Goal: Task Accomplishment & Management: Manage account settings

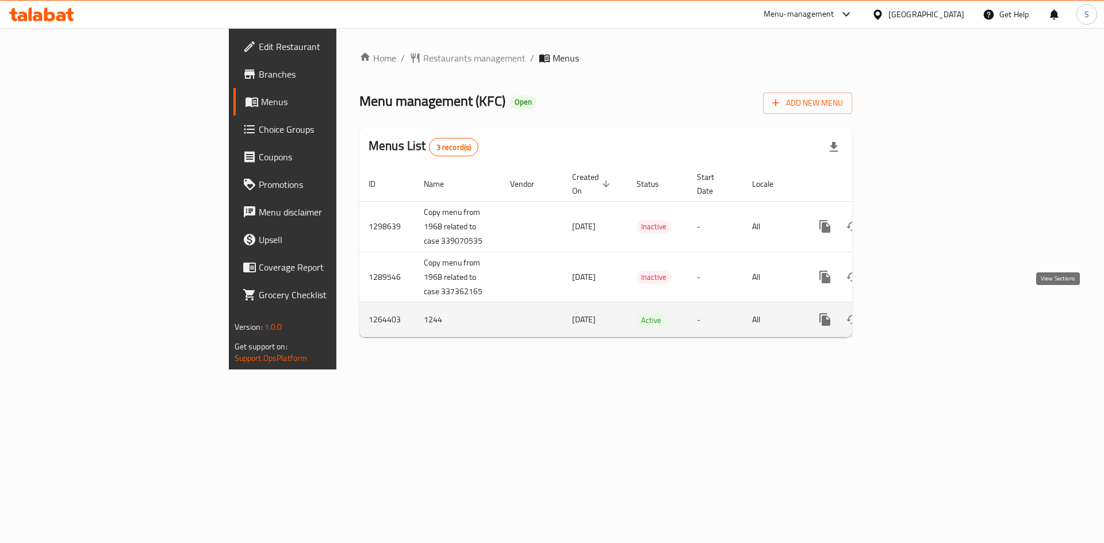
click at [915, 313] on icon "enhanced table" at bounding box center [908, 320] width 14 height 14
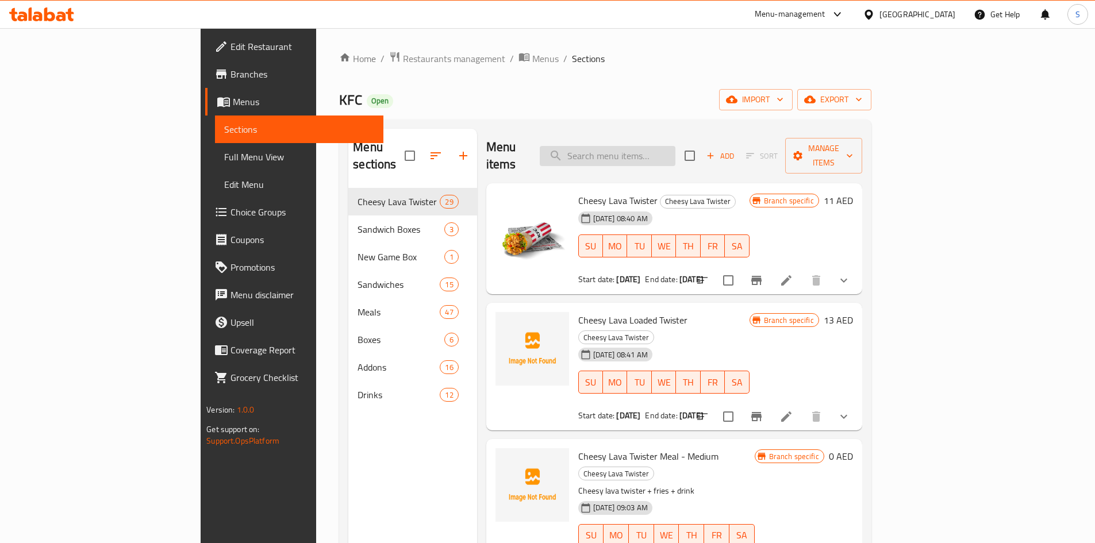
click at [674, 151] on input "search" at bounding box center [608, 156] width 136 height 20
paste input "Fiery twister Sandwich"
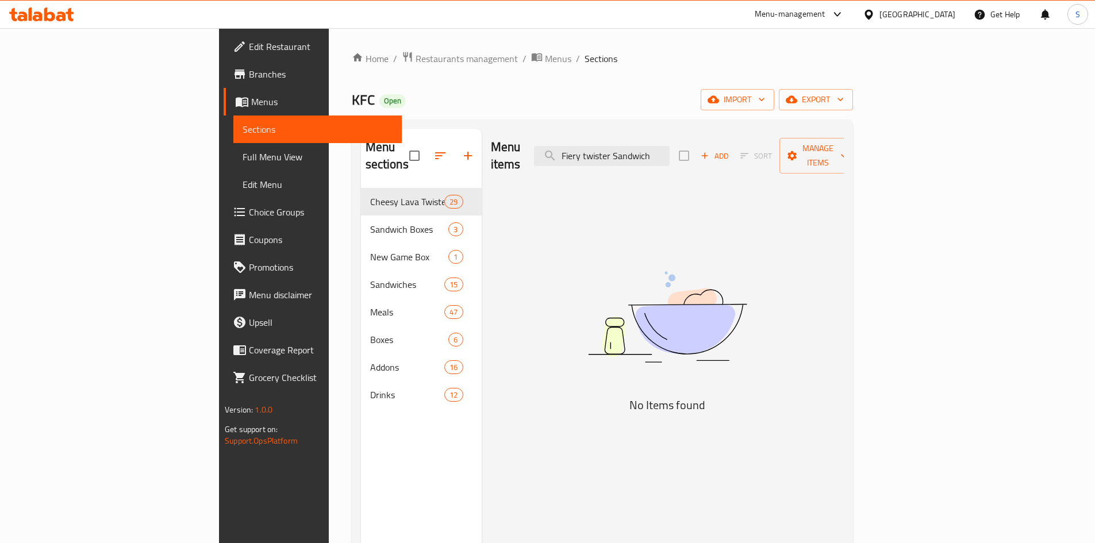
type input "Fiery twister Sandwich"
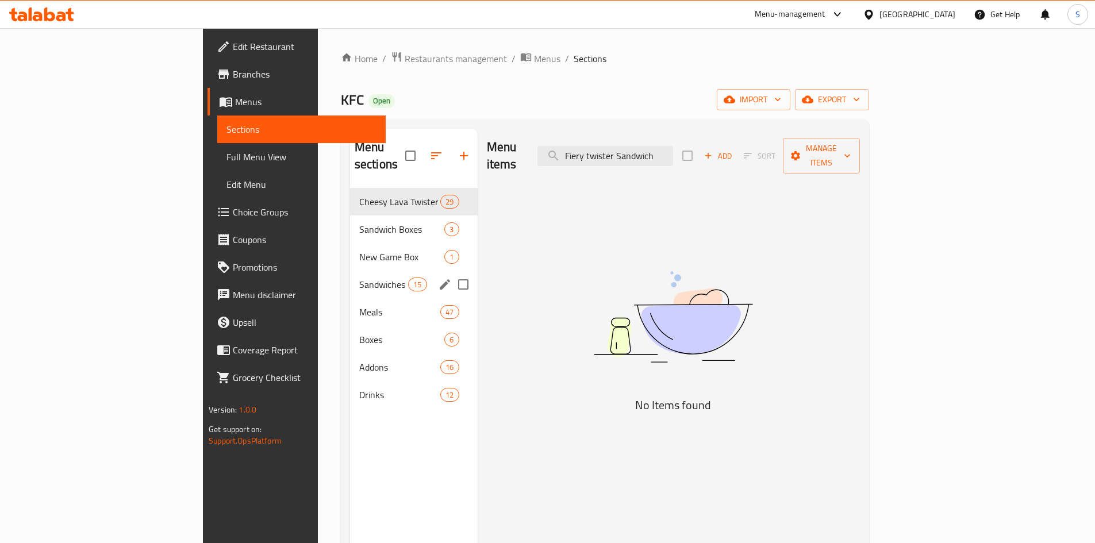
click at [359, 278] on span "Sandwiches" at bounding box center [383, 285] width 49 height 14
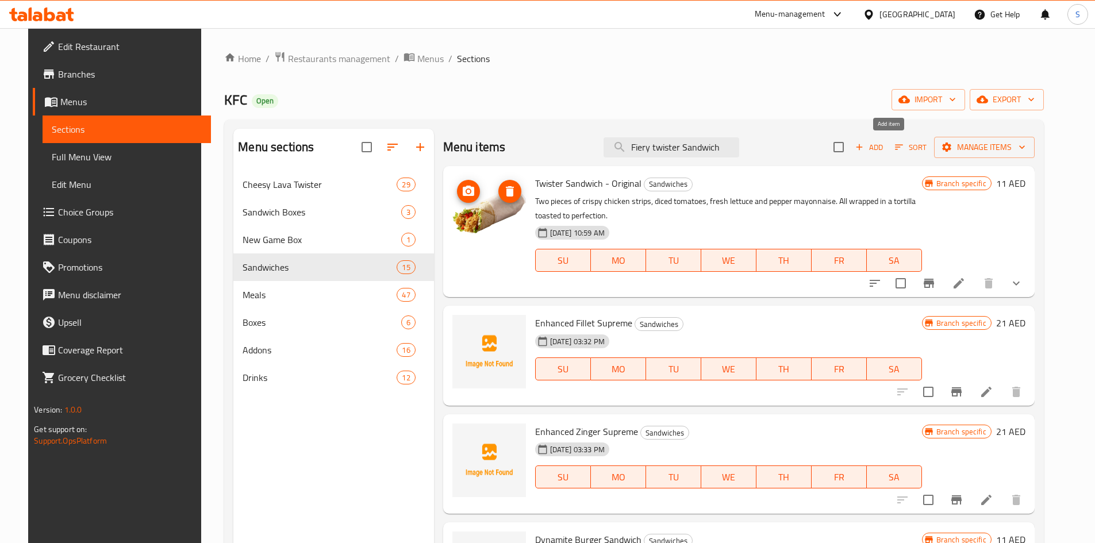
click at [885, 145] on span "Add" at bounding box center [869, 147] width 31 height 13
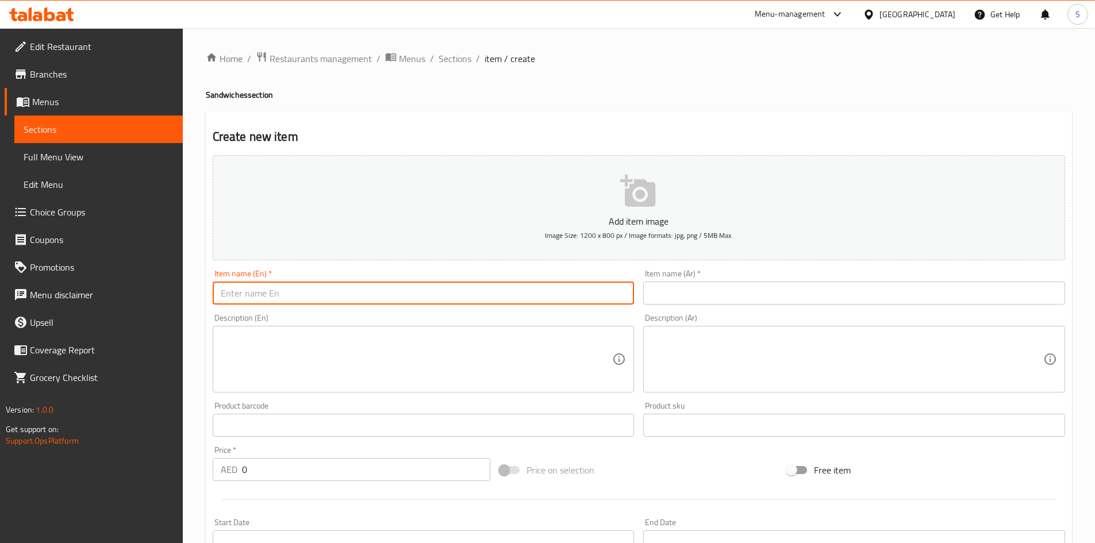
click at [441, 298] on input "text" at bounding box center [424, 293] width 422 height 23
paste input "Fiery twister Sandwich"
type input "Fiery twister Sandwich"
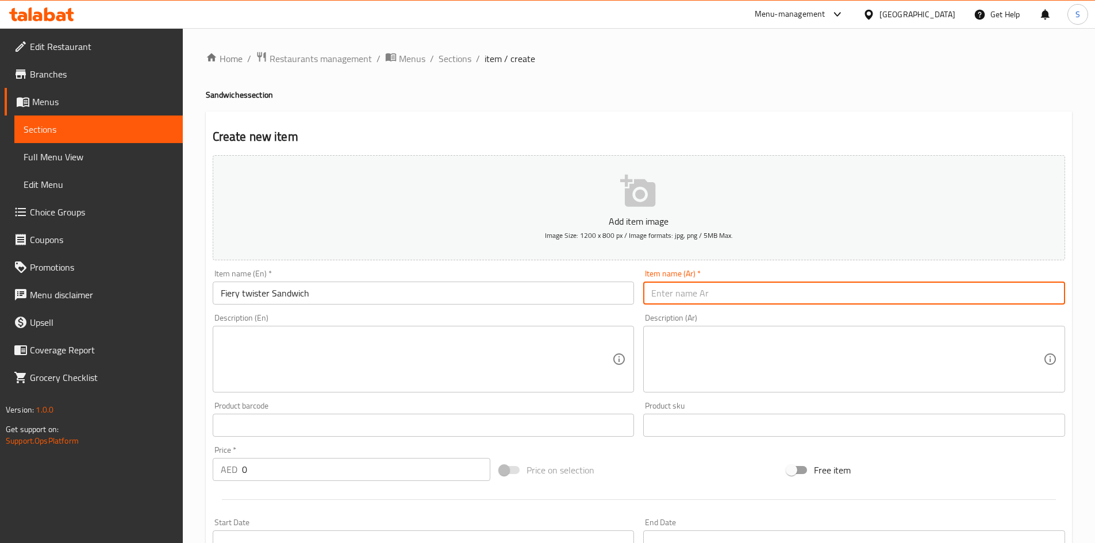
click at [698, 287] on input "text" at bounding box center [854, 293] width 422 height 23
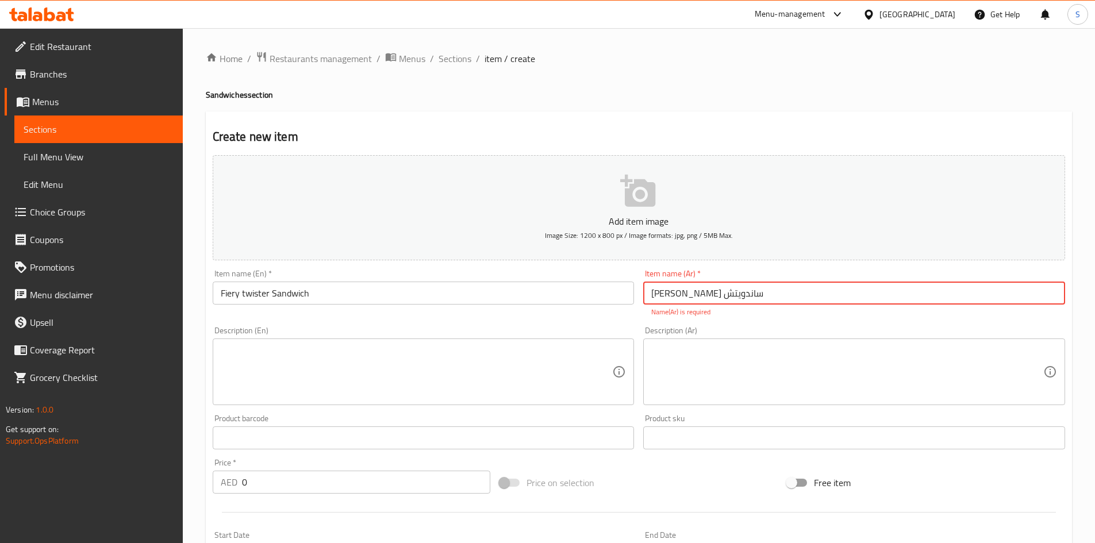
type input "[PERSON_NAME] ساندويتش"
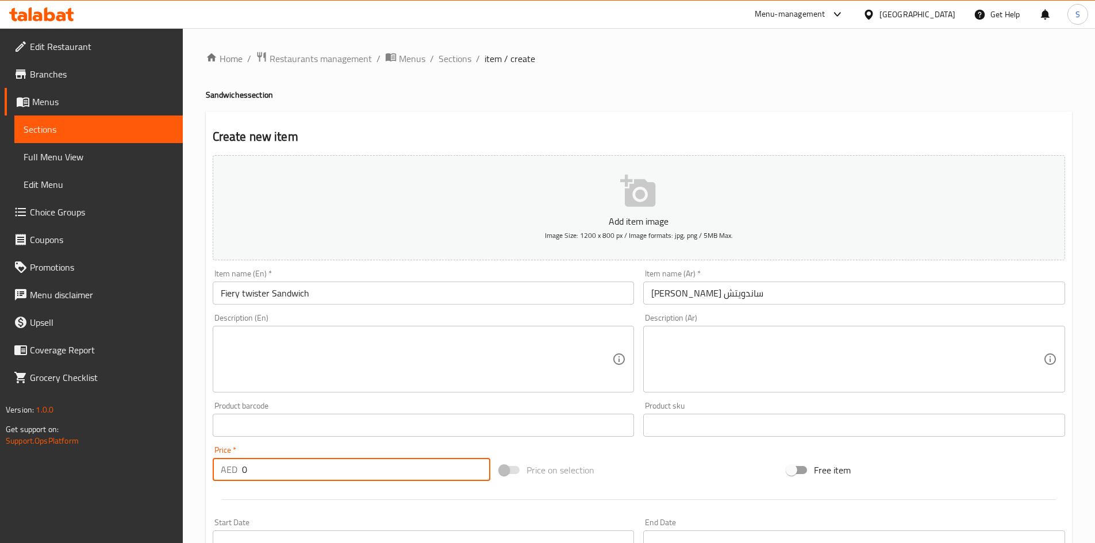
drag, startPoint x: 280, startPoint y: 469, endPoint x: 214, endPoint y: 465, distance: 66.2
click at [214, 465] on div "AED 0 Price *" at bounding box center [352, 469] width 278 height 23
type input "11"
click at [685, 483] on div "Price on selection" at bounding box center [638, 470] width 287 height 31
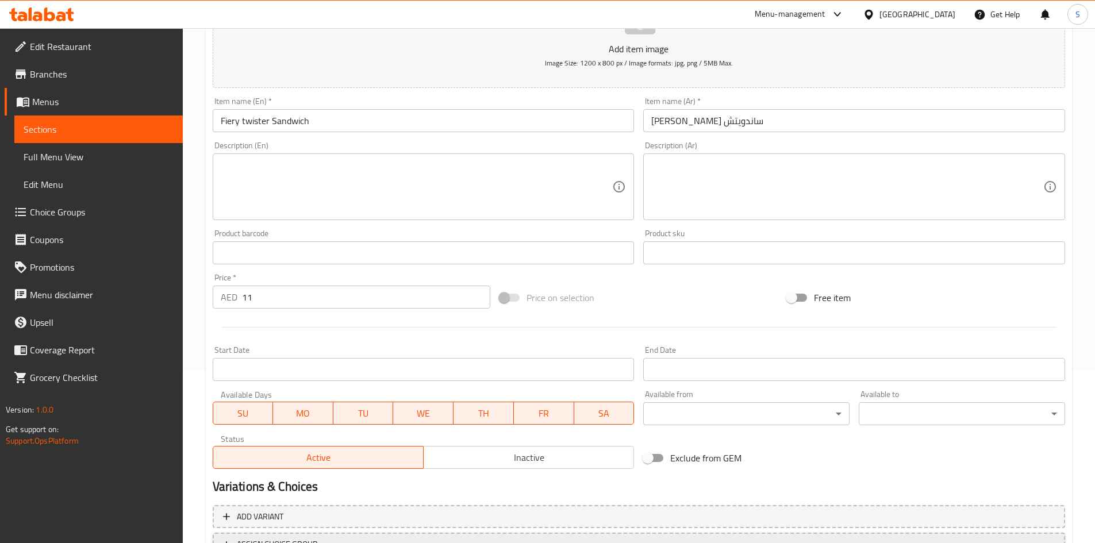
scroll to position [269, 0]
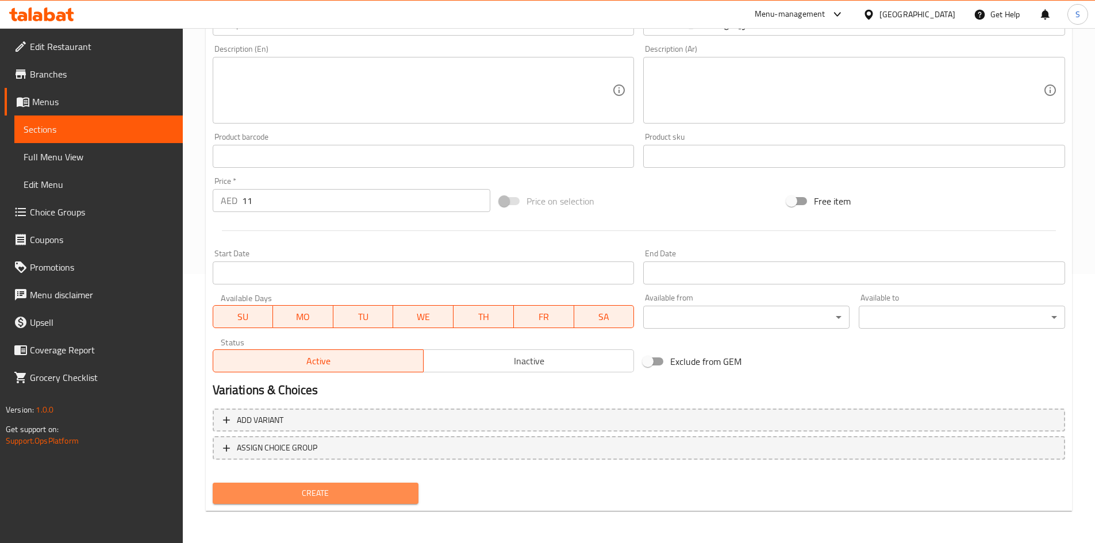
click at [388, 489] on span "Create" at bounding box center [316, 493] width 188 height 14
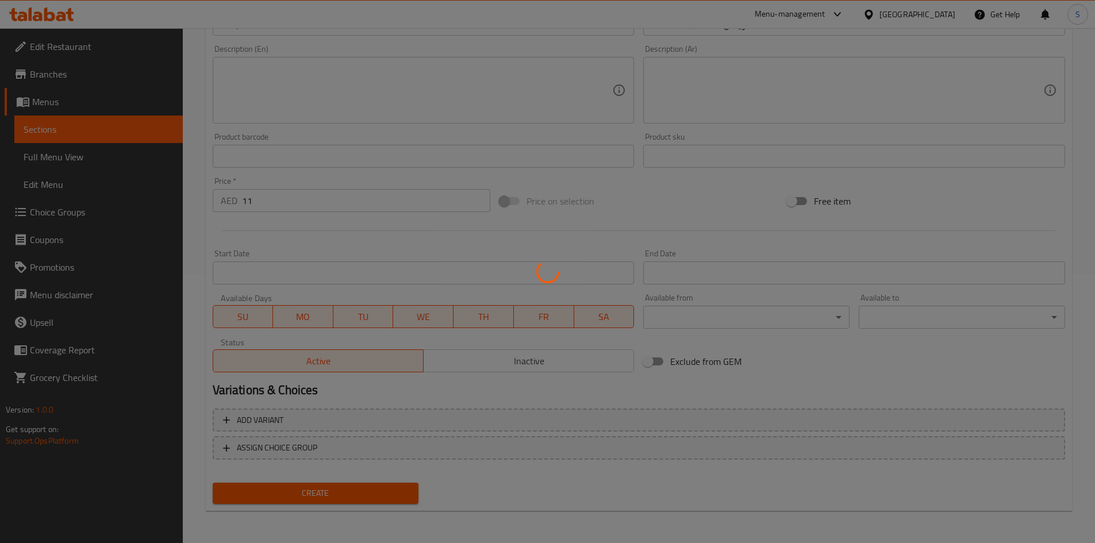
type input "0"
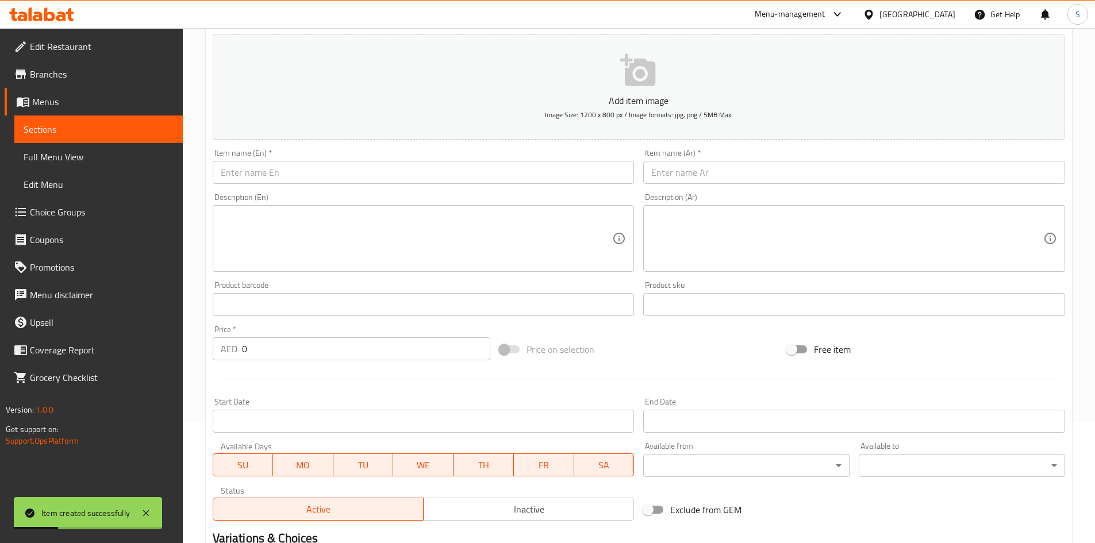
scroll to position [0, 0]
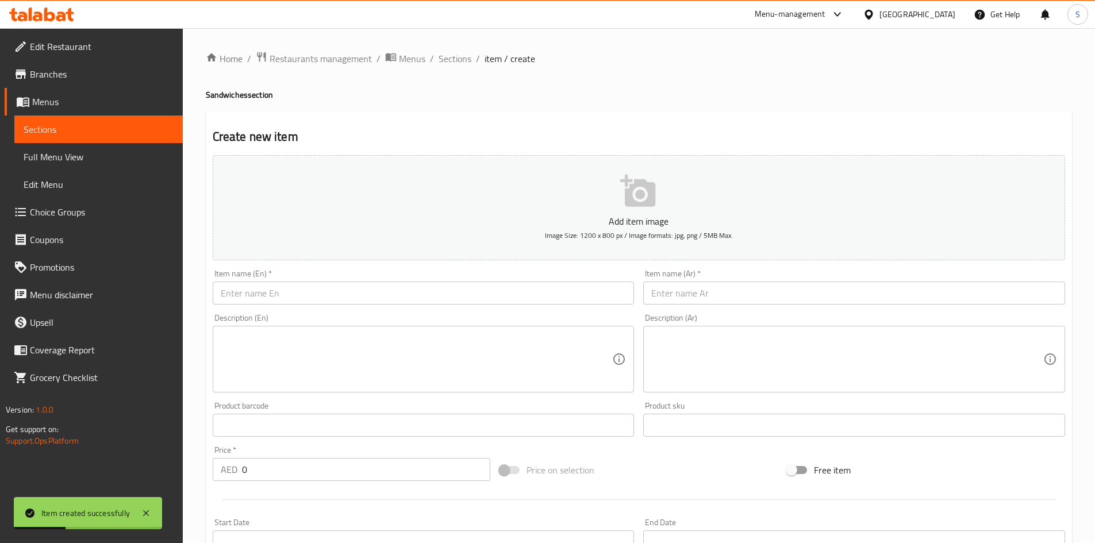
click at [484, 289] on input "text" at bounding box center [424, 293] width 422 height 23
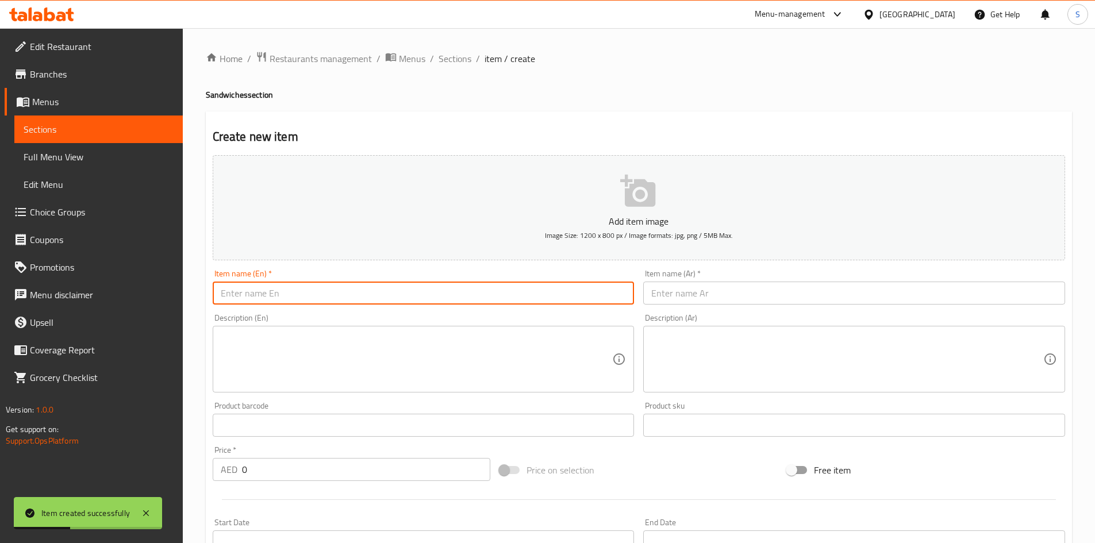
paste input "Fiery twister Meal"
type input "Fiery twister Meal"
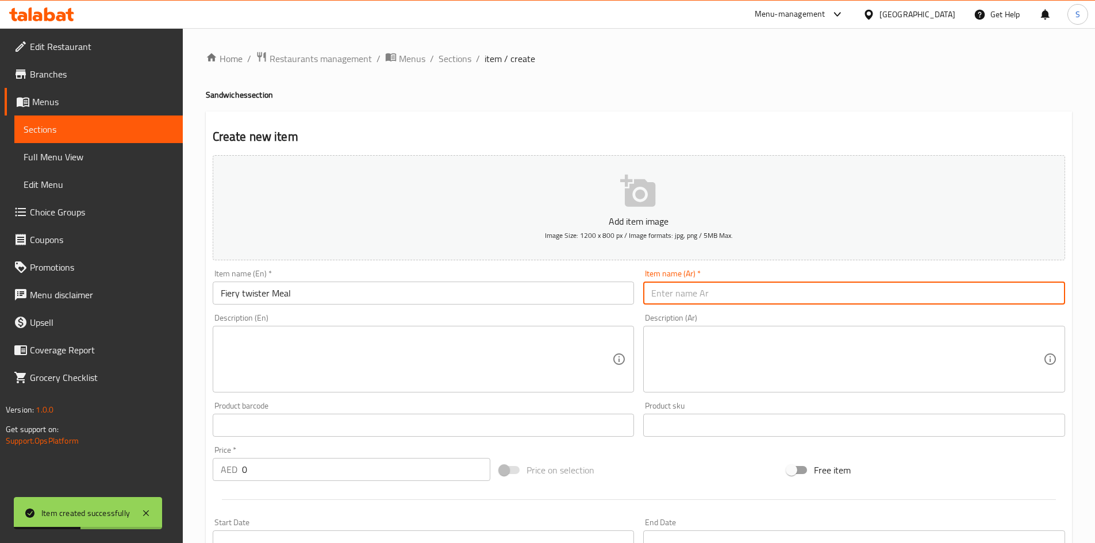
click at [754, 299] on input "text" at bounding box center [854, 293] width 422 height 23
click at [791, 307] on div "Item name (Ar)   * Item name (Ar) *" at bounding box center [854, 287] width 431 height 44
click at [867, 285] on input "text" at bounding box center [854, 293] width 422 height 23
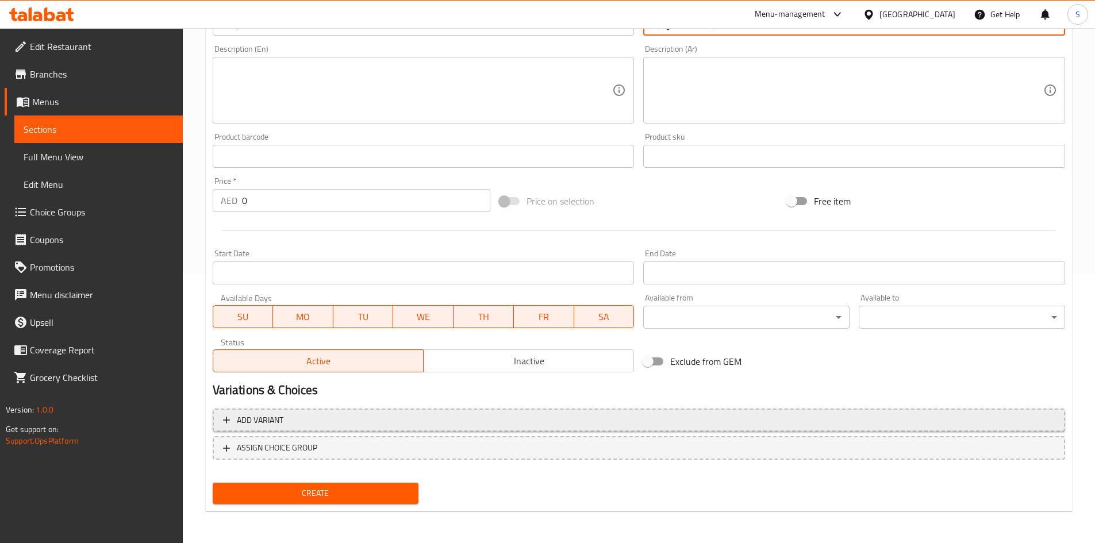
type input "وجبة [PERSON_NAME]"
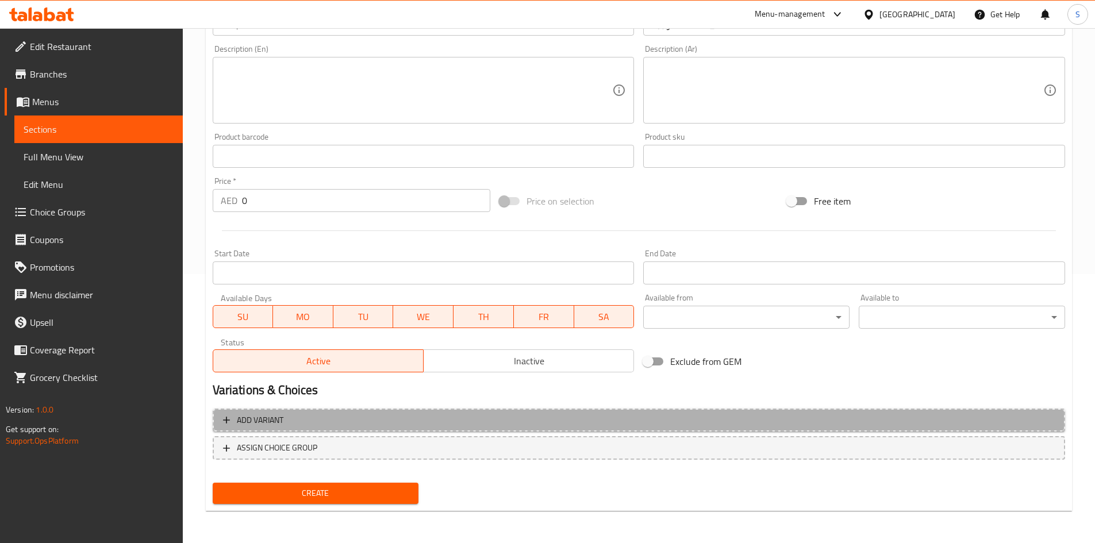
click at [405, 420] on span "Add variant" at bounding box center [639, 420] width 832 height 14
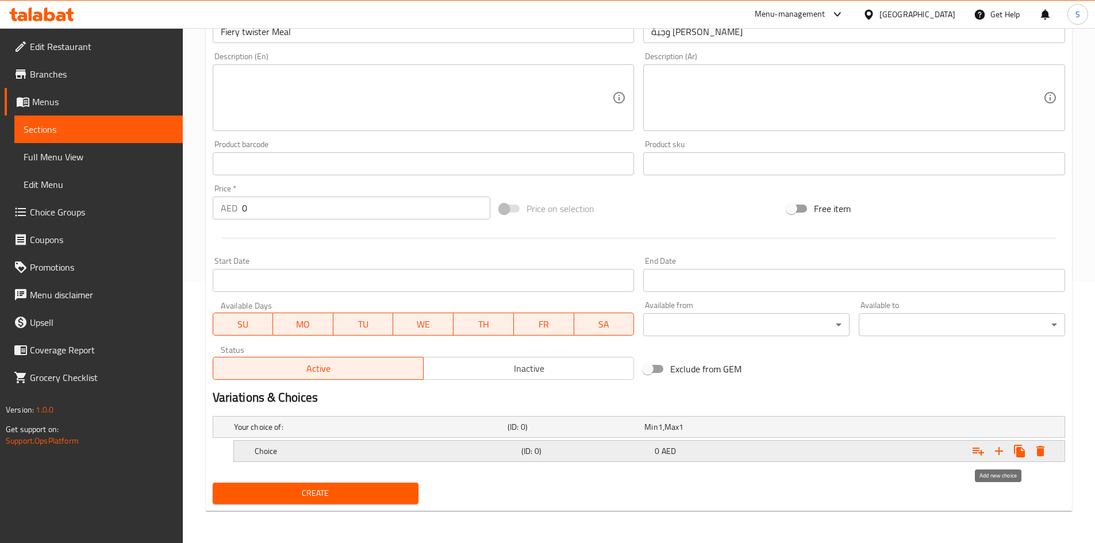
click at [997, 455] on icon "Expand" at bounding box center [999, 451] width 14 height 14
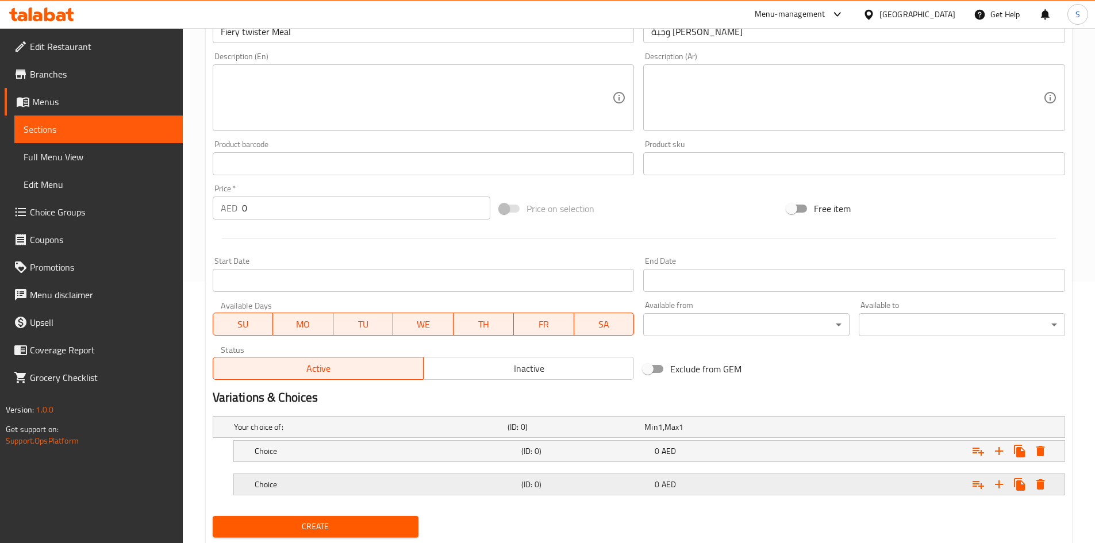
click at [473, 493] on div "Choice (ID: 0) 0 AED" at bounding box center [652, 484] width 801 height 25
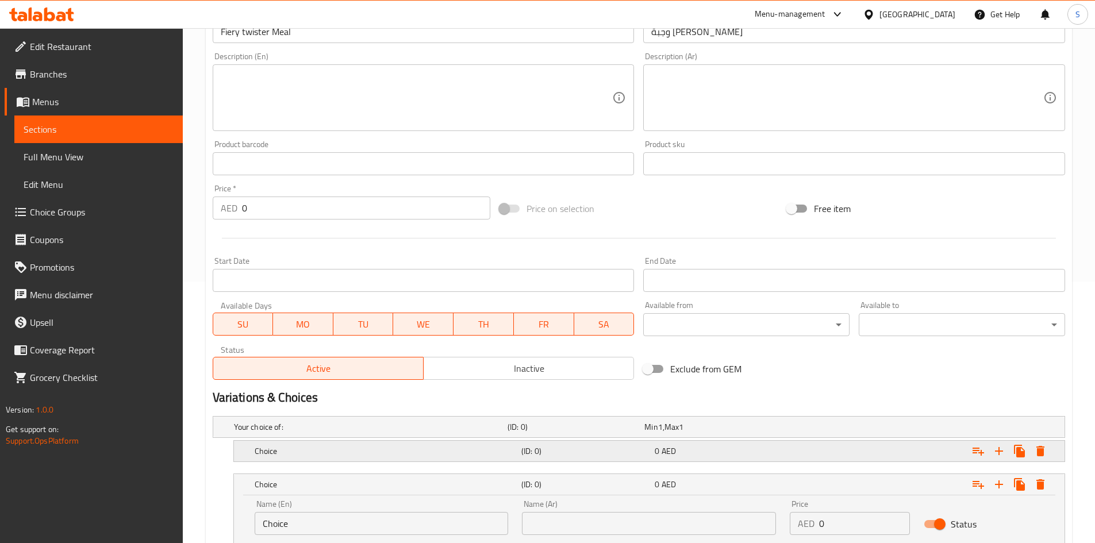
click at [464, 458] on div "Choice" at bounding box center [385, 451] width 267 height 16
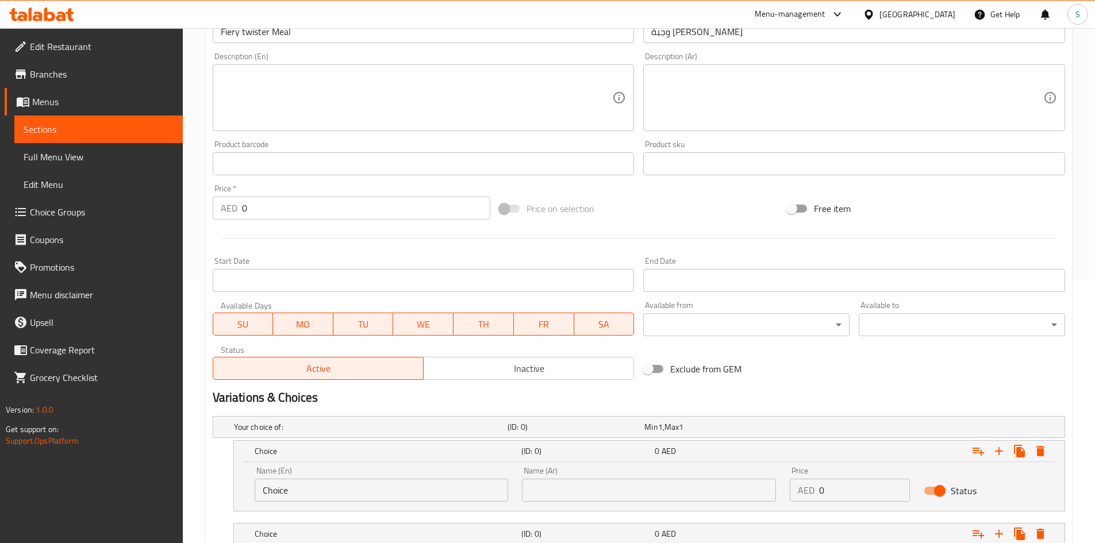
click at [387, 481] on input "Choice" at bounding box center [382, 490] width 254 height 23
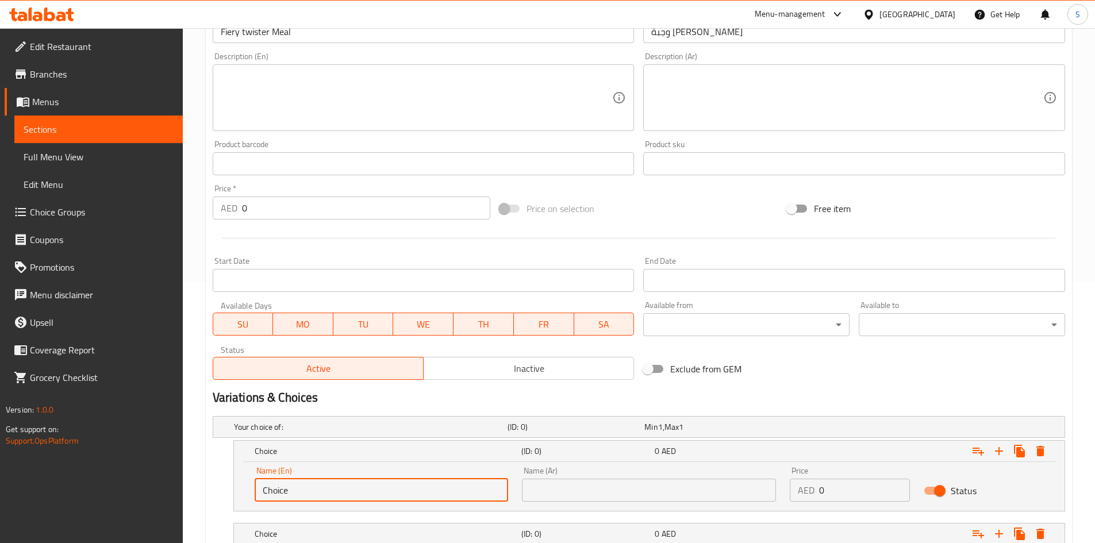
click at [387, 481] on input "Choice" at bounding box center [382, 490] width 254 height 23
paste input "Medium"
type input "Medium"
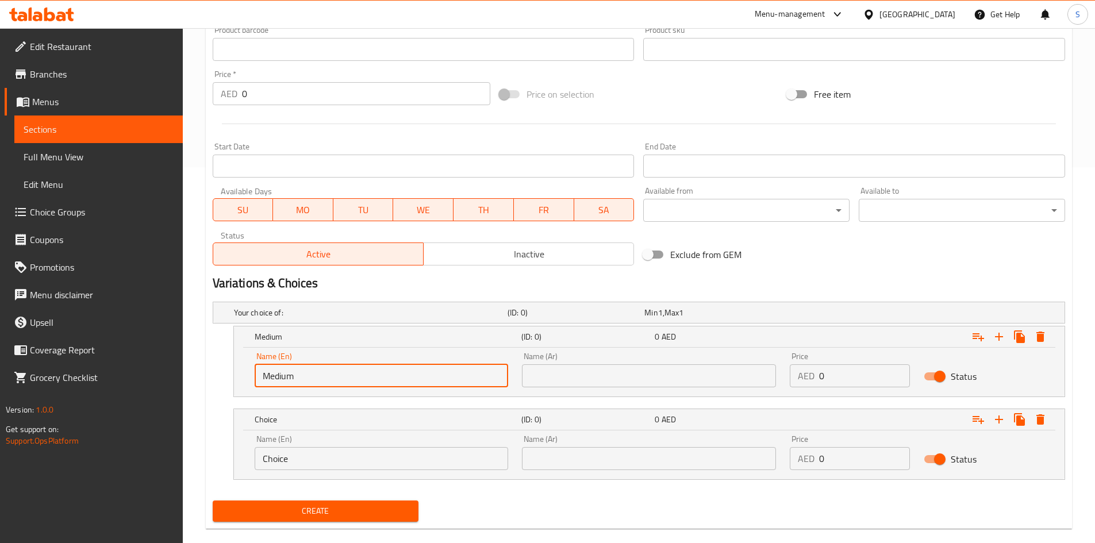
scroll to position [394, 0]
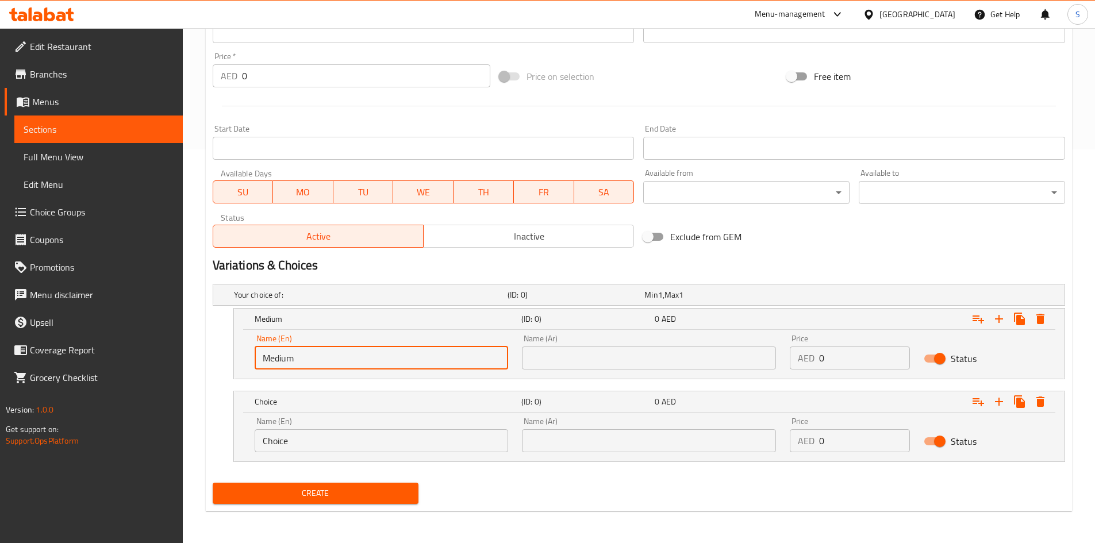
click at [423, 441] on input "Choice" at bounding box center [382, 440] width 254 height 23
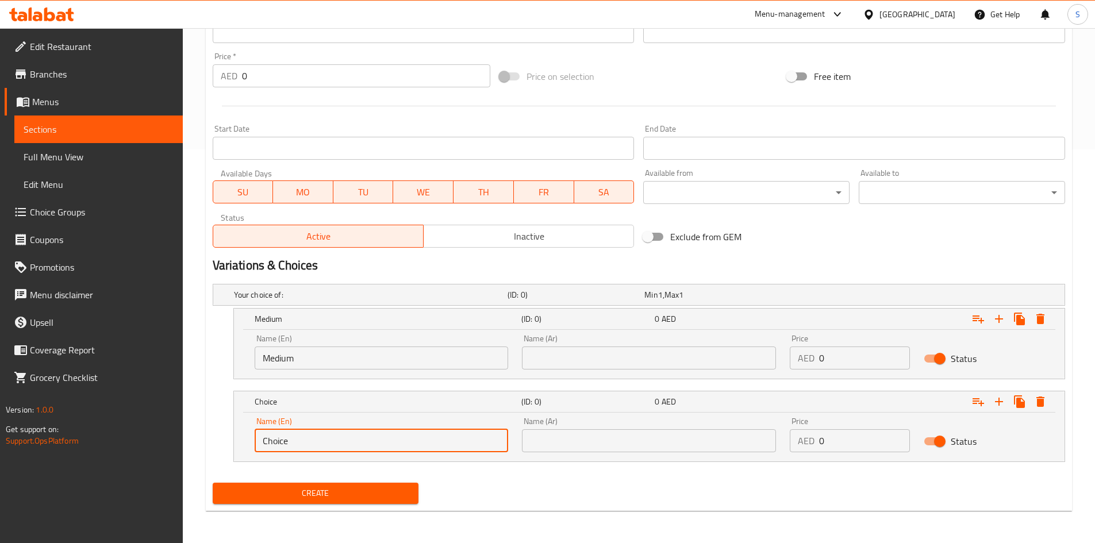
click at [423, 441] on input "Choice" at bounding box center [382, 440] width 254 height 23
paste input "Large"
type input "Large"
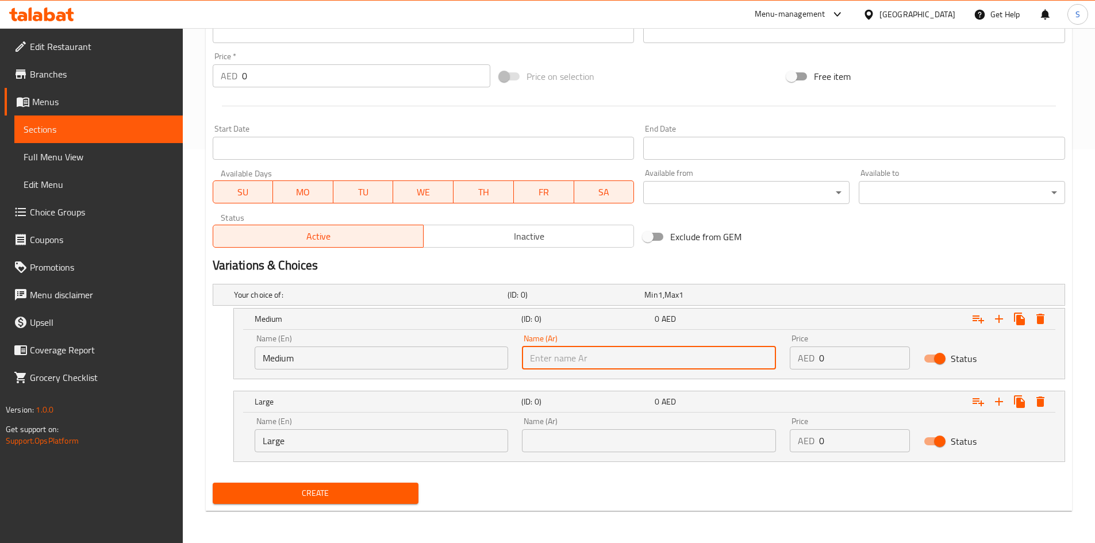
click at [629, 361] on input "text" at bounding box center [649, 358] width 254 height 23
type input "وسط"
click at [619, 443] on input "text" at bounding box center [649, 440] width 254 height 23
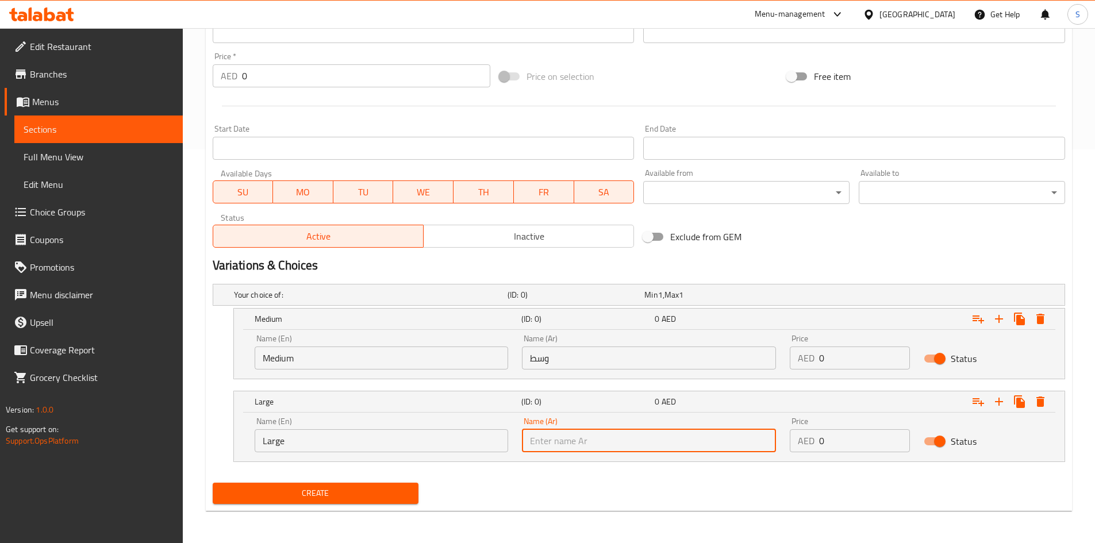
type input "كبير"
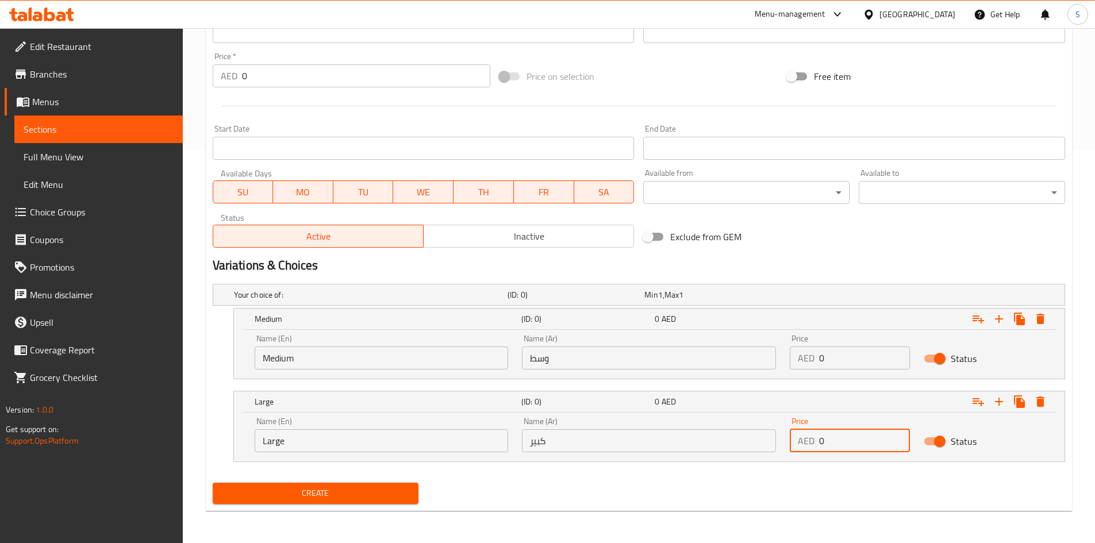
drag, startPoint x: 847, startPoint y: 439, endPoint x: 691, endPoint y: 446, distance: 156.0
click at [691, 446] on div "Name (En) Large Name (En) Name (Ar) كبير Name (Ar) Price AED 0 Price Status" at bounding box center [649, 434] width 803 height 49
type input "26"
drag, startPoint x: 846, startPoint y: 350, endPoint x: 765, endPoint y: 352, distance: 80.5
click at [765, 352] on div "Name (En) Medium Name (En) Name (Ar) وسط Name (Ar) Price AED 0 Price Status" at bounding box center [649, 352] width 803 height 49
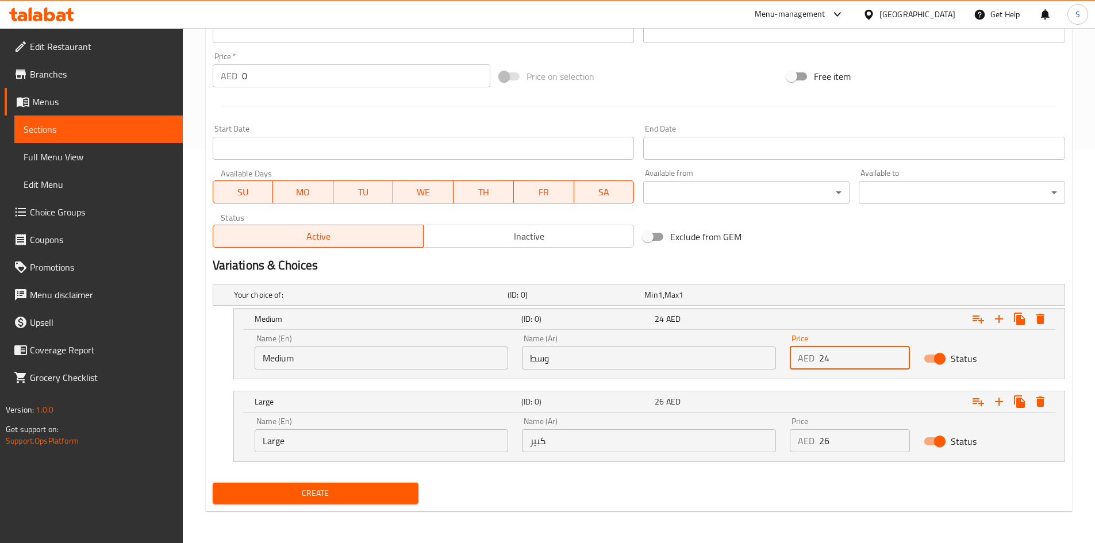
type input "24"
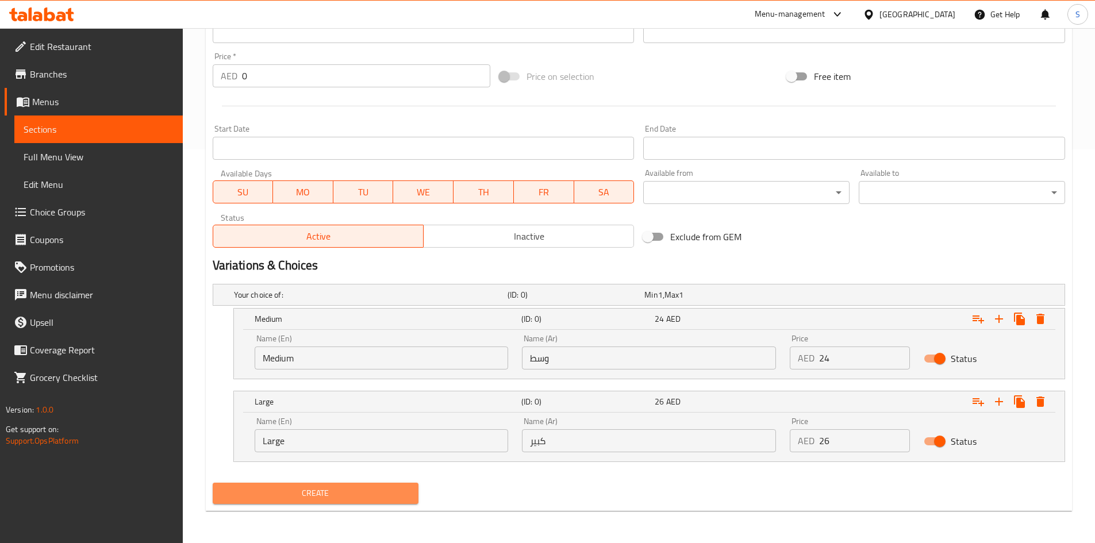
click at [393, 487] on span "Create" at bounding box center [316, 493] width 188 height 14
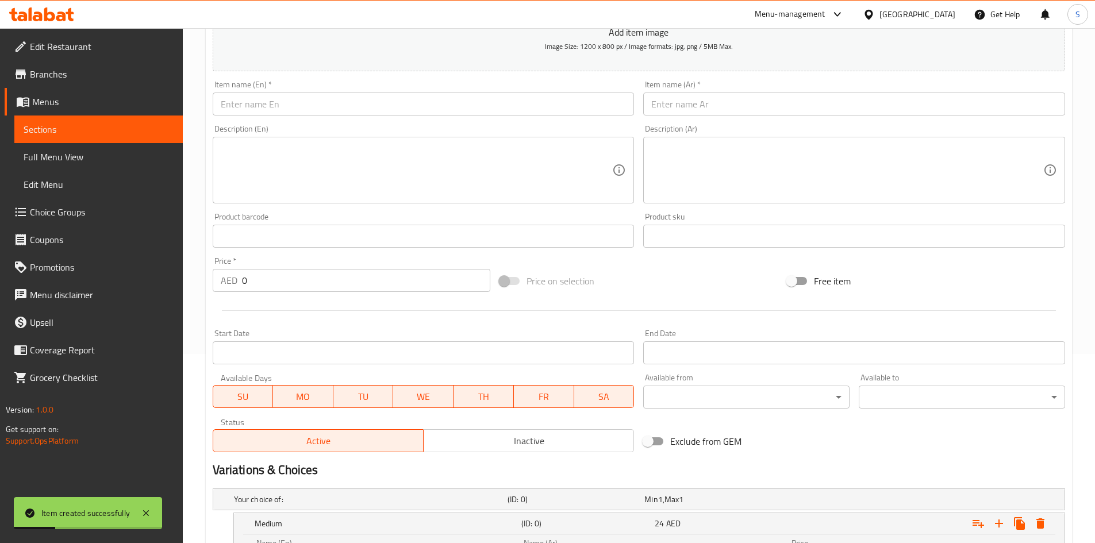
scroll to position [49, 0]
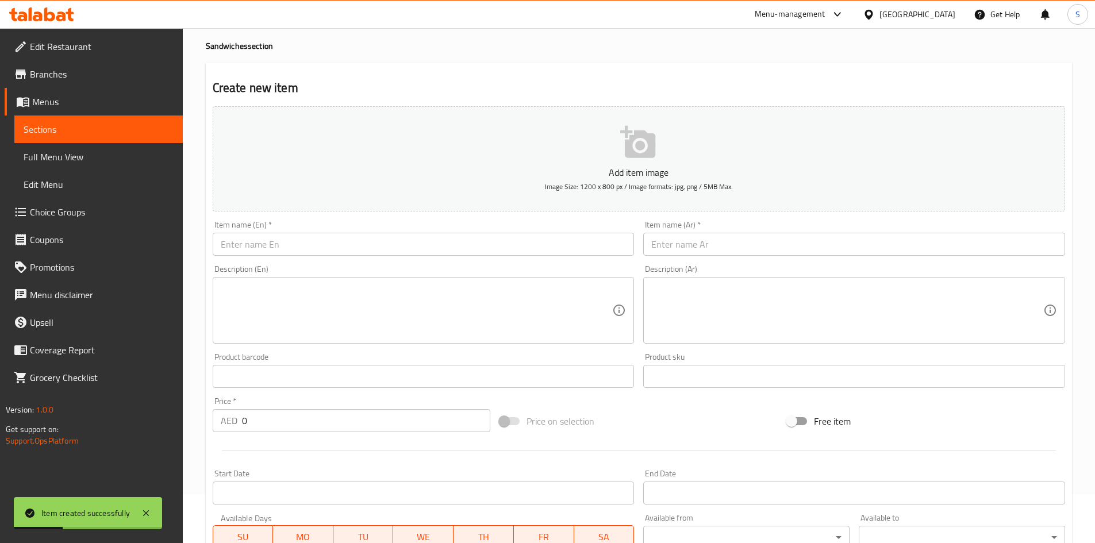
click at [378, 240] on input "text" at bounding box center [424, 244] width 422 height 23
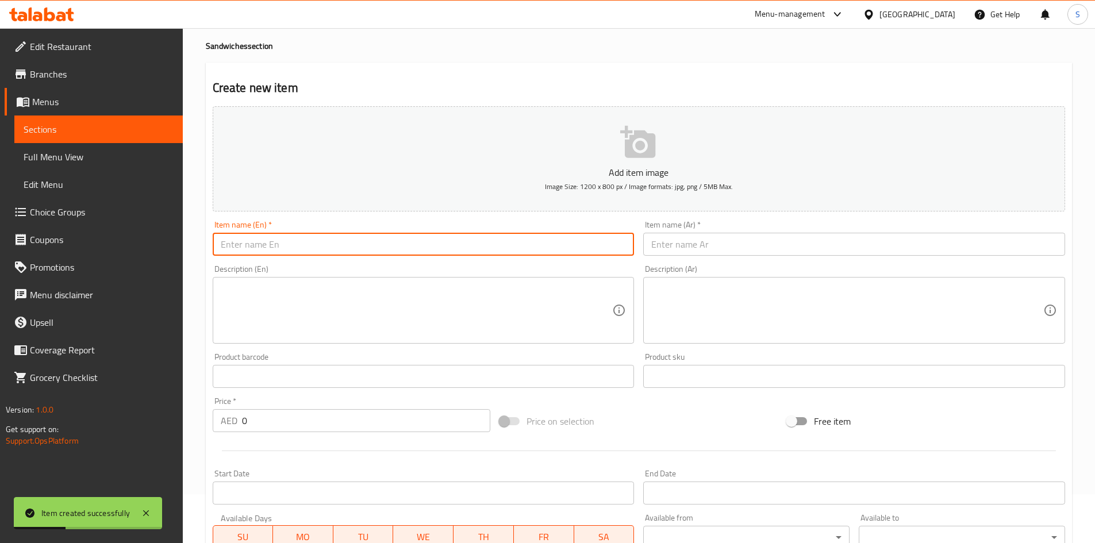
paste input "Fiery Twister Box"
type input "Fiery Twister Box"
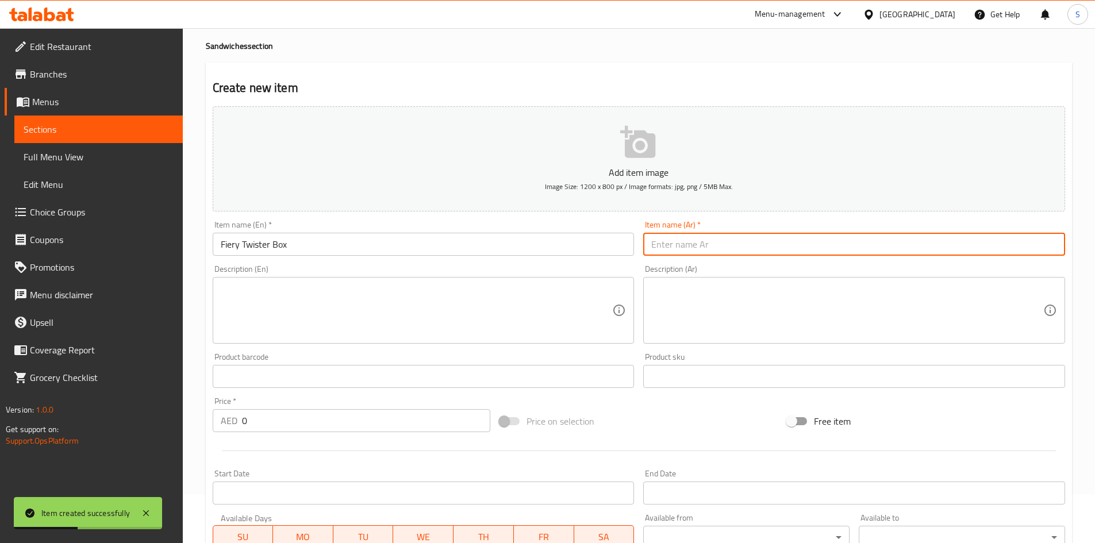
click at [831, 250] on input "text" at bounding box center [854, 244] width 422 height 23
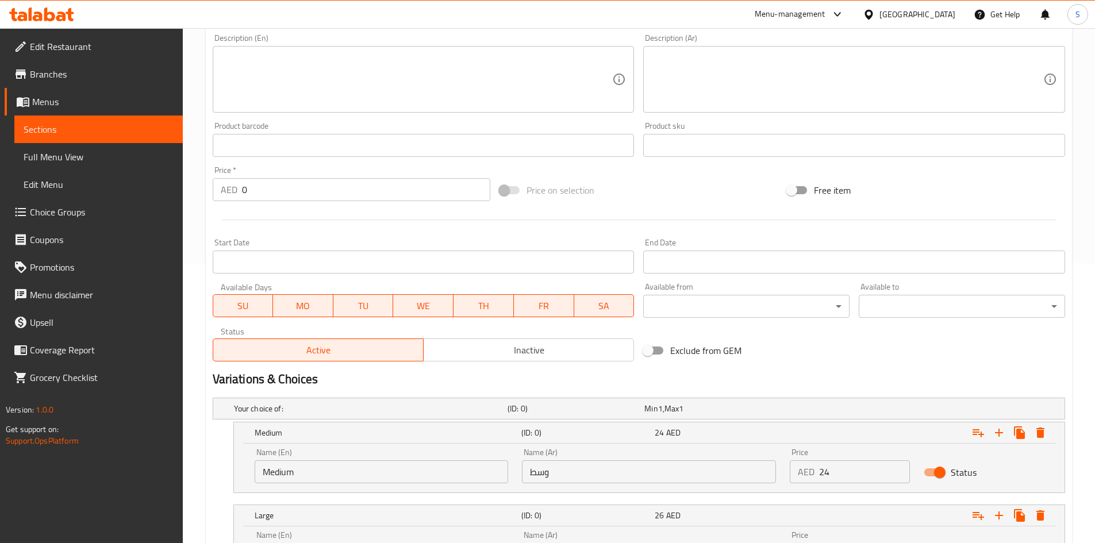
scroll to position [336, 0]
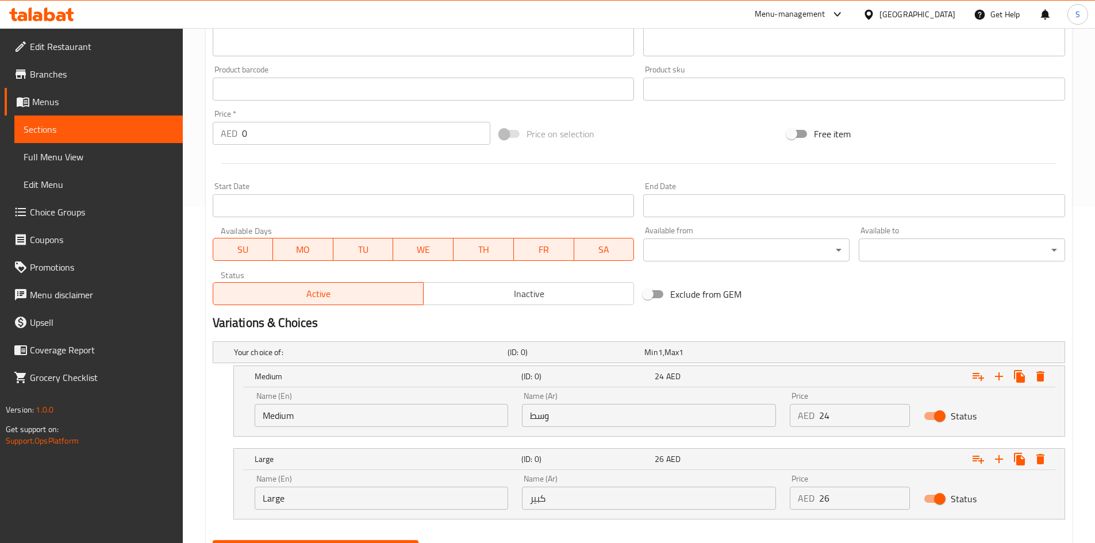
type input "فايري تويستر بوكس"
click at [381, 411] on input "Medium" at bounding box center [382, 415] width 254 height 23
type input "Choice"
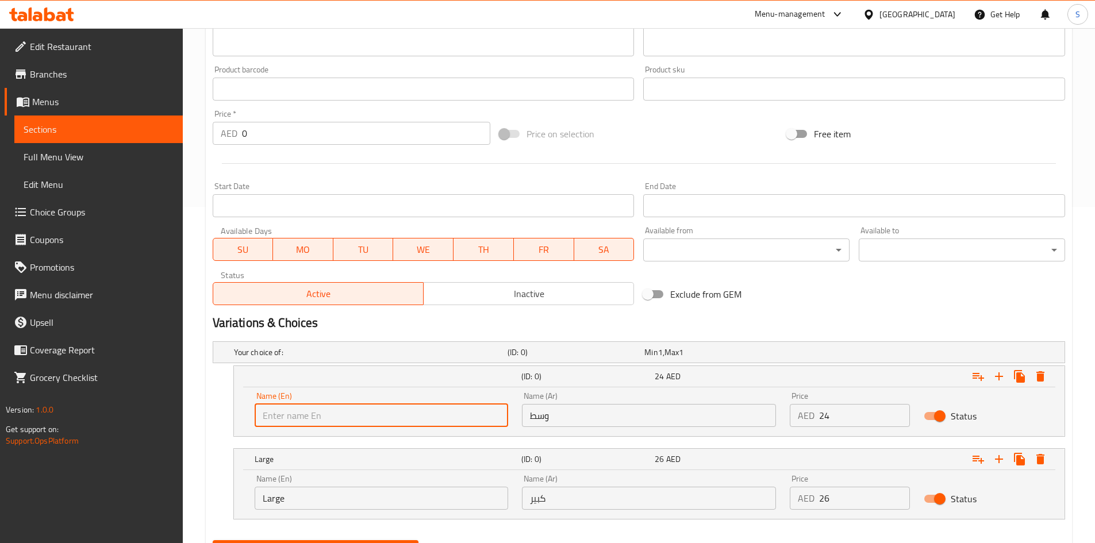
click at [381, 411] on input "text" at bounding box center [382, 415] width 254 height 23
type input "Medium"
click at [335, 497] on input "Large" at bounding box center [382, 498] width 254 height 23
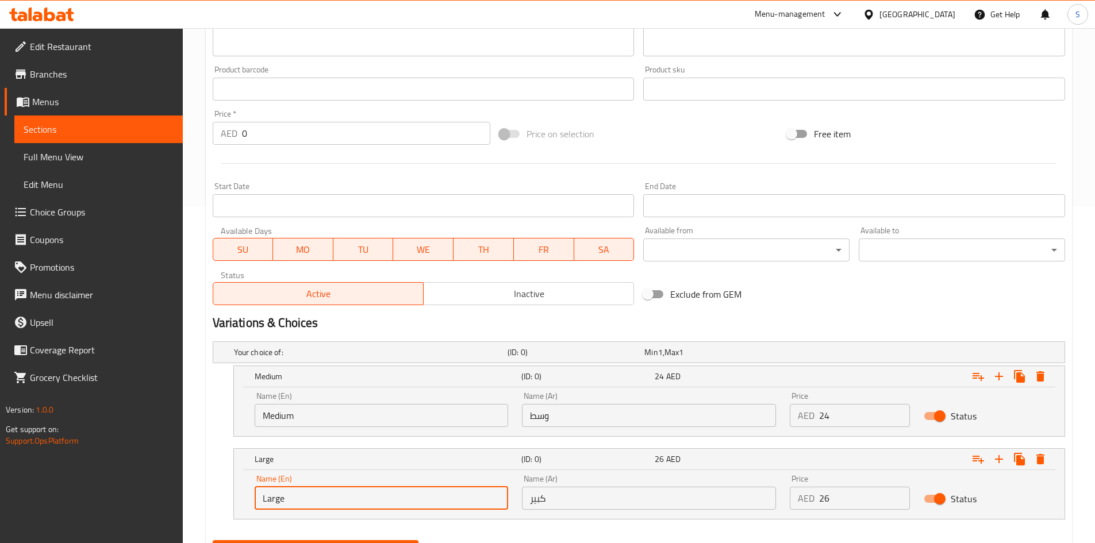
click at [335, 497] on input "Large" at bounding box center [382, 498] width 254 height 23
type input "Choice"
click at [336, 497] on input "text" at bounding box center [382, 498] width 254 height 23
type input "Large"
click at [623, 411] on input "وسط" at bounding box center [649, 415] width 254 height 23
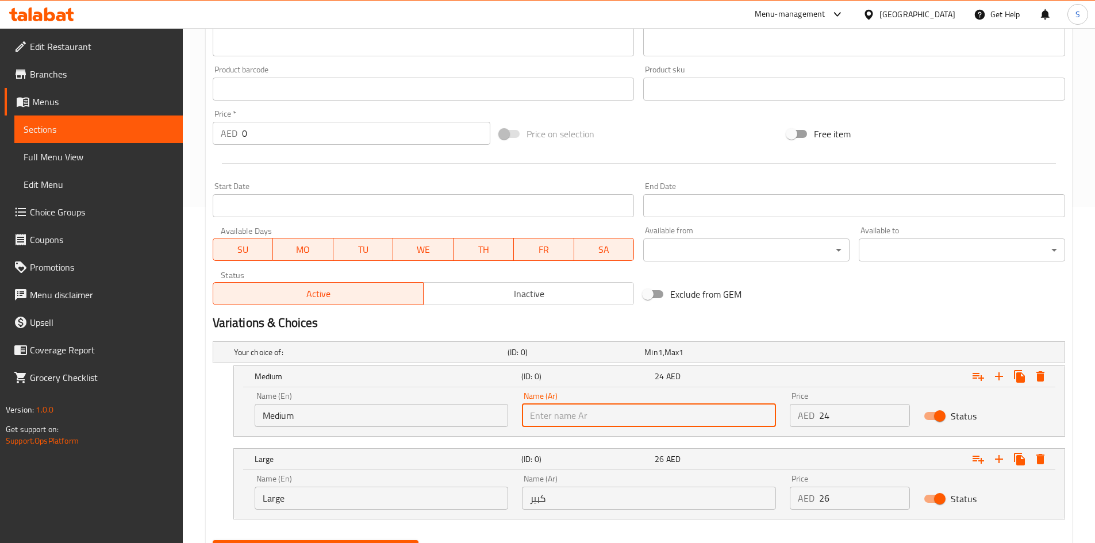
type input "وسط"
click at [602, 502] on input "كبير" at bounding box center [649, 498] width 254 height 23
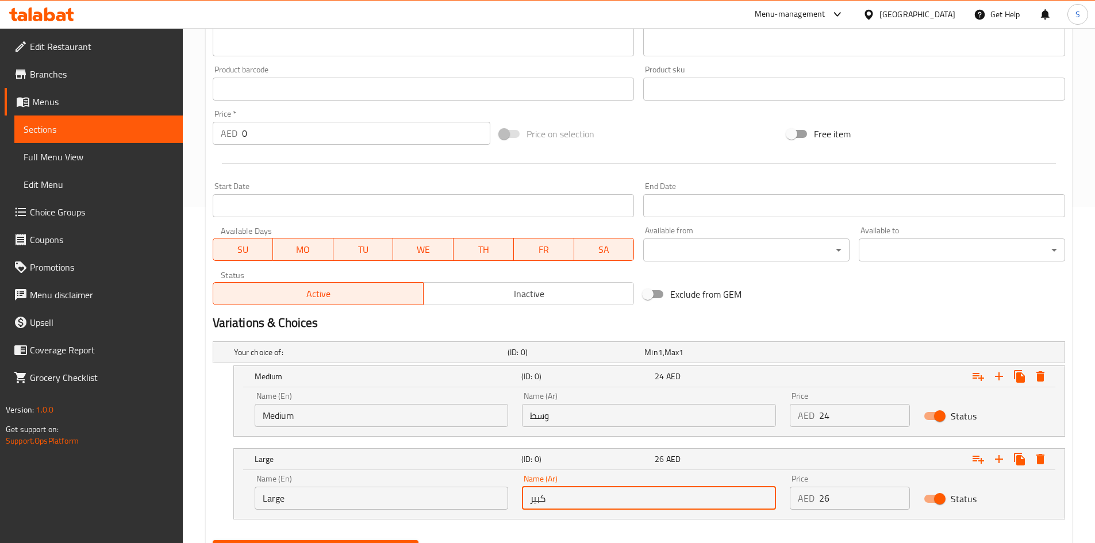
type input "كبير"
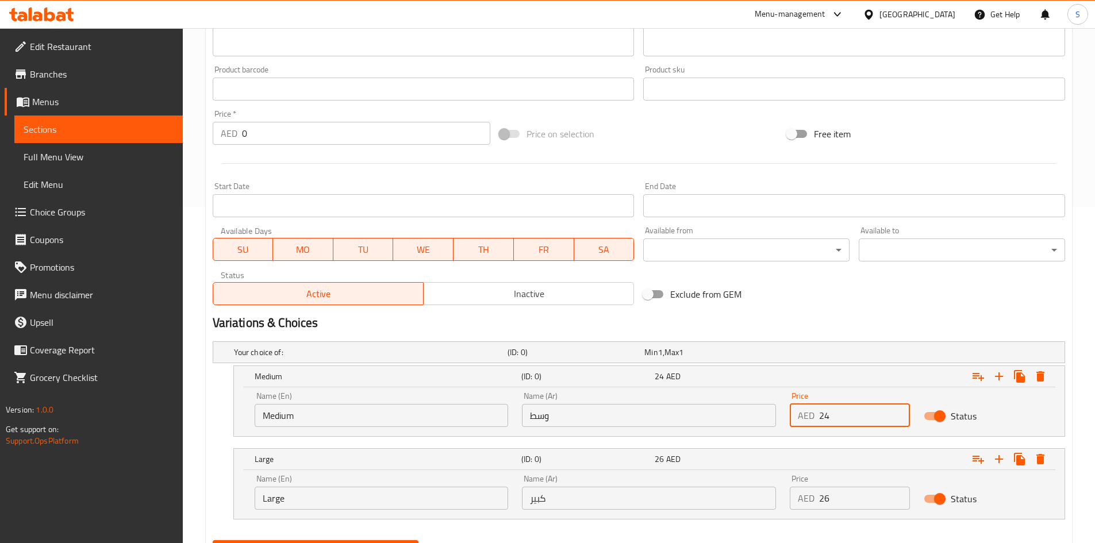
drag, startPoint x: 839, startPoint y: 416, endPoint x: 794, endPoint y: 419, distance: 45.5
click at [794, 419] on div "AED 24 Price" at bounding box center [850, 415] width 120 height 23
type input "32"
drag, startPoint x: 846, startPoint y: 496, endPoint x: 793, endPoint y: 505, distance: 53.1
click at [793, 505] on div "AED 26 Price" at bounding box center [850, 498] width 120 height 23
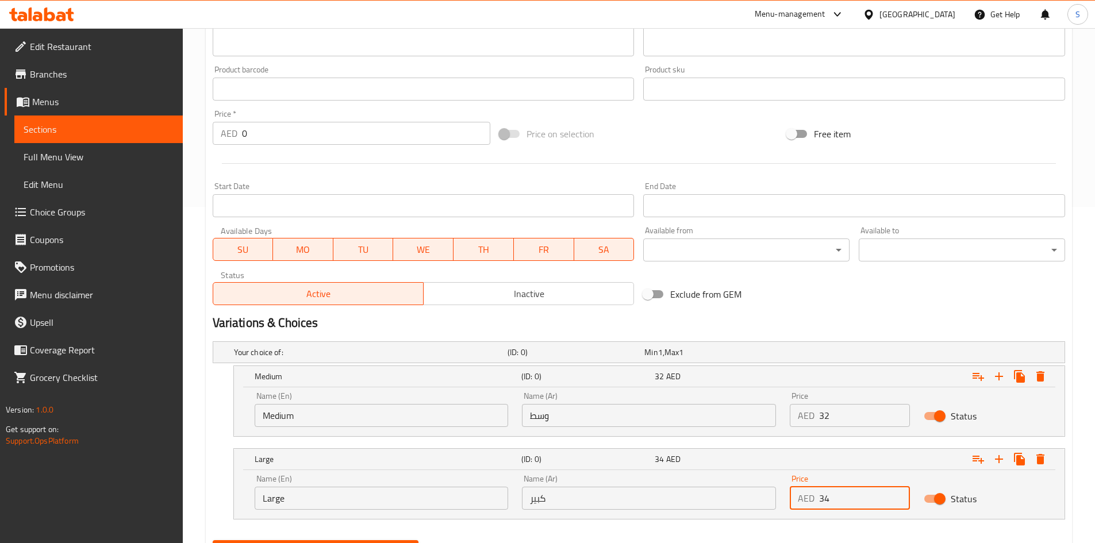
type input "34"
click at [831, 526] on nav at bounding box center [639, 526] width 853 height 9
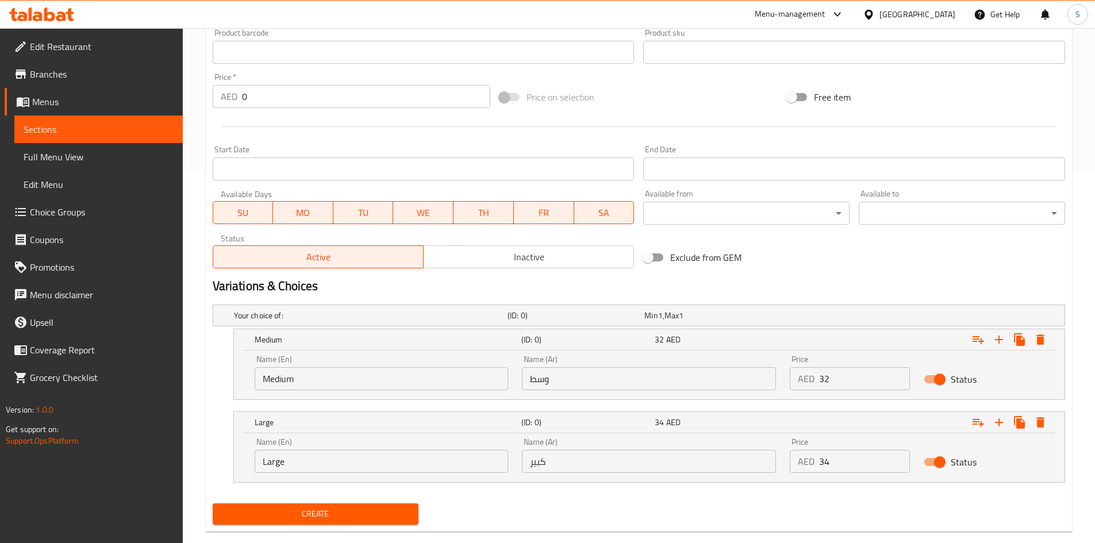
scroll to position [394, 0]
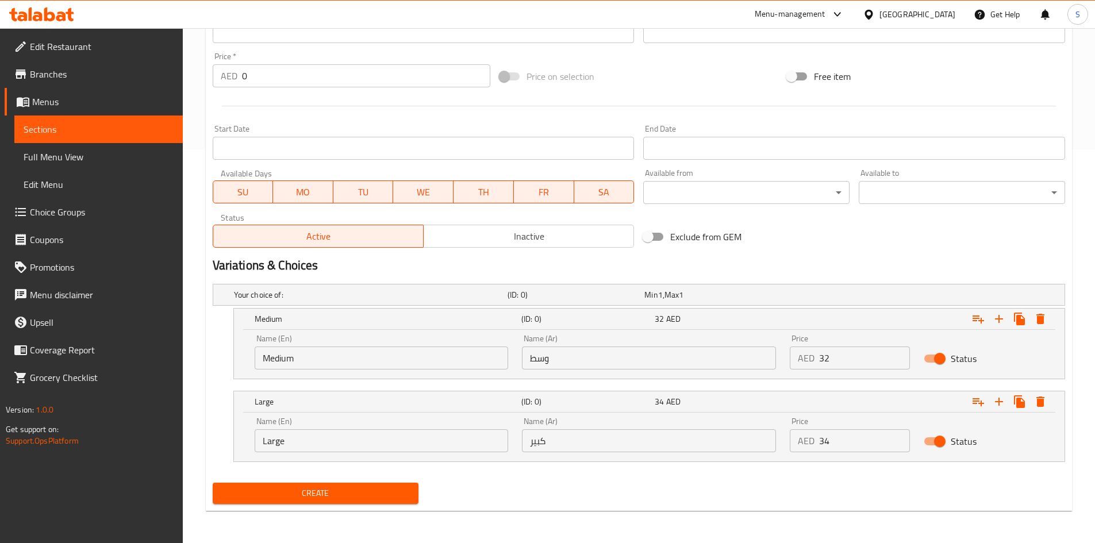
click at [362, 493] on span "Create" at bounding box center [316, 493] width 188 height 14
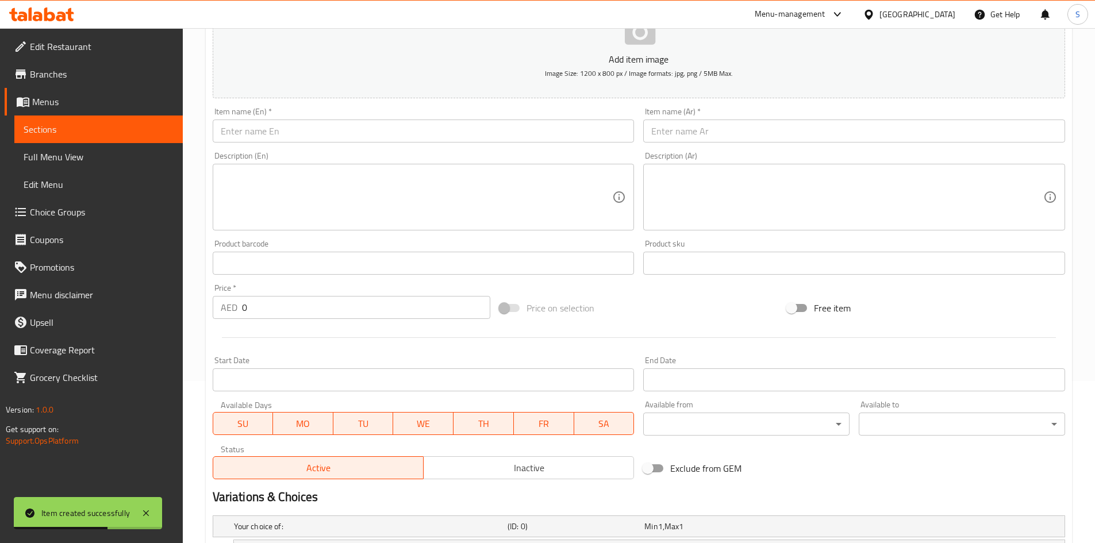
scroll to position [106, 0]
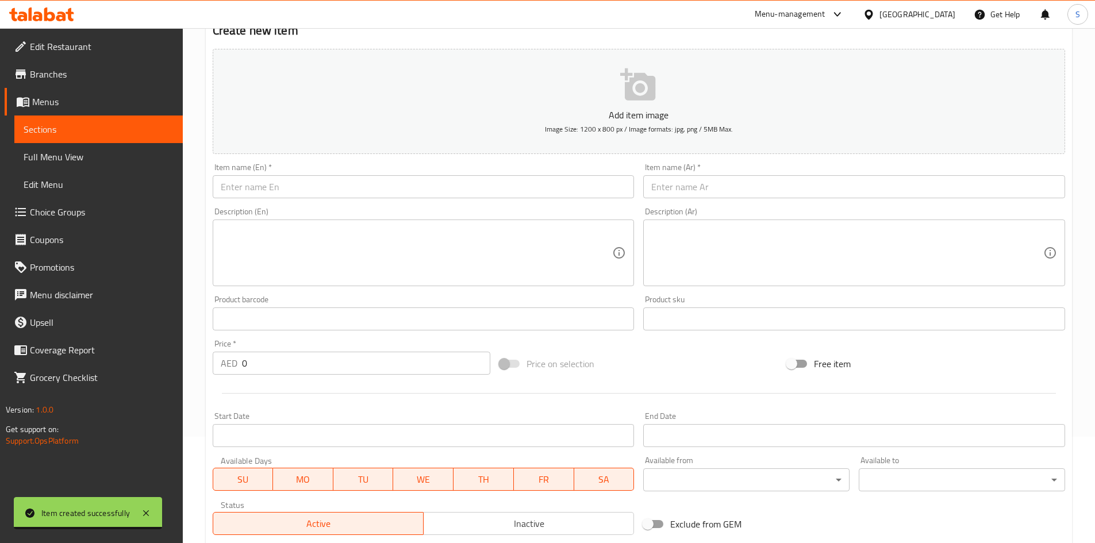
click at [97, 212] on span "Choice Groups" at bounding box center [102, 212] width 144 height 14
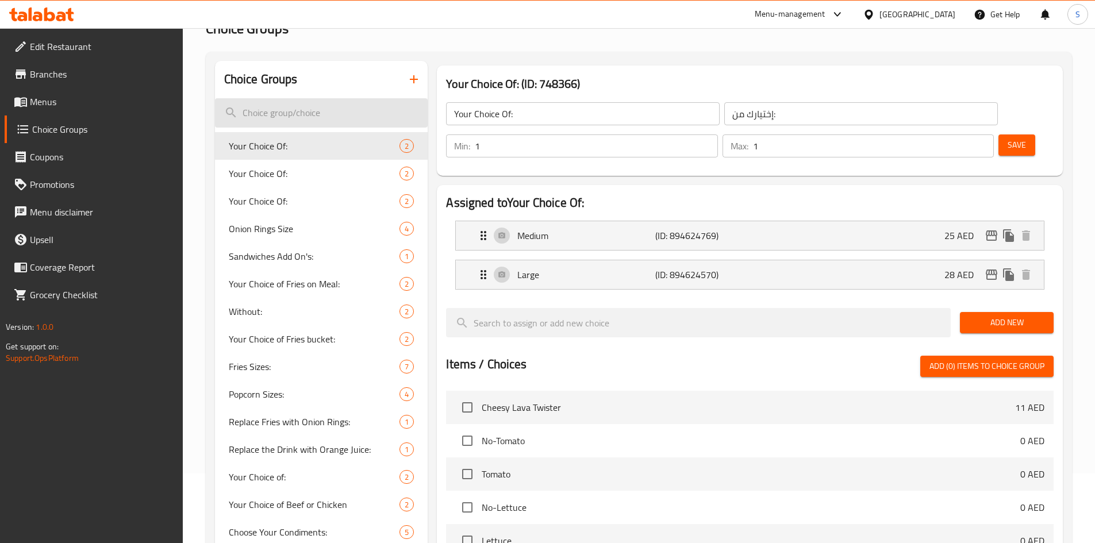
scroll to position [49, 0]
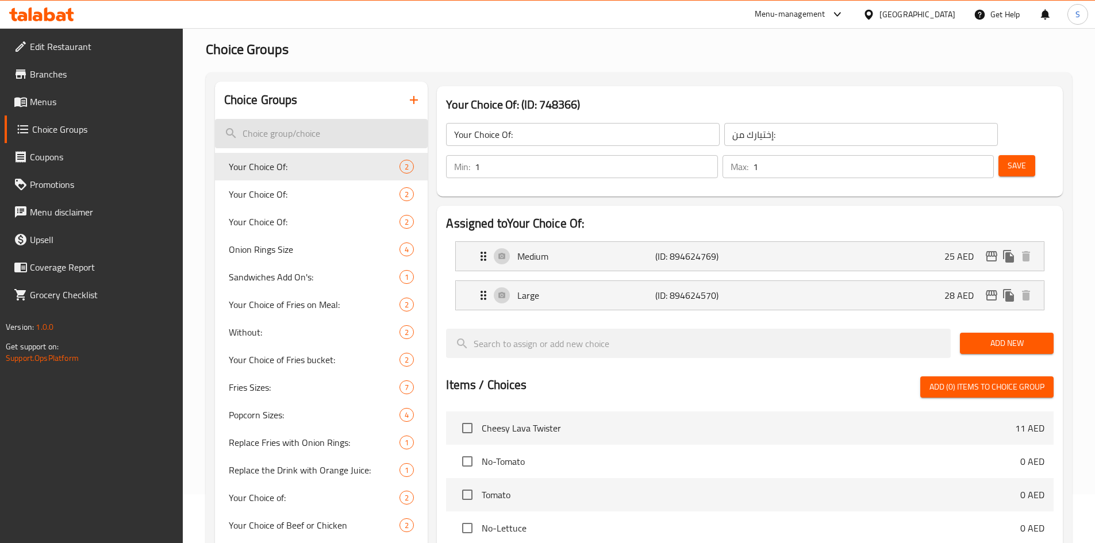
click at [332, 132] on input "search" at bounding box center [321, 133] width 213 height 29
paste input "Add American cheese"
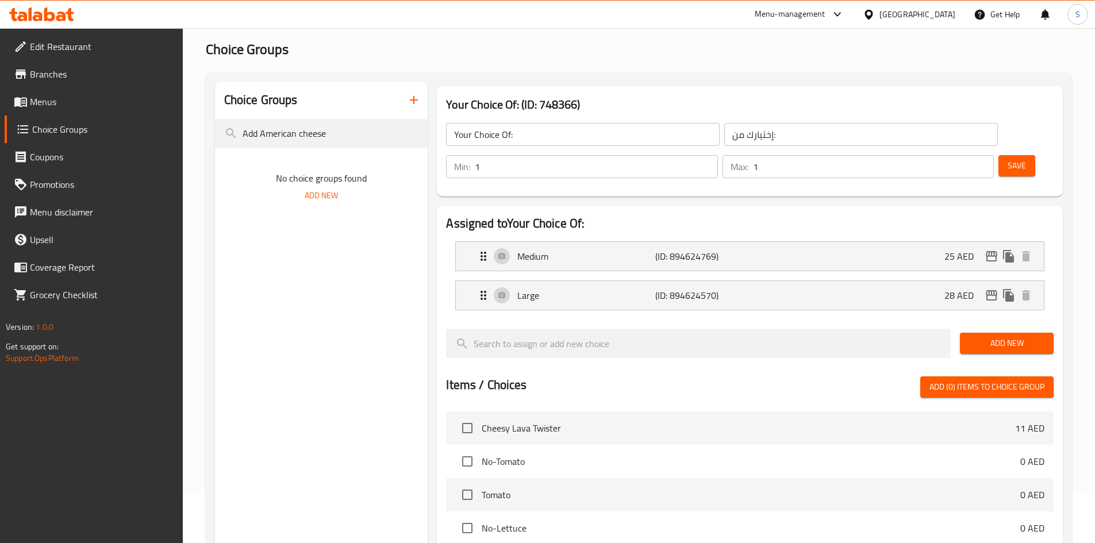
type input "Add American cheese"
click at [415, 95] on icon "button" at bounding box center [414, 100] width 14 height 14
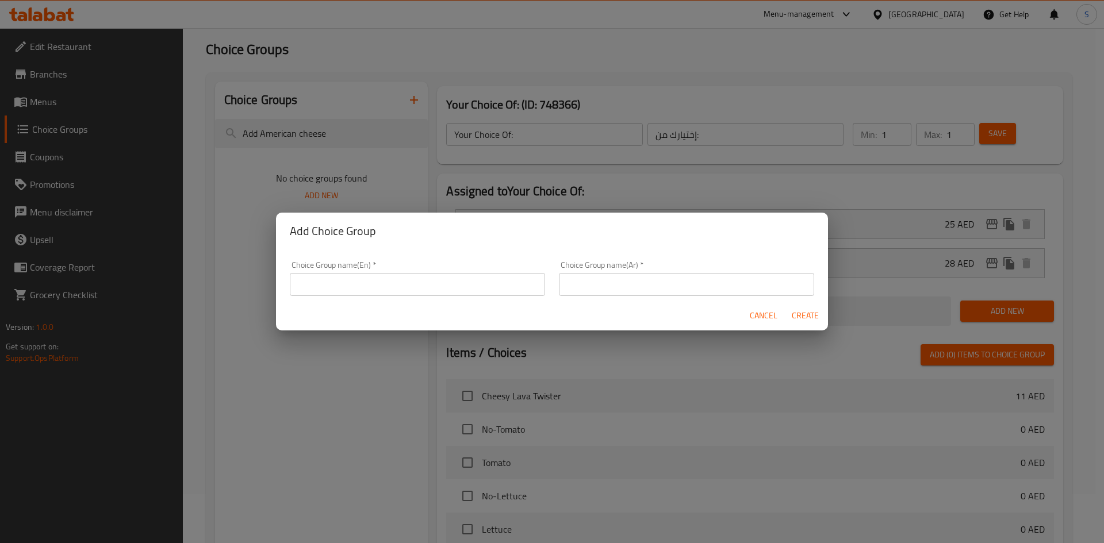
click at [477, 292] on input "text" at bounding box center [417, 284] width 255 height 23
paste input "Add American cheese"
type input "Add American cheese"
click at [639, 272] on div "Choice Group name(Ar)   * Choice Group name(Ar) *" at bounding box center [686, 278] width 255 height 35
click at [640, 282] on input "text" at bounding box center [686, 284] width 255 height 23
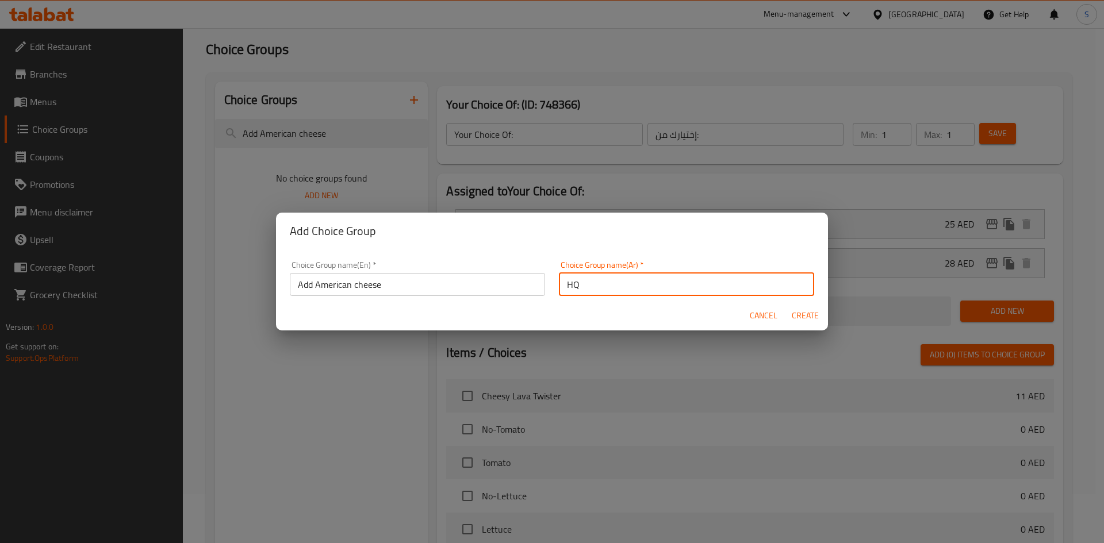
type input "H"
type input "اضف جبنة أمريكية"
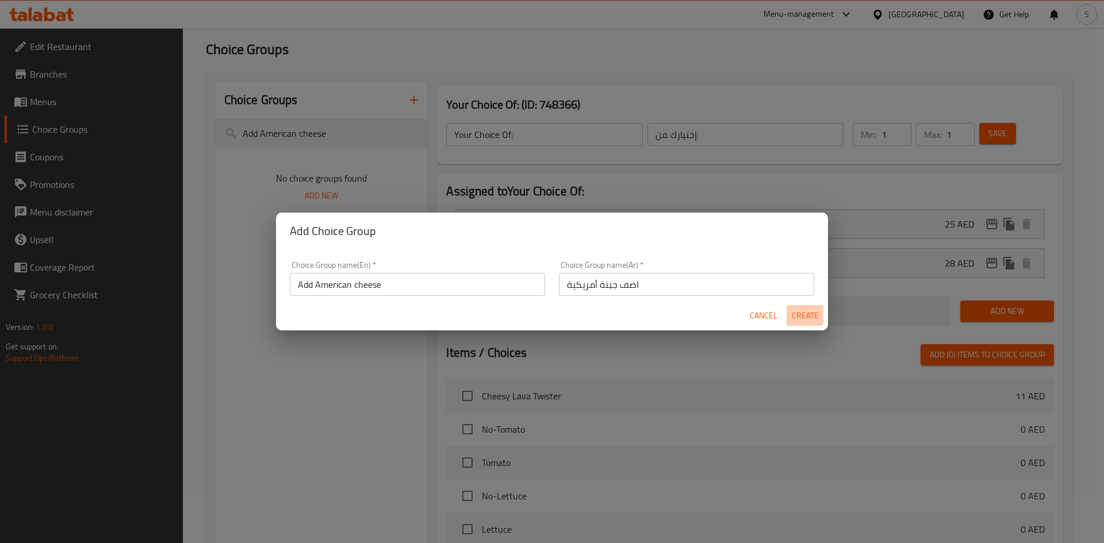
click at [795, 312] on span "Create" at bounding box center [805, 316] width 28 height 14
type input "Add American cheese"
type input "اضف جبنة أمريكية"
type input "0"
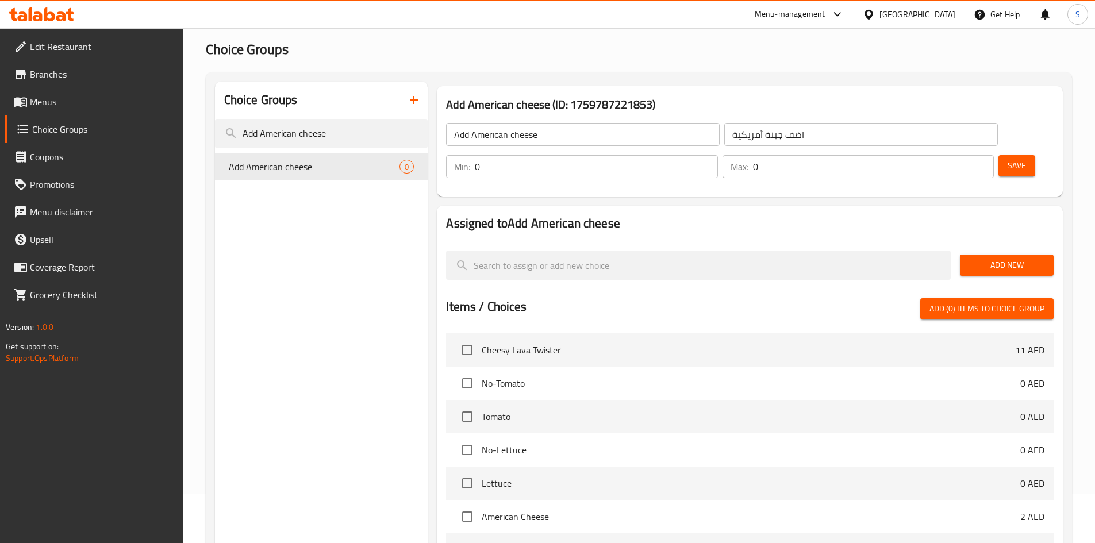
click at [595, 140] on input "Add American cheese" at bounding box center [583, 134] width 274 height 23
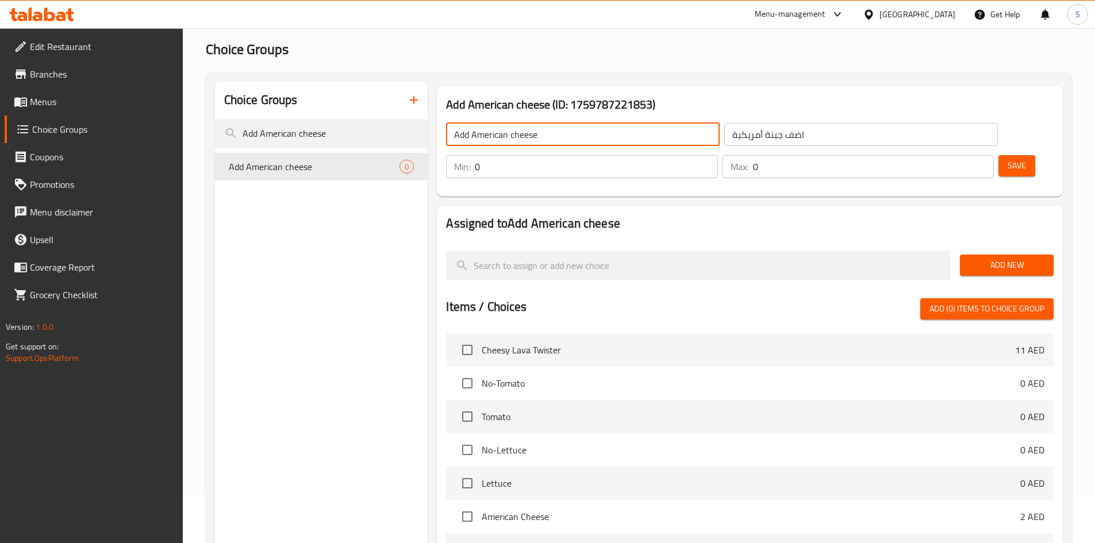
click at [595, 140] on input "Add American cheese" at bounding box center [583, 134] width 274 height 23
type input "ش"
type input "Addons:"
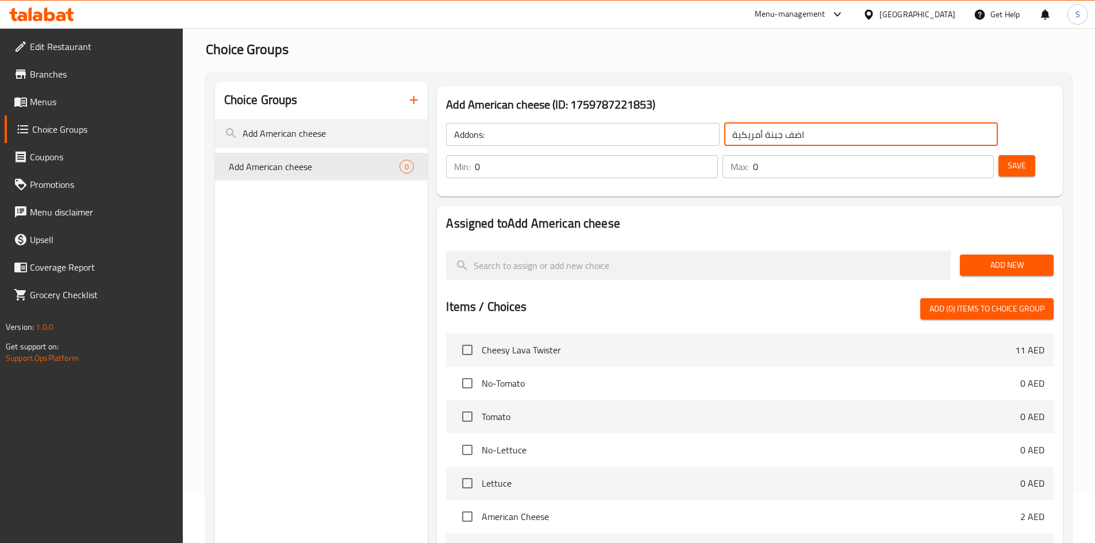
click at [724, 140] on input "اضف جبنة أمريكية" at bounding box center [861, 134] width 274 height 23
click at [724, 140] on input "text" at bounding box center [861, 134] width 274 height 23
type input "h"
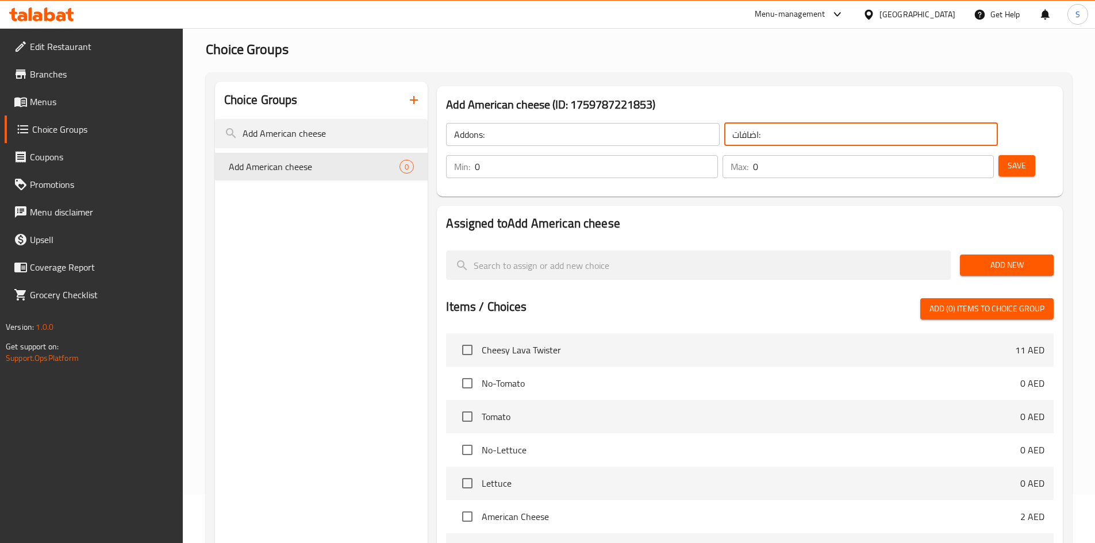
type input "اضافات:"
type input "1"
click at [961, 155] on input "1" at bounding box center [873, 166] width 241 height 23
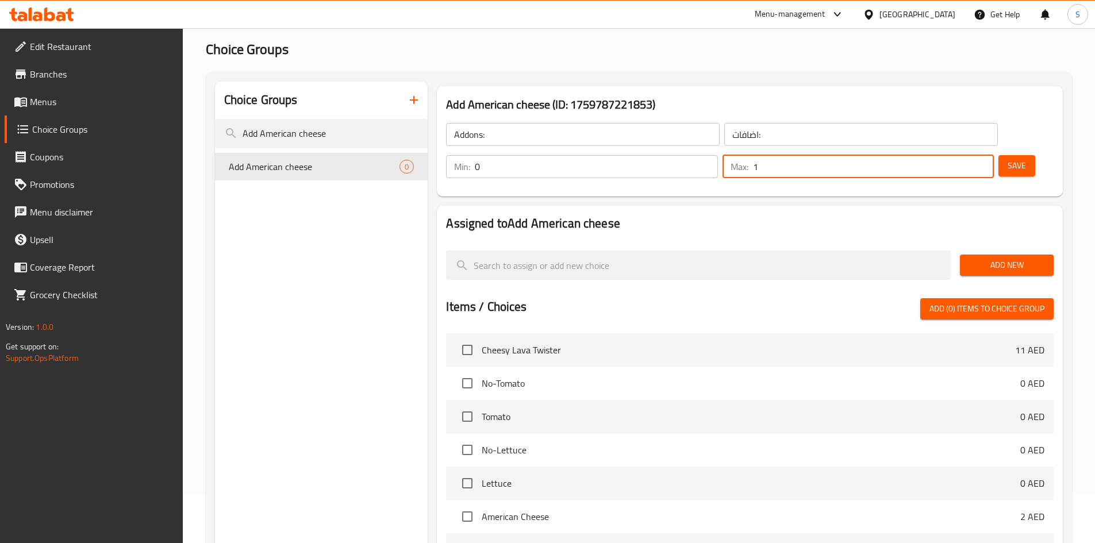
click at [999, 155] on button "Save" at bounding box center [1017, 165] width 37 height 21
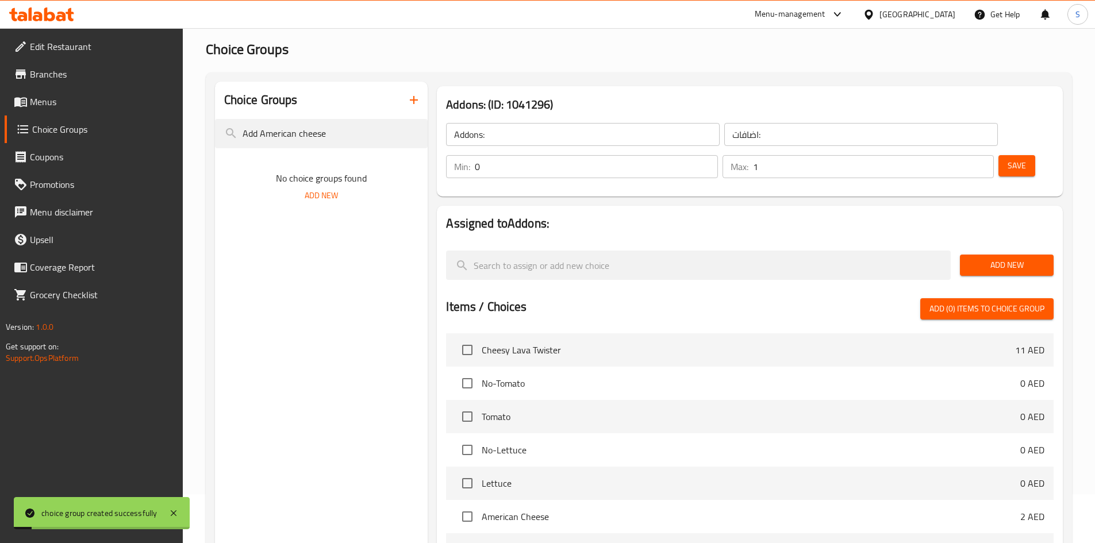
click at [994, 258] on span "Add New" at bounding box center [1006, 265] width 75 height 14
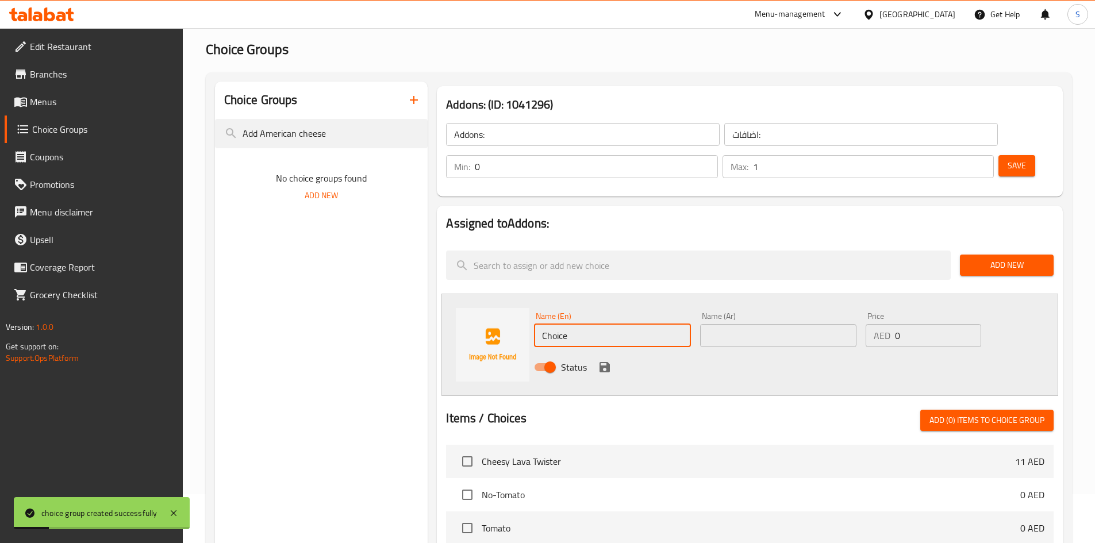
click at [577, 324] on input "Choice" at bounding box center [612, 335] width 156 height 23
click at [610, 324] on input "Choice" at bounding box center [612, 335] width 156 height 23
paste input "American chees"
type input "American cheese"
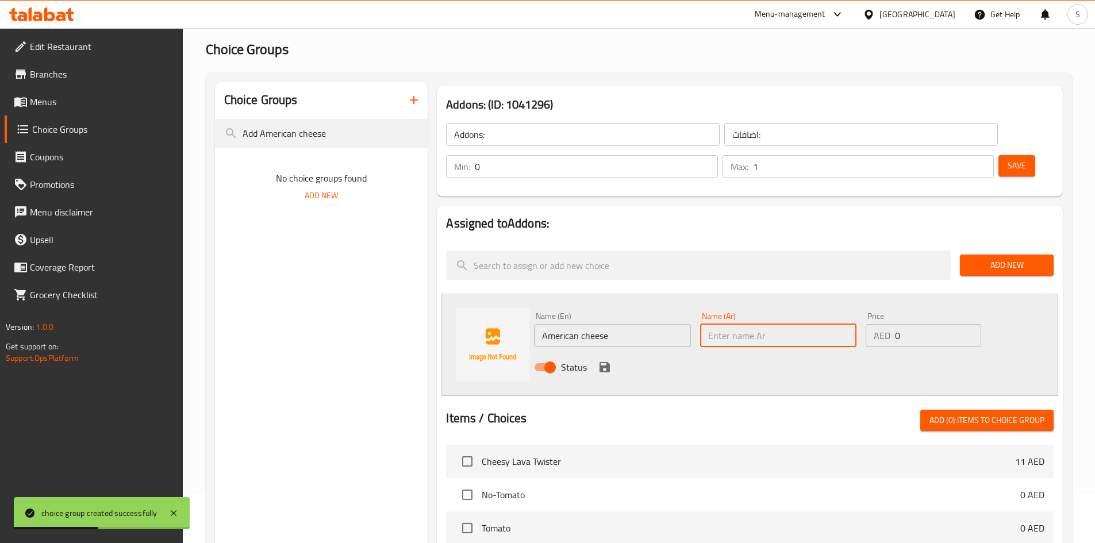
click at [769, 324] on input "text" at bounding box center [778, 335] width 156 height 23
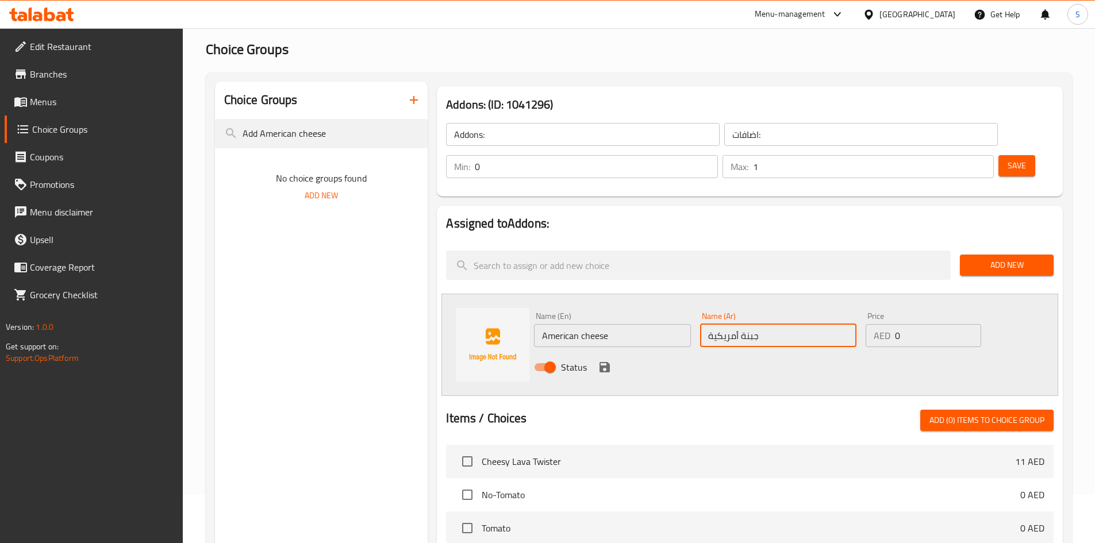
type input "جبنة أمريكية"
drag, startPoint x: 924, startPoint y: 301, endPoint x: 857, endPoint y: 305, distance: 67.3
click at [857, 308] on div "Name (En) American cheese Name (En) Name (Ar) جبنة أمريكية Name (Ar) Price AED …" at bounding box center [778, 345] width 498 height 75
type input "2"
click at [801, 352] on div "Name (En) American cheese Name (En) Name (Ar) جبنة أمريكية Name (Ar) Price AED …" at bounding box center [749, 345] width 617 height 102
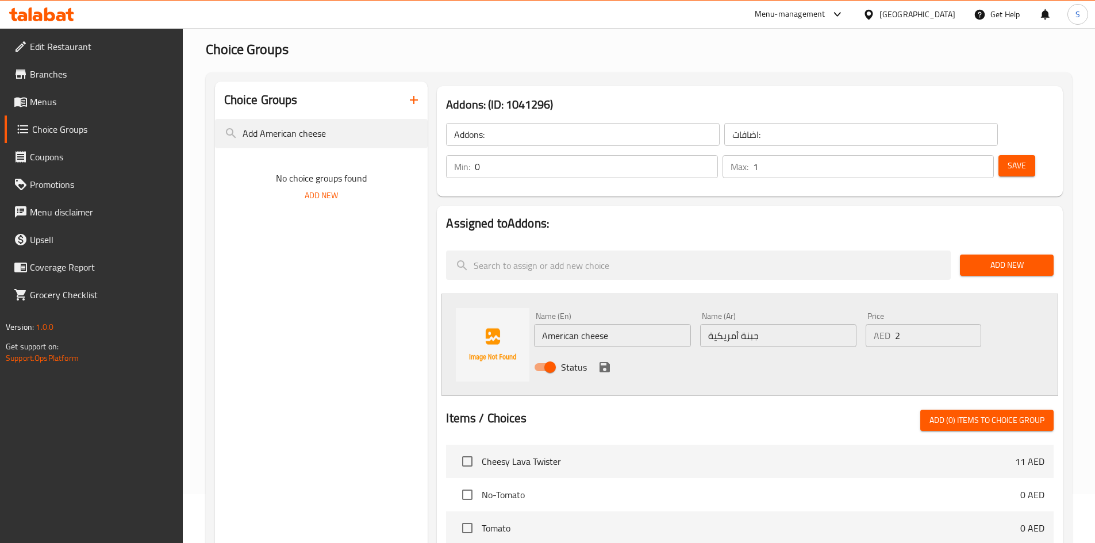
click at [1008, 159] on span "Save" at bounding box center [1017, 166] width 18 height 14
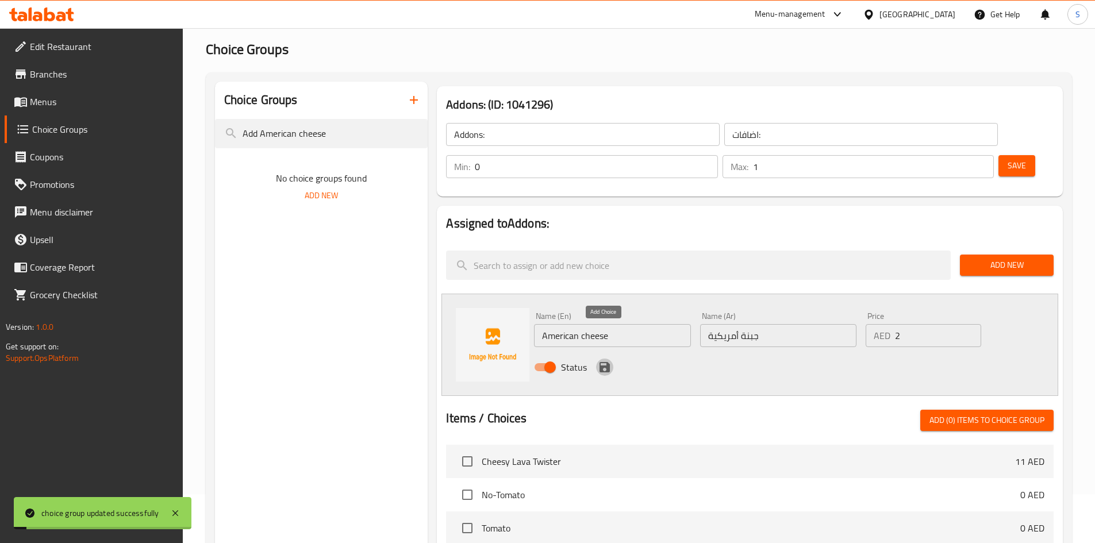
click at [606, 360] on icon "save" at bounding box center [605, 367] width 14 height 14
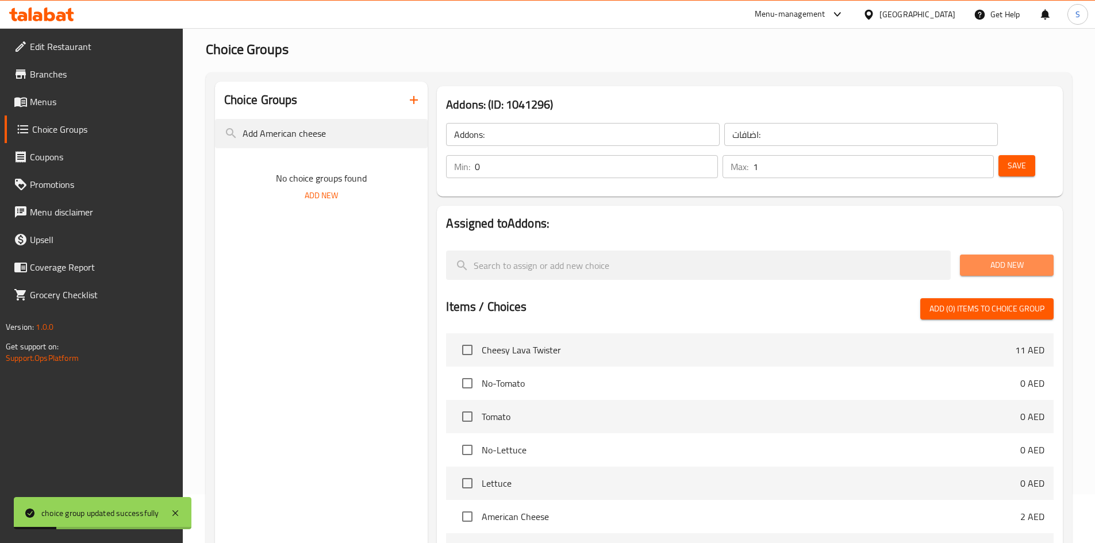
click at [1012, 258] on span "Add New" at bounding box center [1006, 265] width 75 height 14
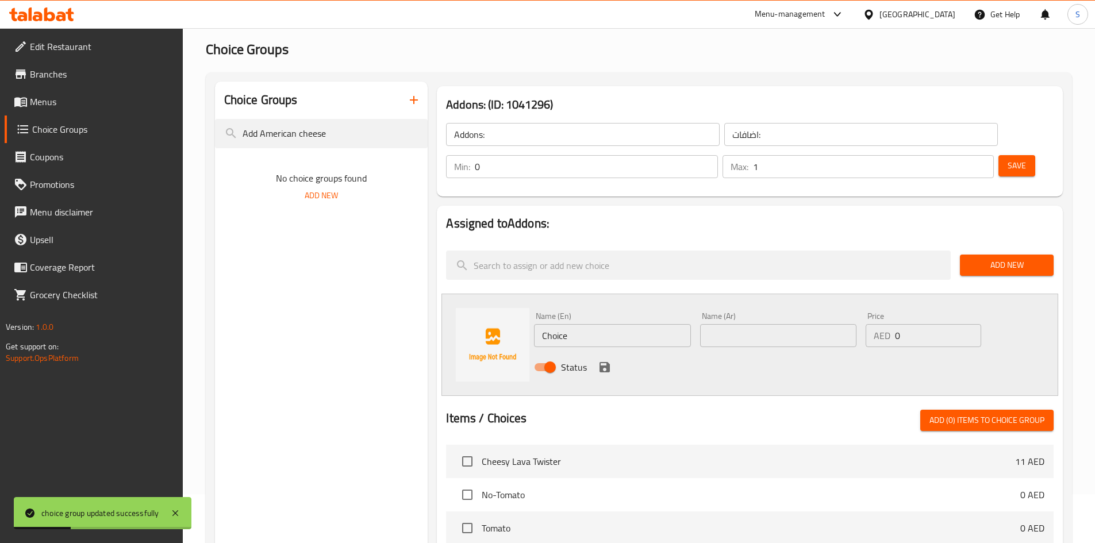
click at [670, 324] on input "Choice" at bounding box center [612, 335] width 156 height 23
click at [670, 324] on input "text" at bounding box center [612, 335] width 156 height 23
paste input "American cheese"
type input "American cheese"
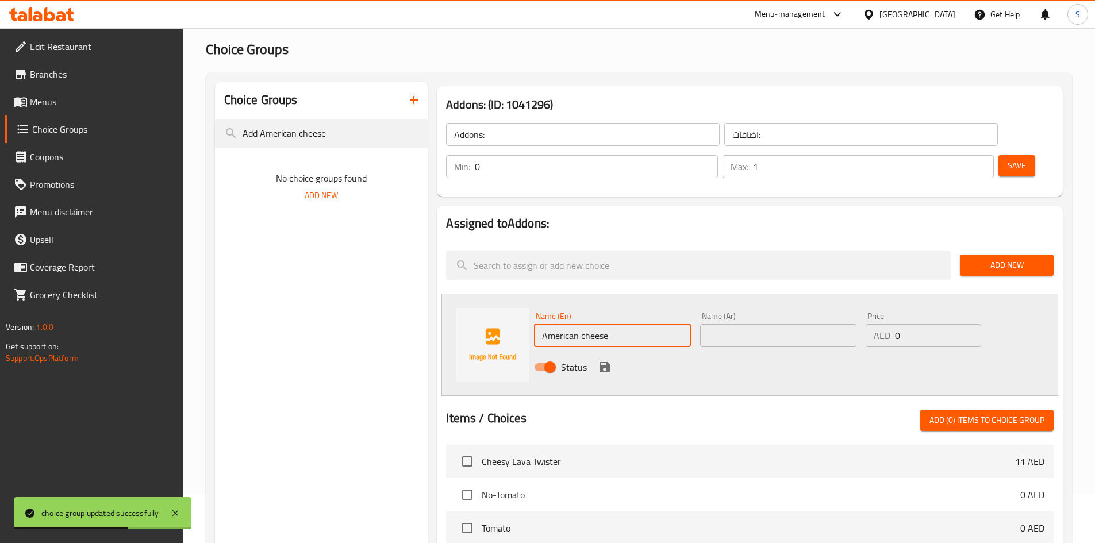
click at [761, 324] on input "text" at bounding box center [778, 335] width 156 height 23
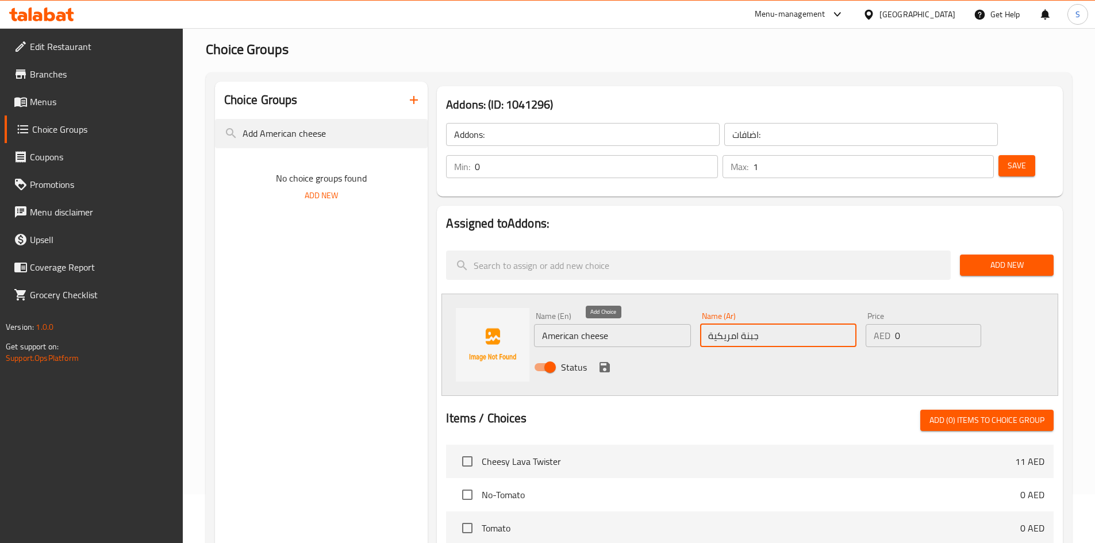
type input "جبنة امريكية"
click at [606, 362] on icon "save" at bounding box center [605, 367] width 10 height 10
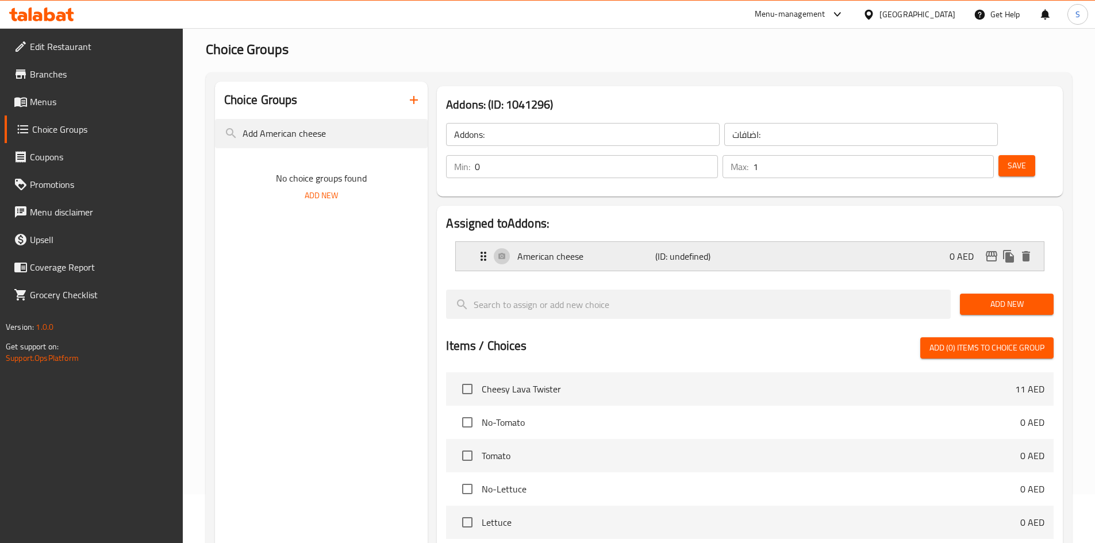
click at [869, 242] on div "American cheese (ID: undefined) 0 AED" at bounding box center [754, 256] width 554 height 29
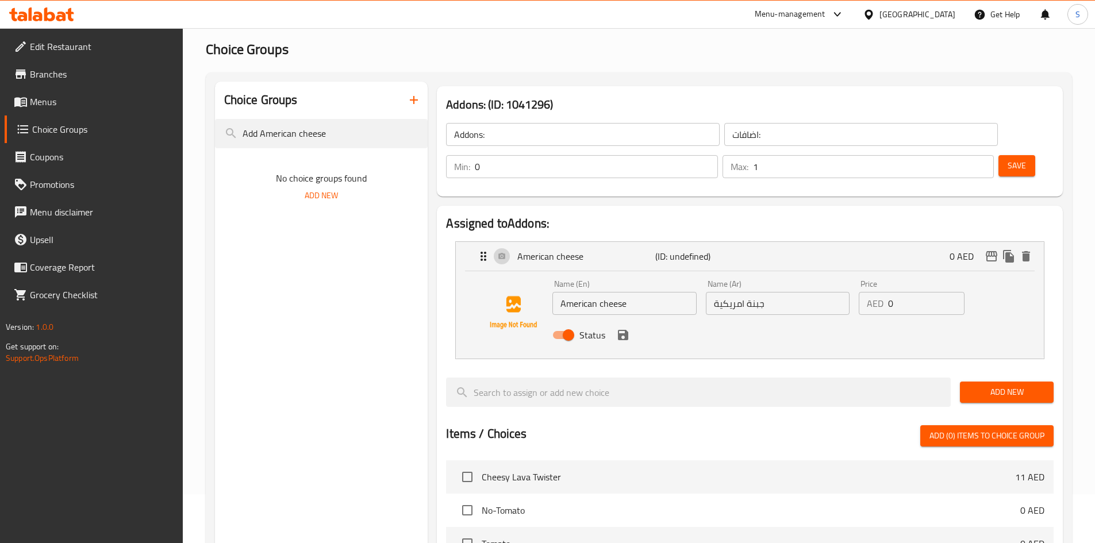
drag, startPoint x: 912, startPoint y: 277, endPoint x: 838, endPoint y: 270, distance: 74.5
click at [838, 275] on div "Name (En) American cheese Name (En) Name (Ar) جبنة امريكية Name (Ar) Price AED …" at bounding box center [777, 312] width 459 height 75
click at [623, 328] on icon "save" at bounding box center [623, 335] width 14 height 14
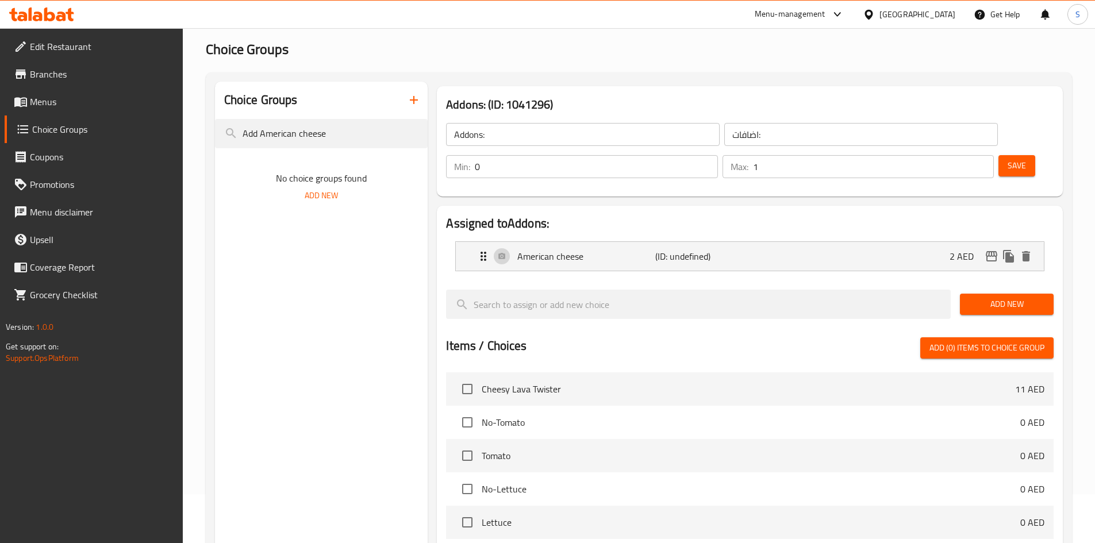
type input "2"
click at [1008, 159] on span "Save" at bounding box center [1017, 166] width 18 height 14
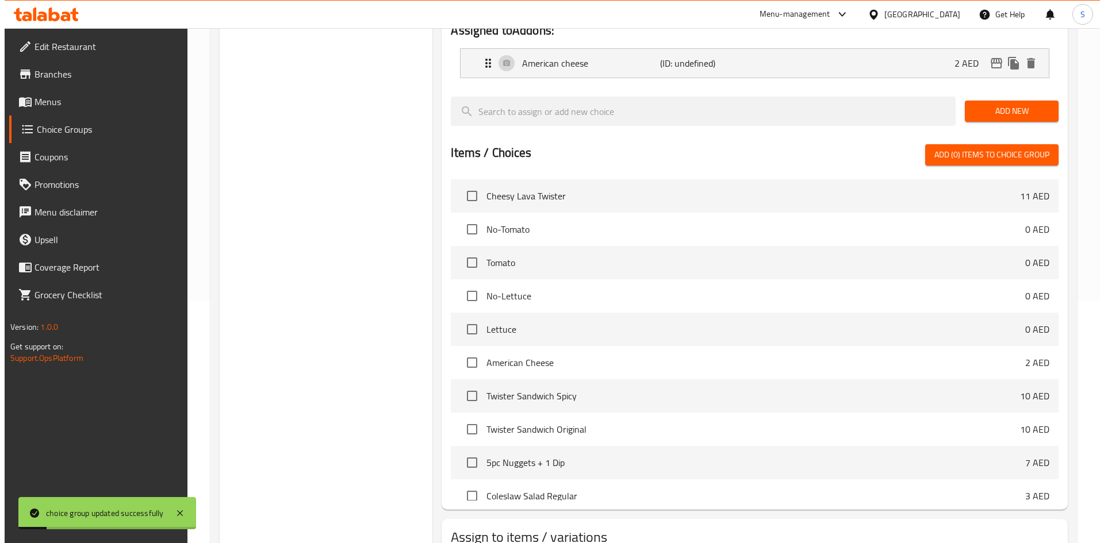
scroll to position [294, 0]
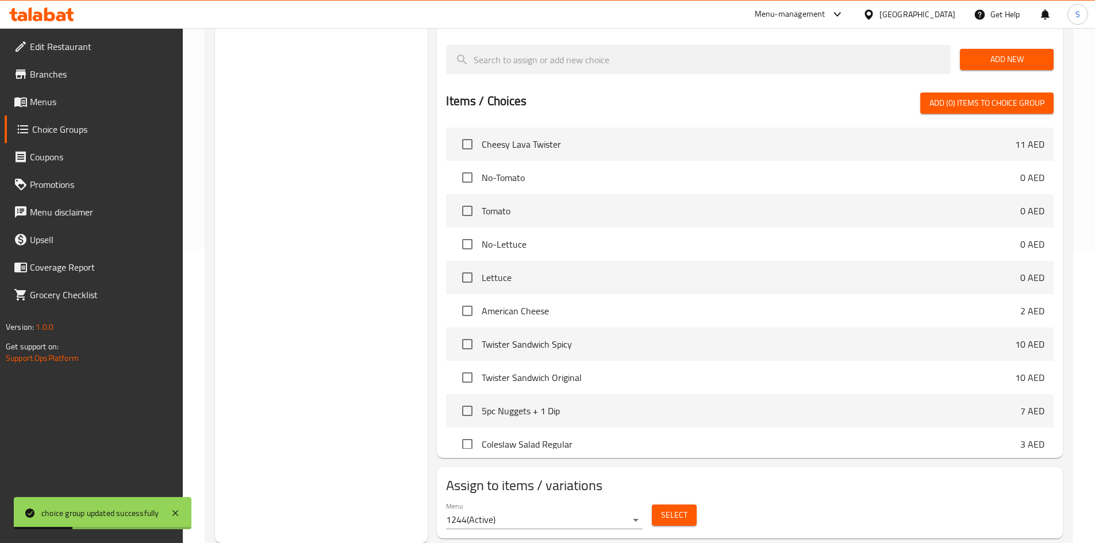
click at [685, 508] on span "Select" at bounding box center [674, 515] width 26 height 14
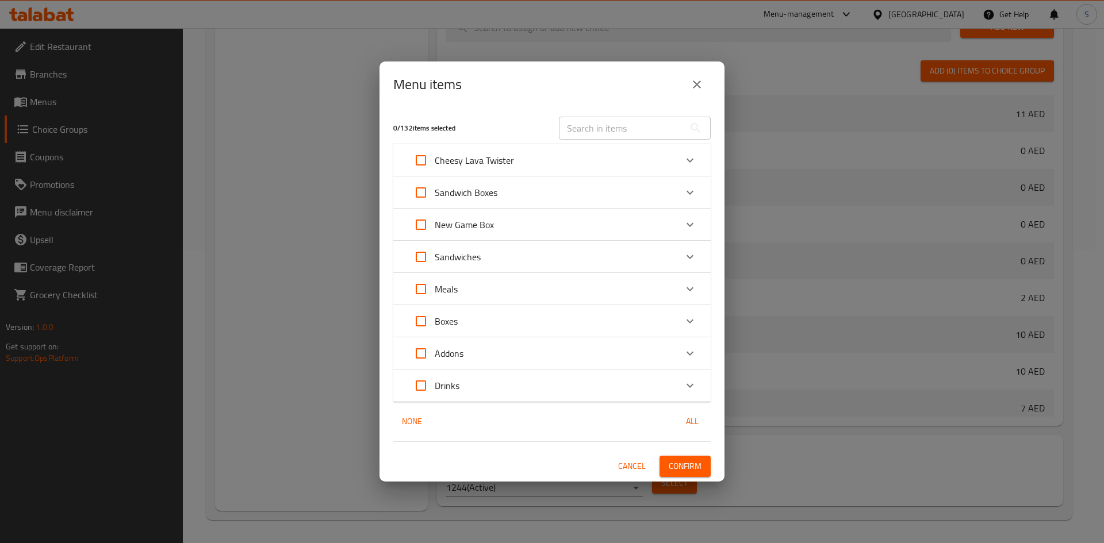
click at [497, 256] on div "Sandwiches" at bounding box center [541, 257] width 269 height 28
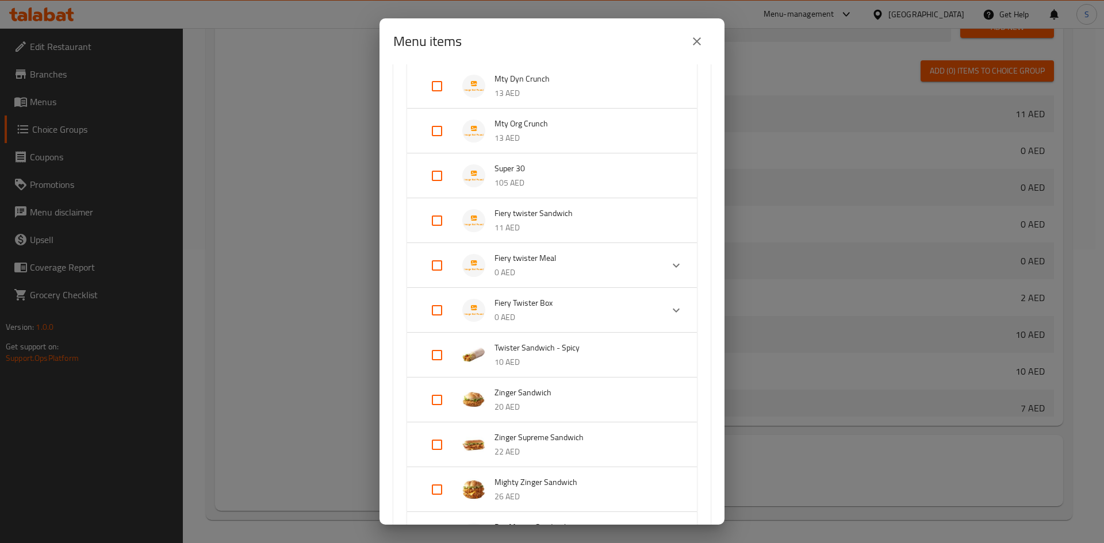
scroll to position [460, 0]
click at [435, 308] on input "Expand" at bounding box center [437, 308] width 28 height 28
checkbox input "true"
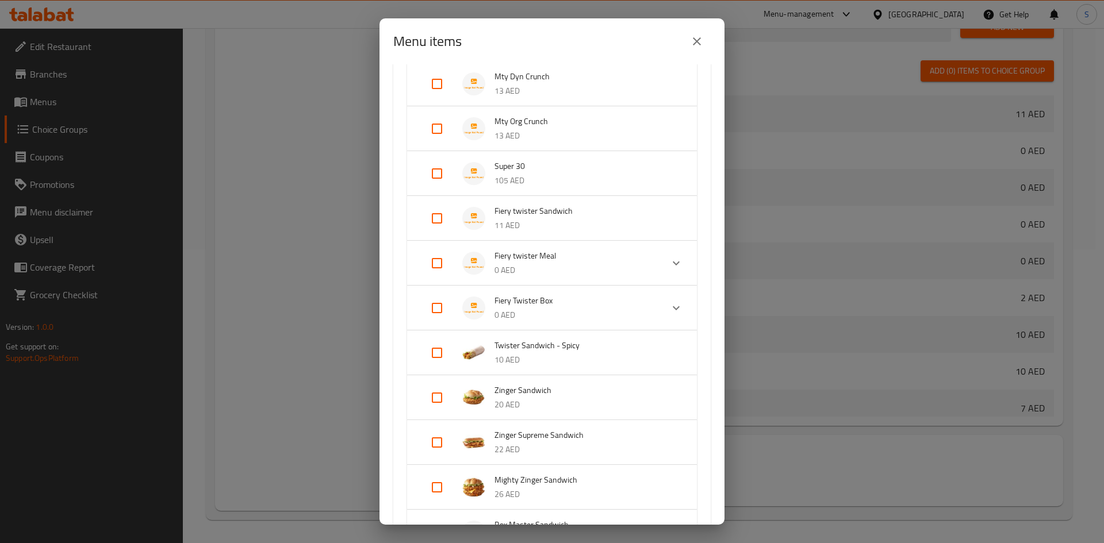
checkbox input "true"
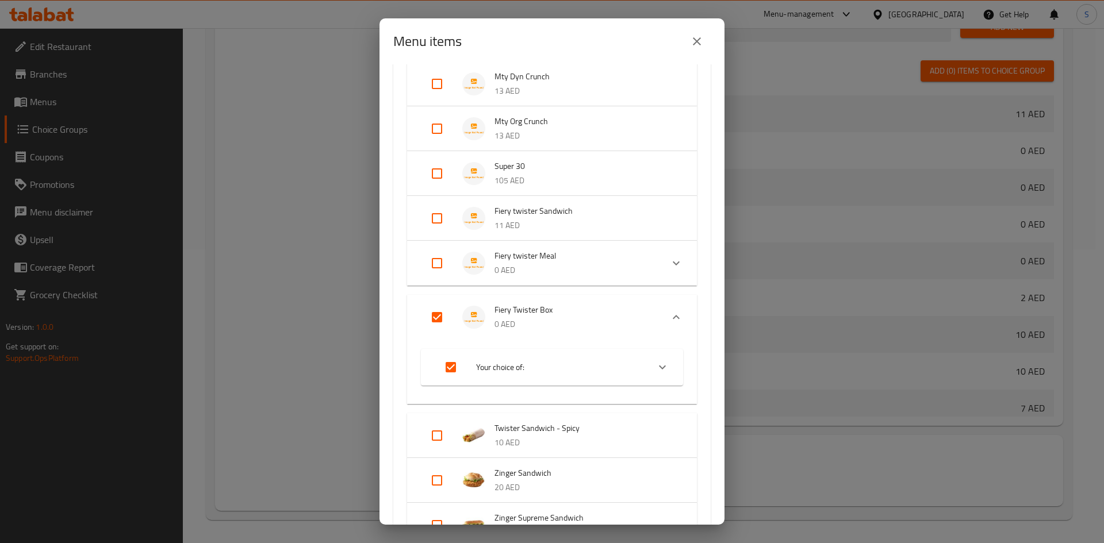
click at [434, 263] on input "Expand" at bounding box center [437, 263] width 28 height 28
checkbox input "true"
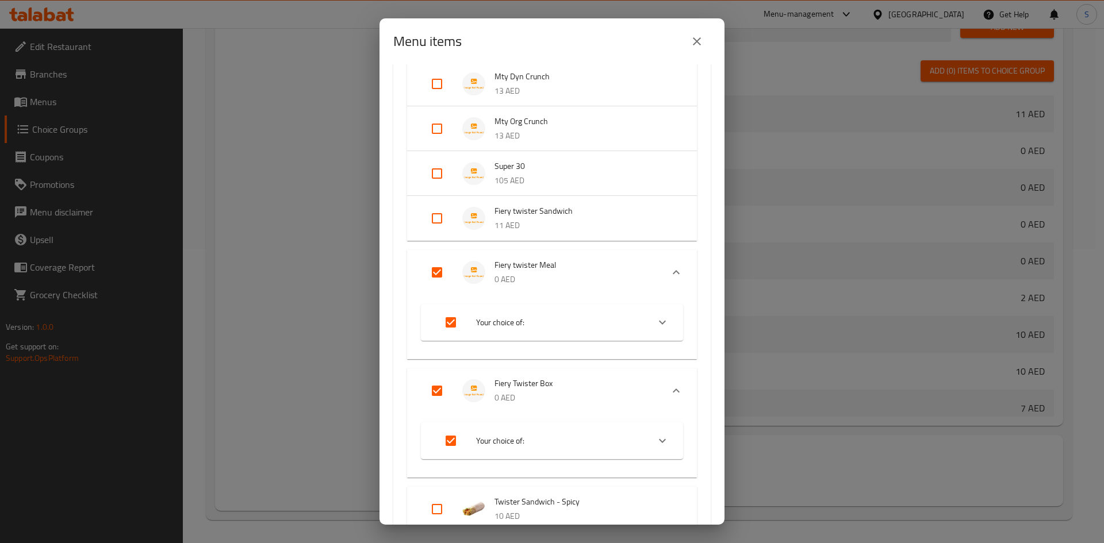
click at [439, 224] on input "Expand" at bounding box center [437, 219] width 28 height 28
checkbox input "true"
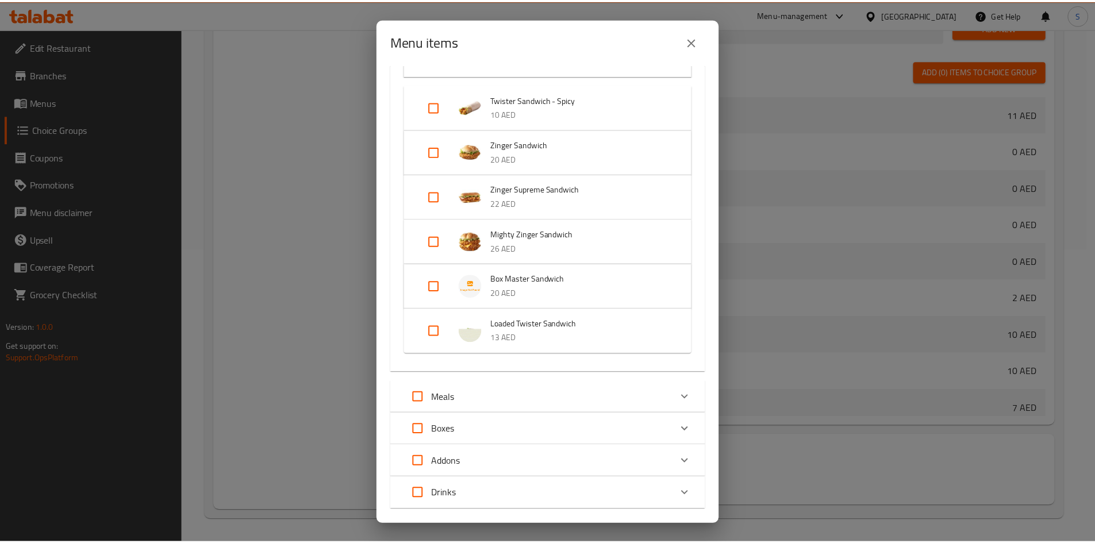
scroll to position [936, 0]
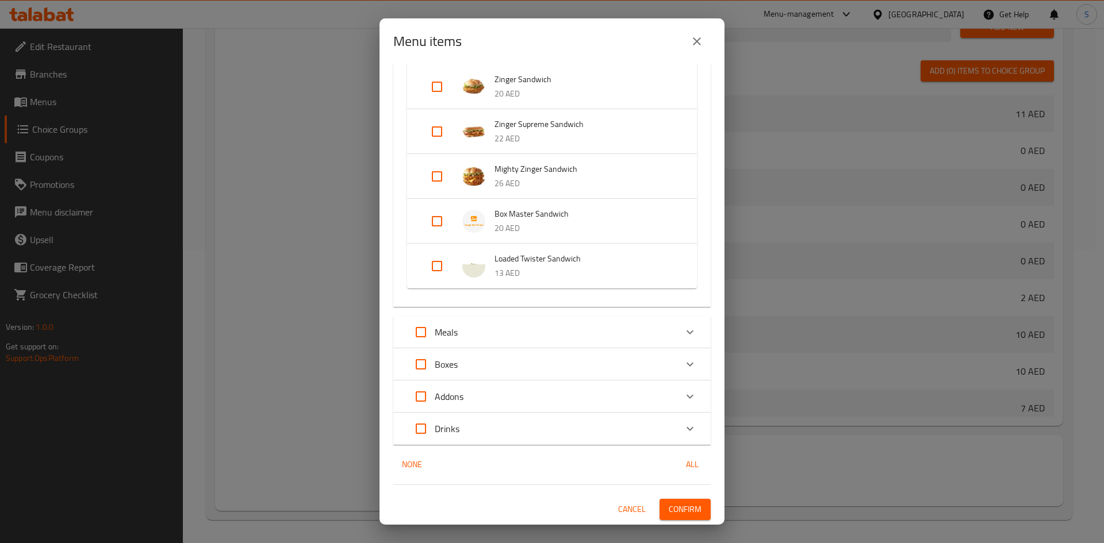
click at [669, 505] on span "Confirm" at bounding box center [685, 509] width 33 height 14
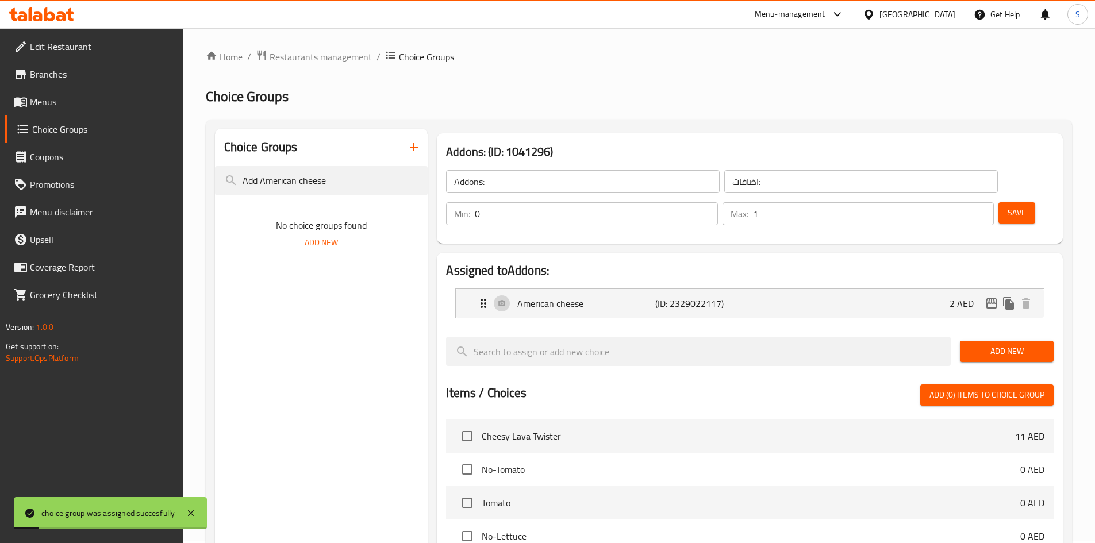
scroll to position [0, 0]
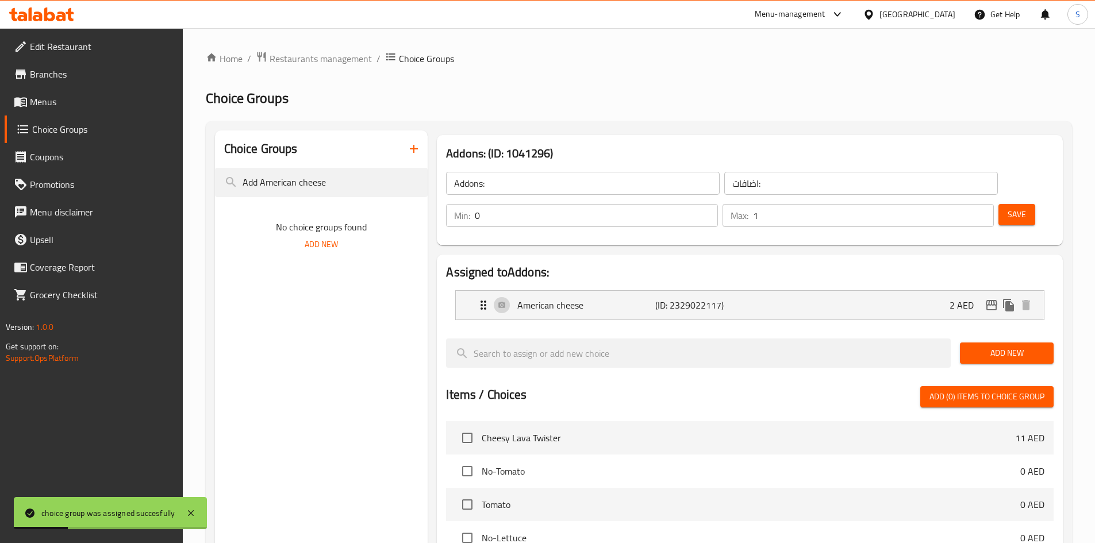
click at [67, 101] on span "Menus" at bounding box center [102, 102] width 144 height 14
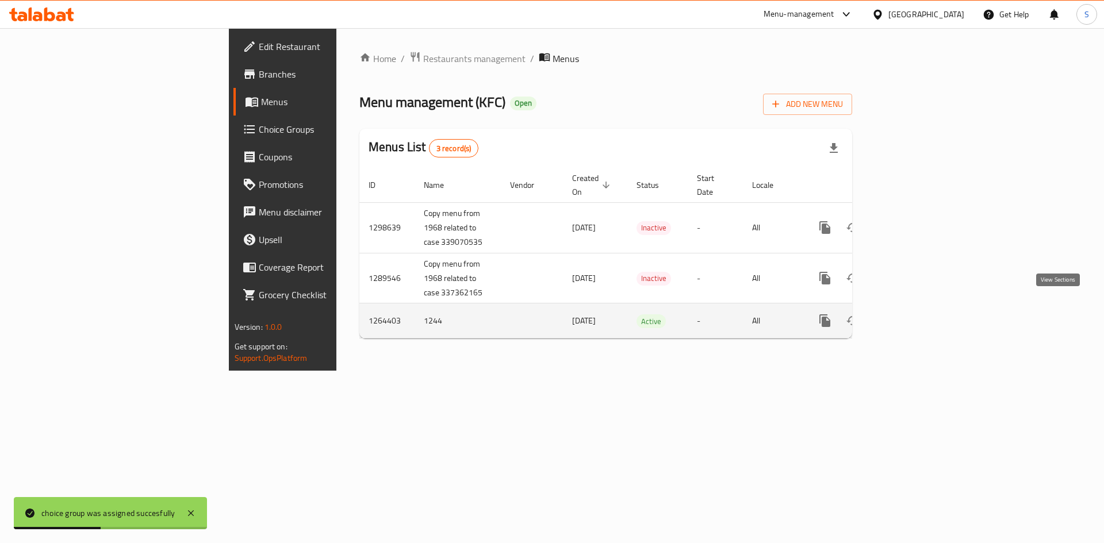
click at [915, 314] on icon "enhanced table" at bounding box center [908, 321] width 14 height 14
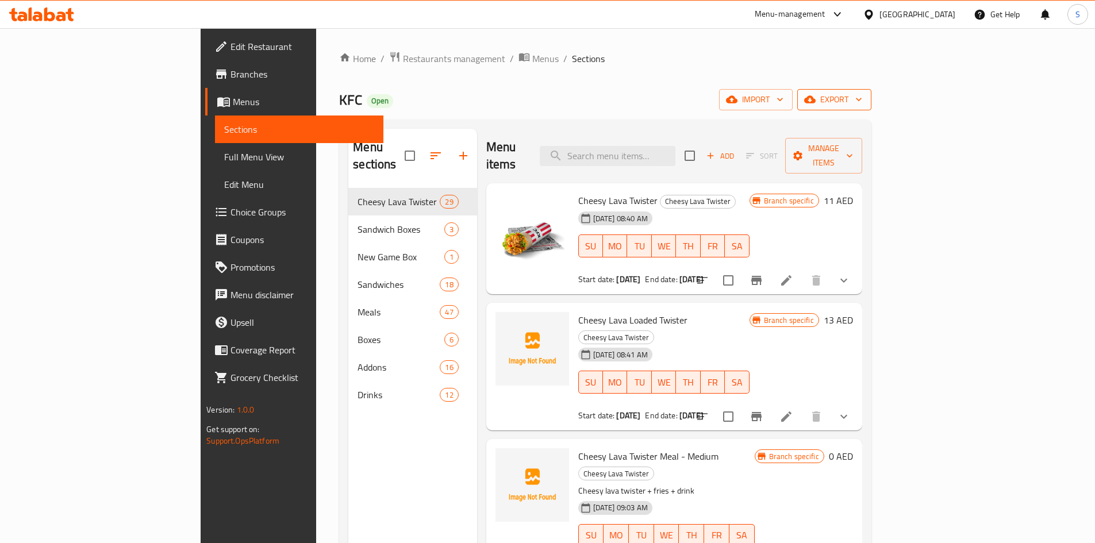
click at [862, 105] on span "export" at bounding box center [835, 100] width 56 height 14
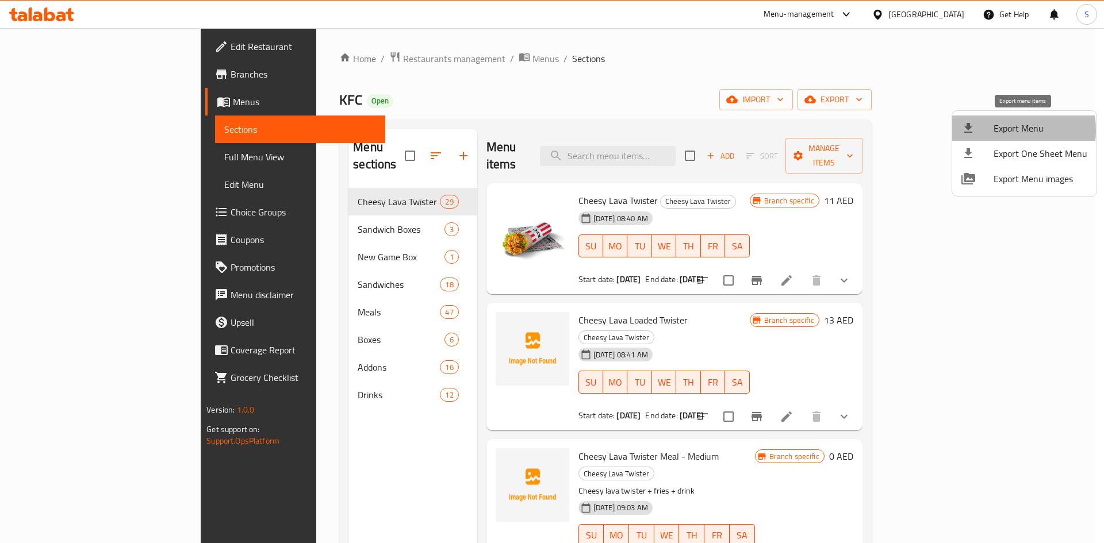
click at [1005, 130] on span "Export Menu" at bounding box center [1040, 128] width 94 height 14
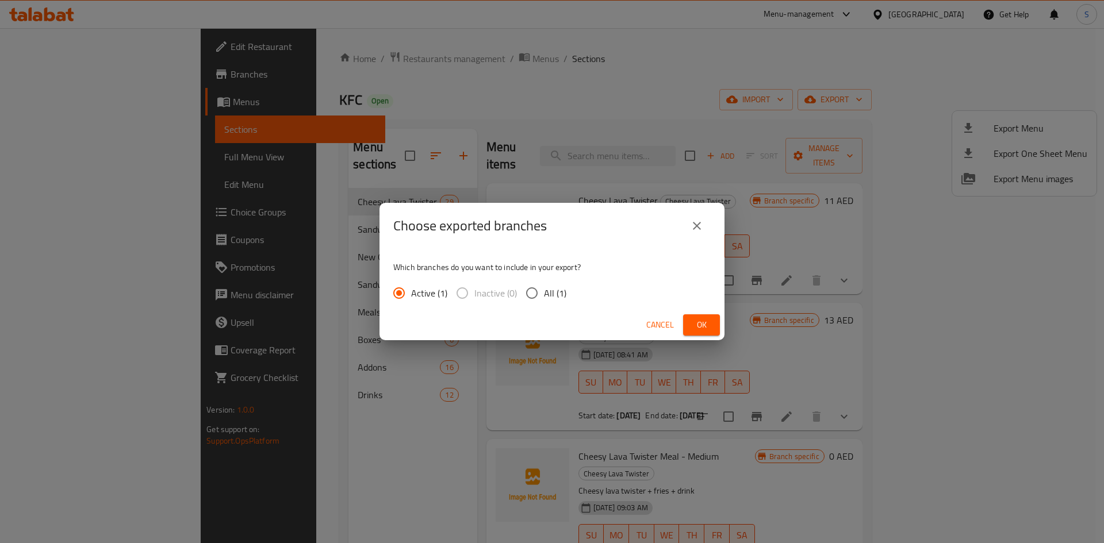
drag, startPoint x: 527, startPoint y: 298, endPoint x: 623, endPoint y: 323, distance: 99.3
click at [528, 298] on input "All (1)" at bounding box center [532, 293] width 24 height 24
radio input "true"
click at [712, 316] on button "Ok" at bounding box center [701, 324] width 37 height 21
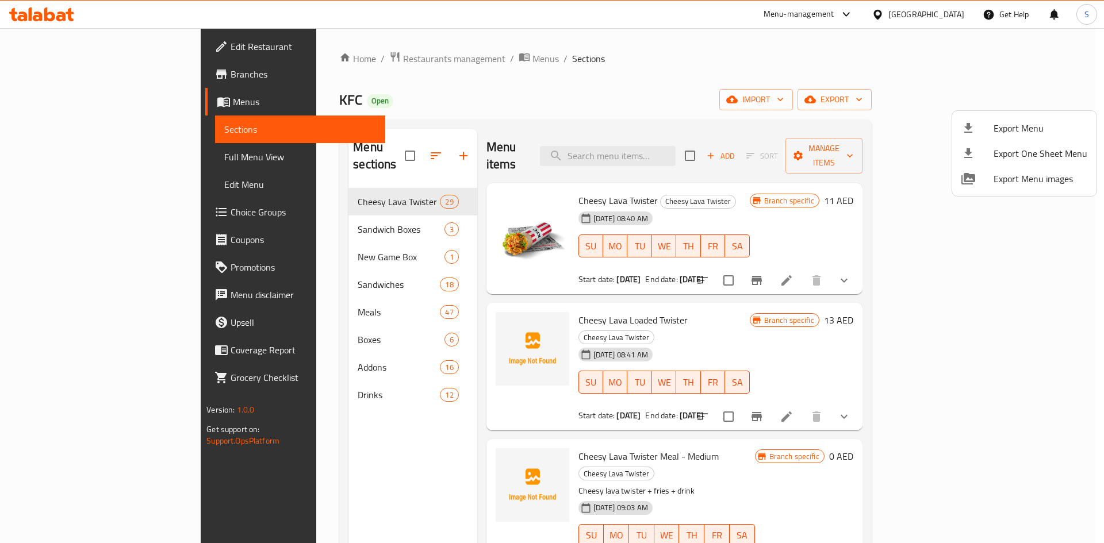
click at [659, 91] on div at bounding box center [552, 271] width 1104 height 543
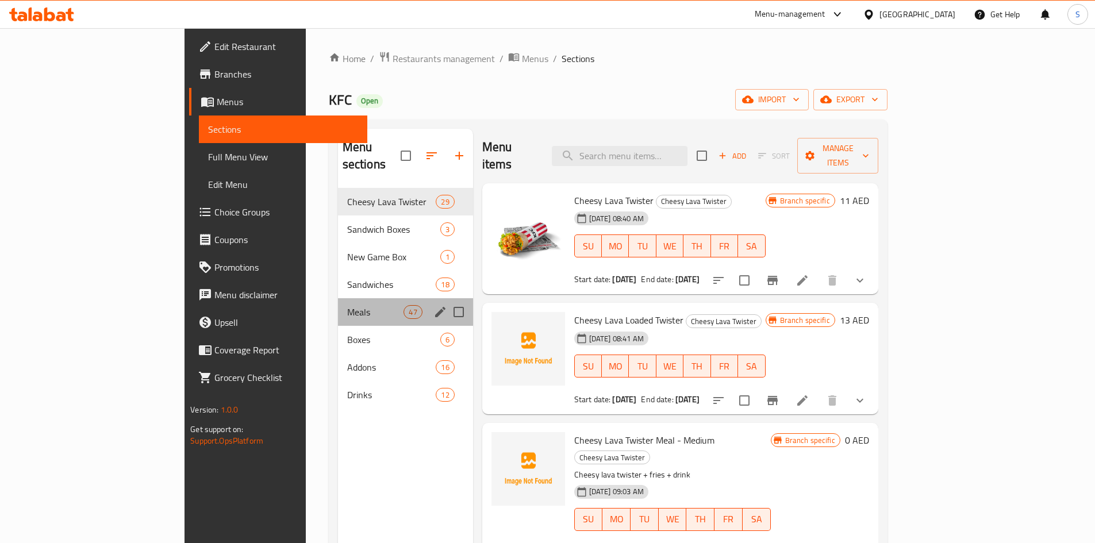
click at [338, 298] on div "Meals 47" at bounding box center [405, 312] width 135 height 28
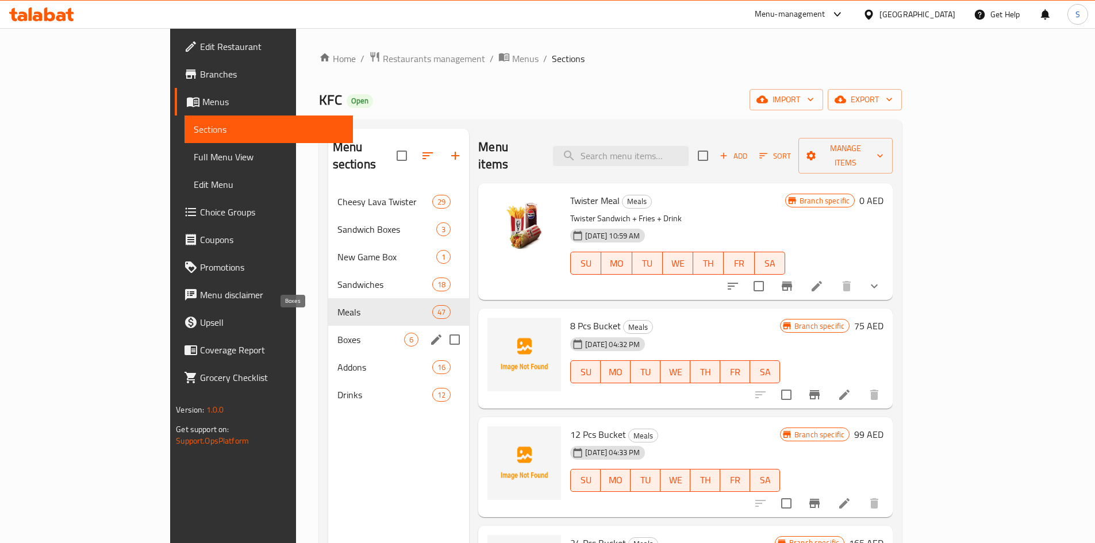
drag, startPoint x: 274, startPoint y: 333, endPoint x: 270, endPoint y: 341, distance: 8.2
click at [328, 333] on div "Boxes 6" at bounding box center [398, 340] width 141 height 28
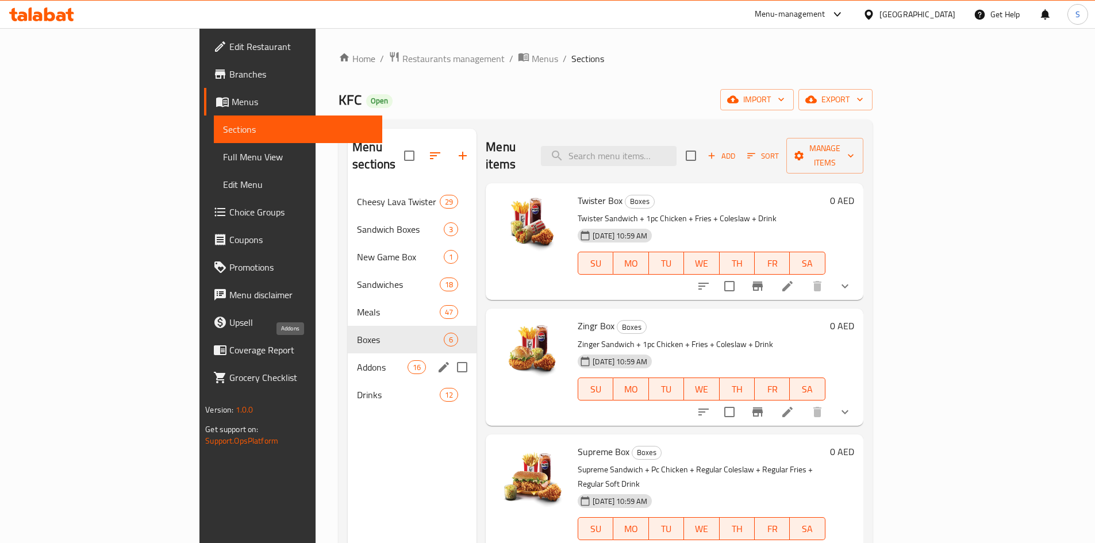
click at [357, 360] on span "Addons" at bounding box center [382, 367] width 51 height 14
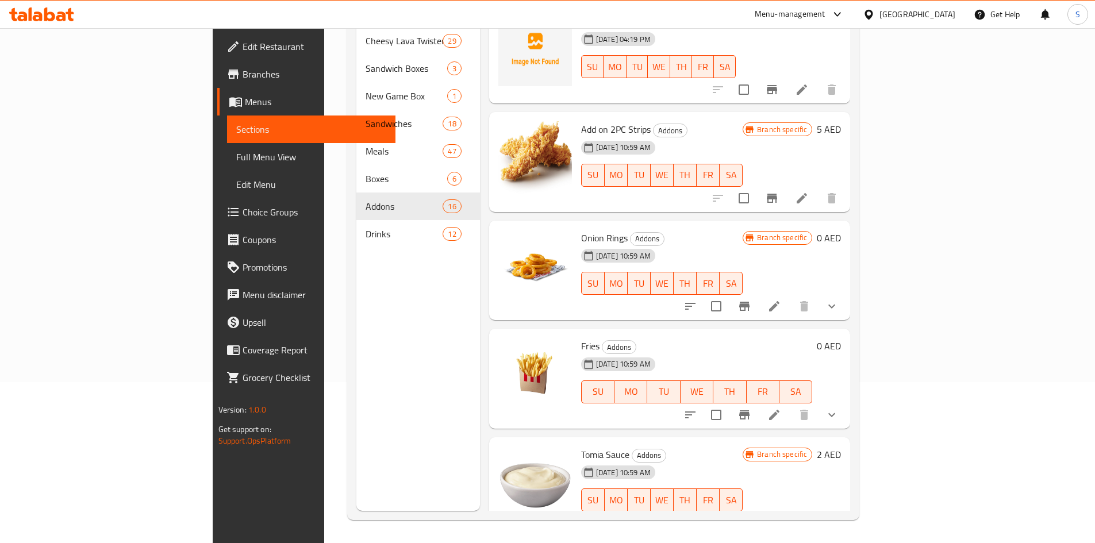
scroll to position [1220, 0]
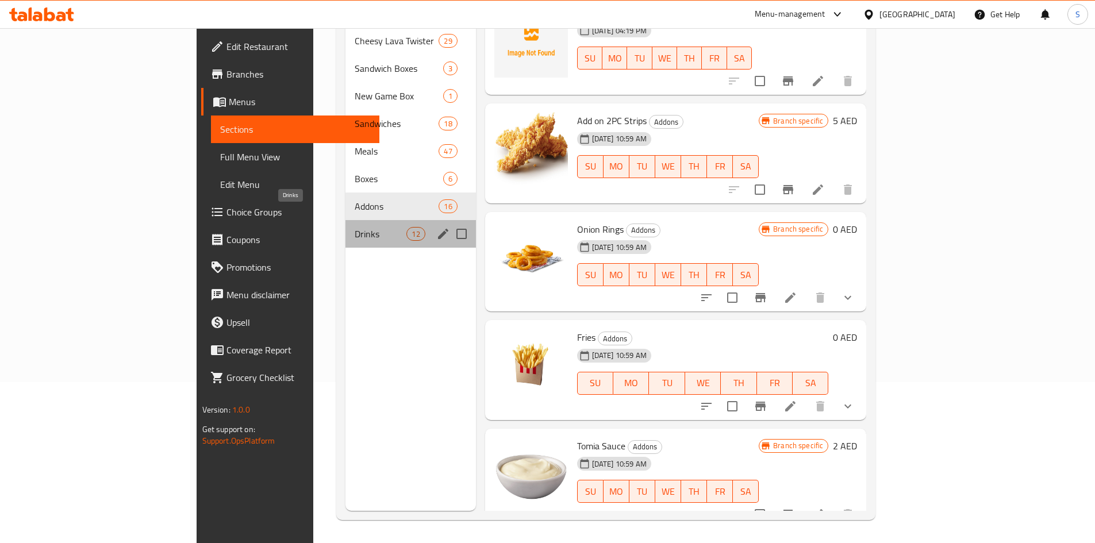
click at [355, 227] on span "Drinks" at bounding box center [381, 234] width 52 height 14
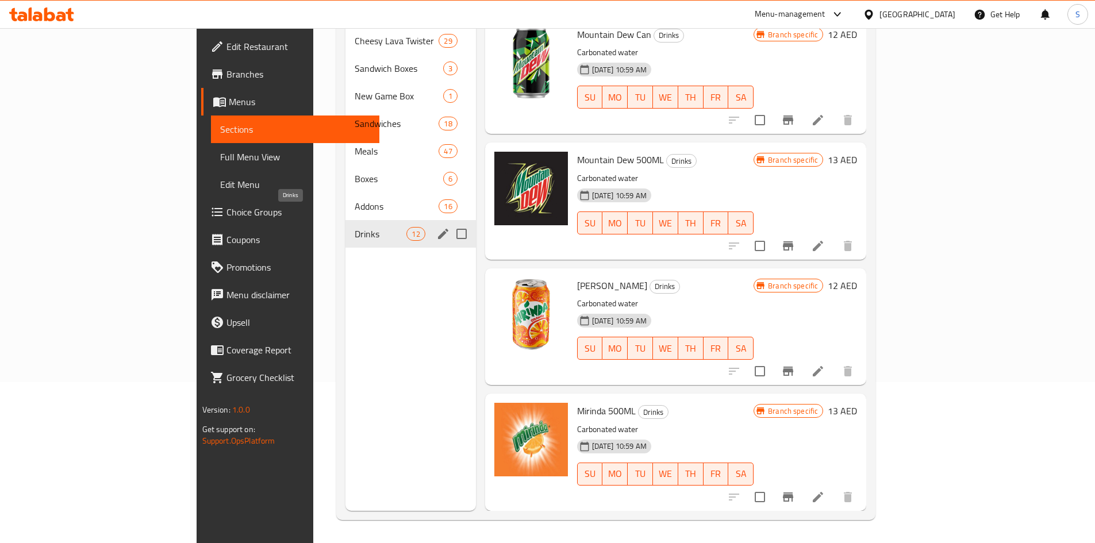
scroll to position [958, 0]
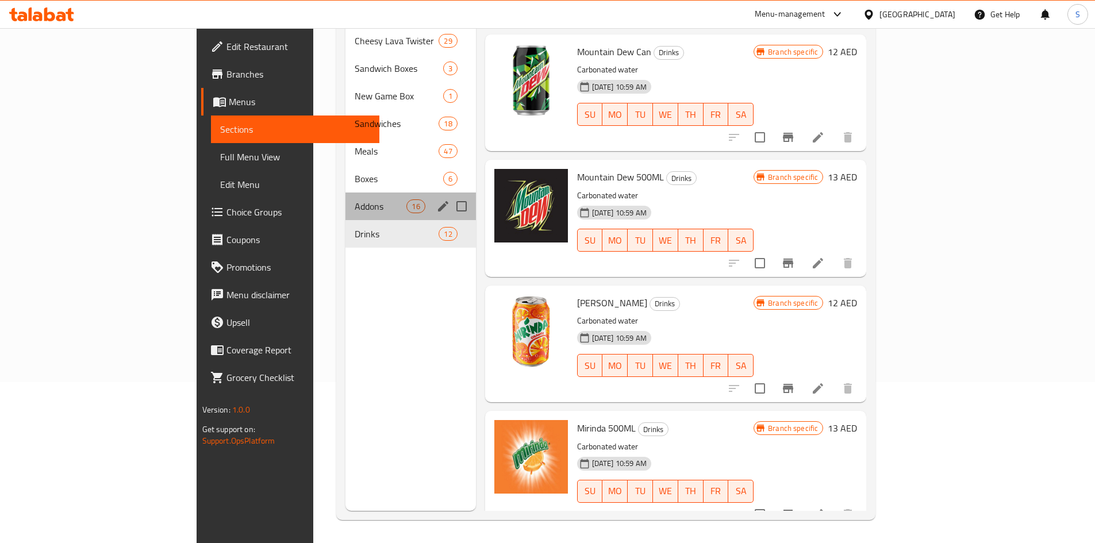
click at [345, 199] on div "Addons 16" at bounding box center [410, 207] width 130 height 28
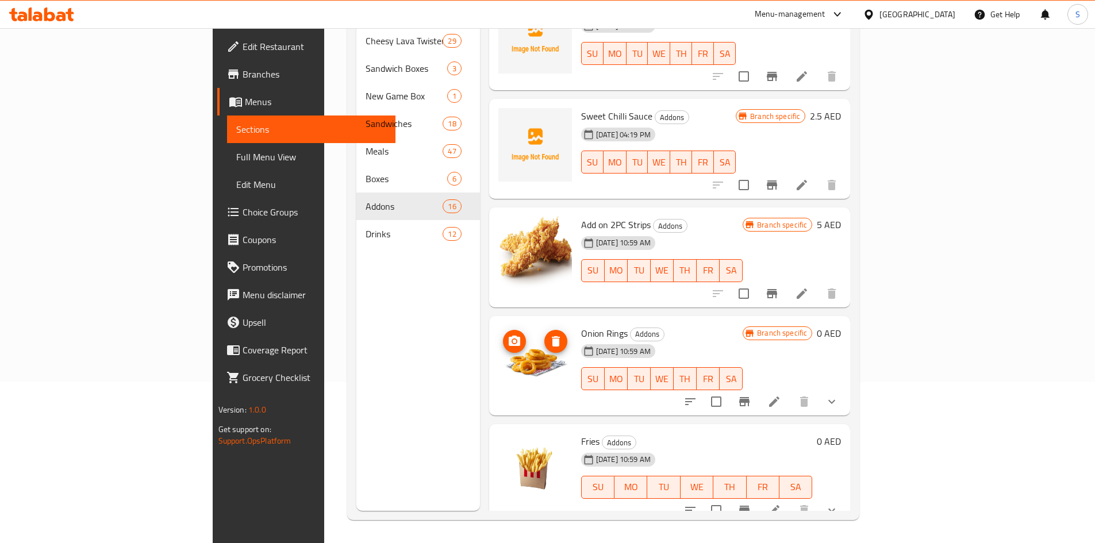
scroll to position [1220, 0]
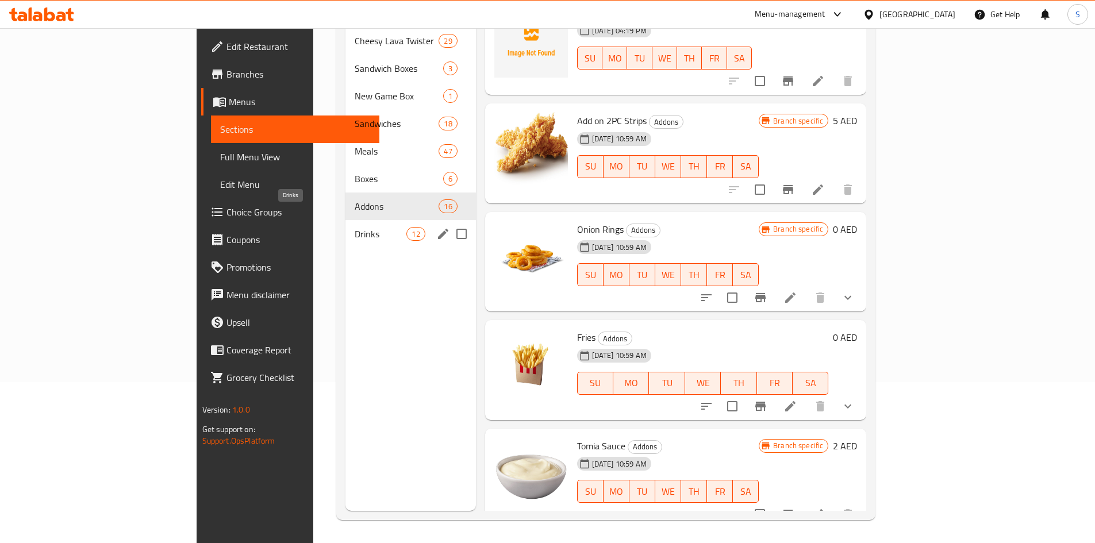
click at [355, 227] on span "Drinks" at bounding box center [381, 234] width 52 height 14
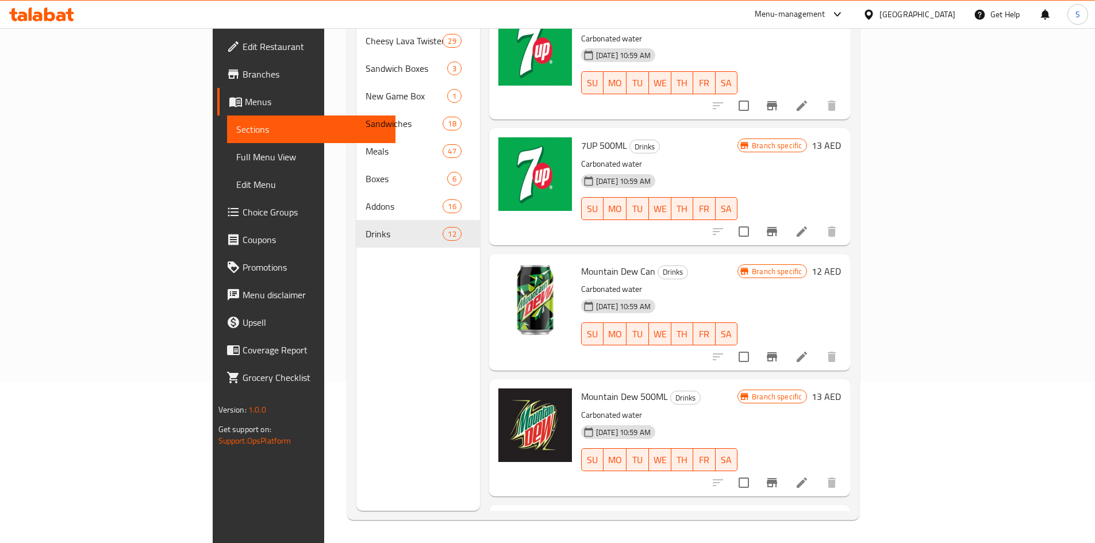
scroll to position [556, 0]
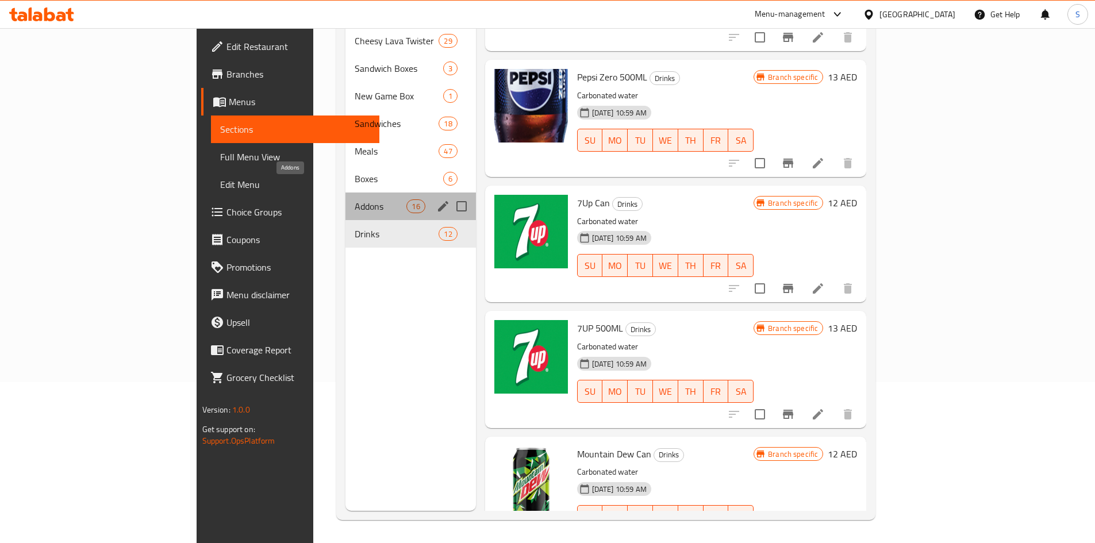
click at [355, 199] on span "Addons" at bounding box center [381, 206] width 52 height 14
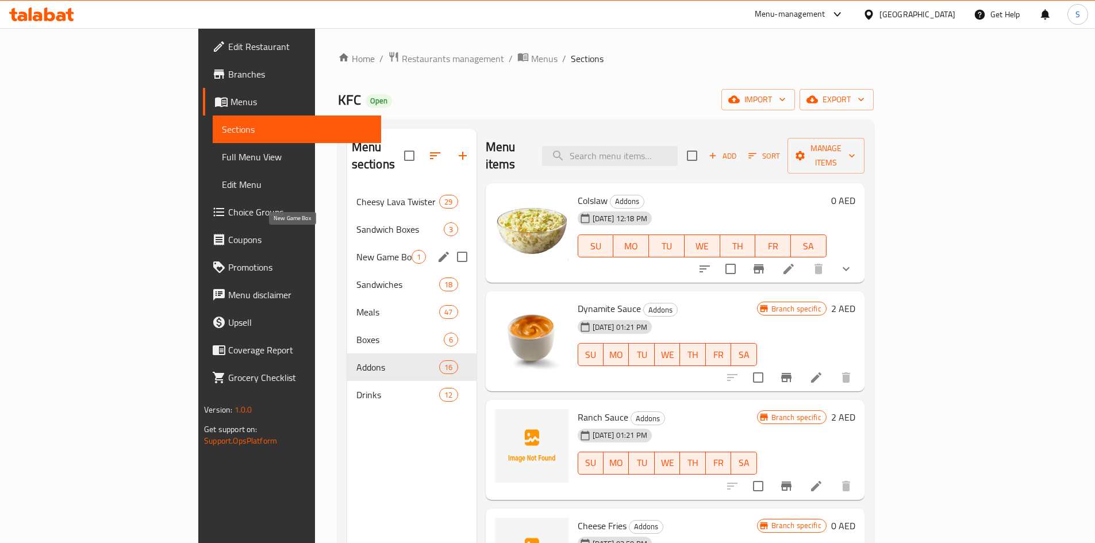
click at [356, 250] on span "New Game Box" at bounding box center [383, 257] width 55 height 14
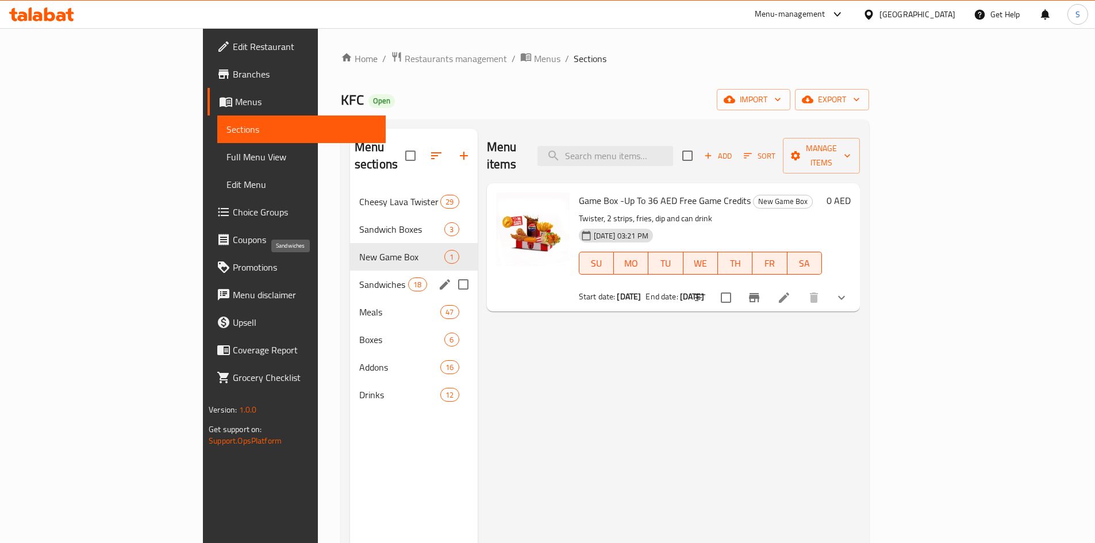
click at [359, 278] on span "Sandwiches" at bounding box center [383, 285] width 49 height 14
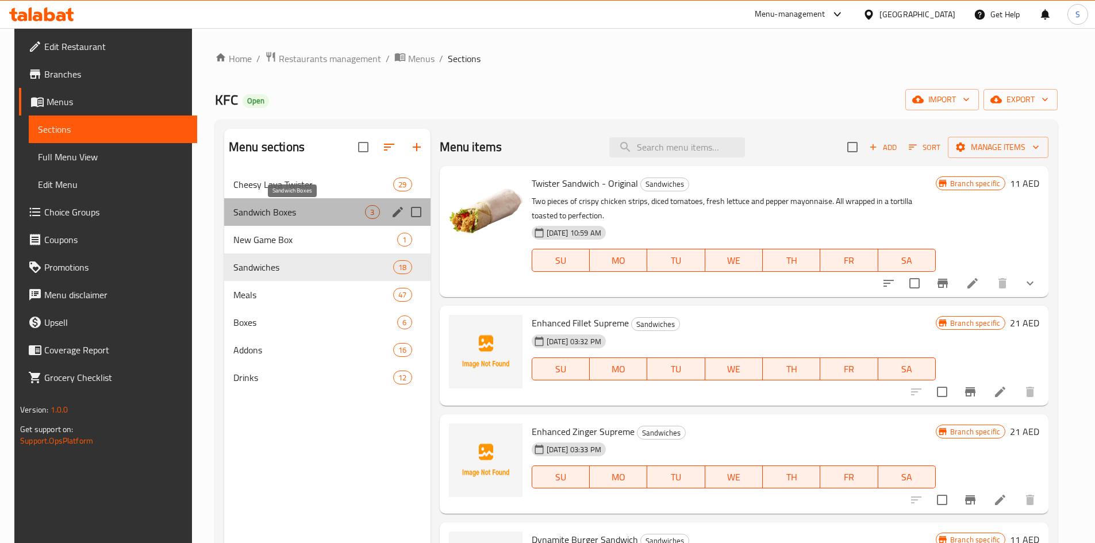
click at [291, 212] on span "Sandwich Boxes" at bounding box center [299, 212] width 132 height 14
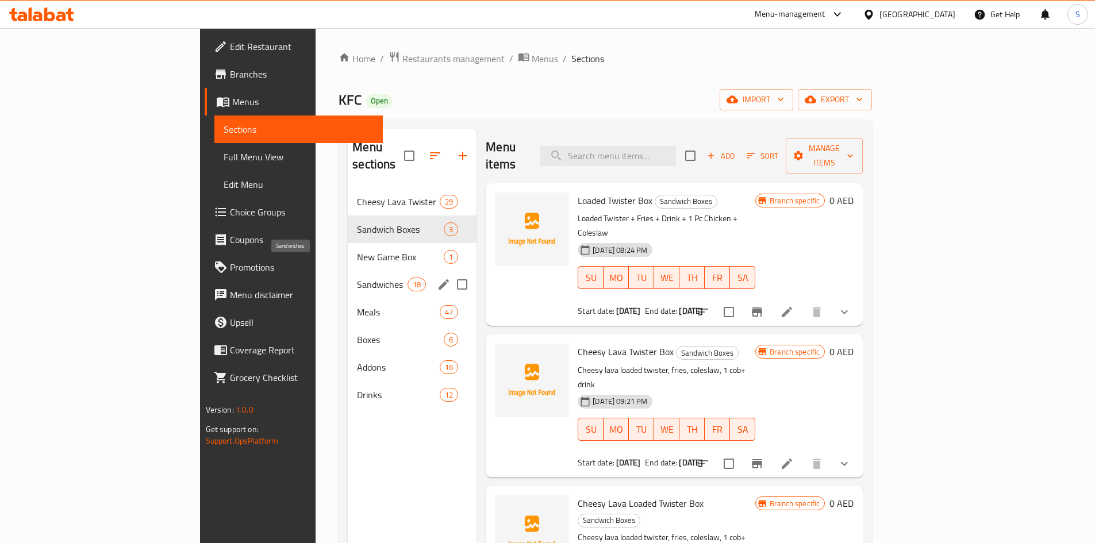
click at [357, 278] on span "Sandwiches" at bounding box center [382, 285] width 51 height 14
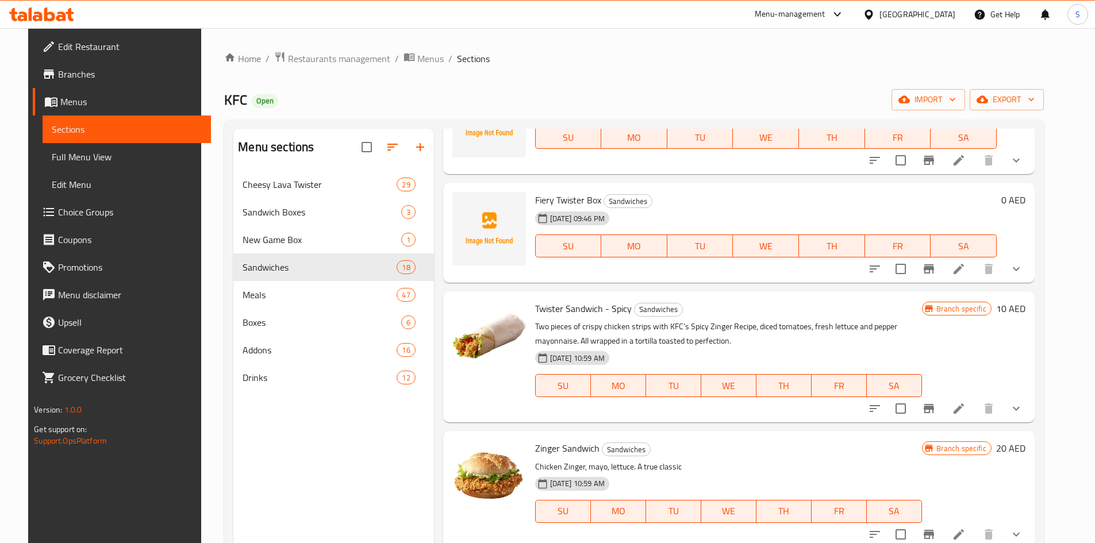
scroll to position [1092, 0]
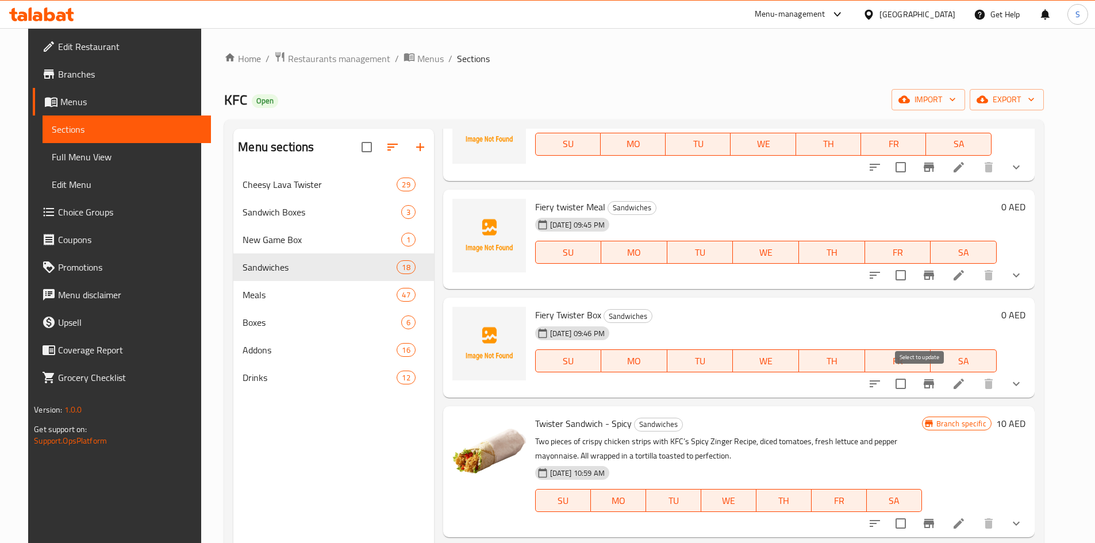
click at [913, 386] on input "checkbox" at bounding box center [901, 384] width 24 height 24
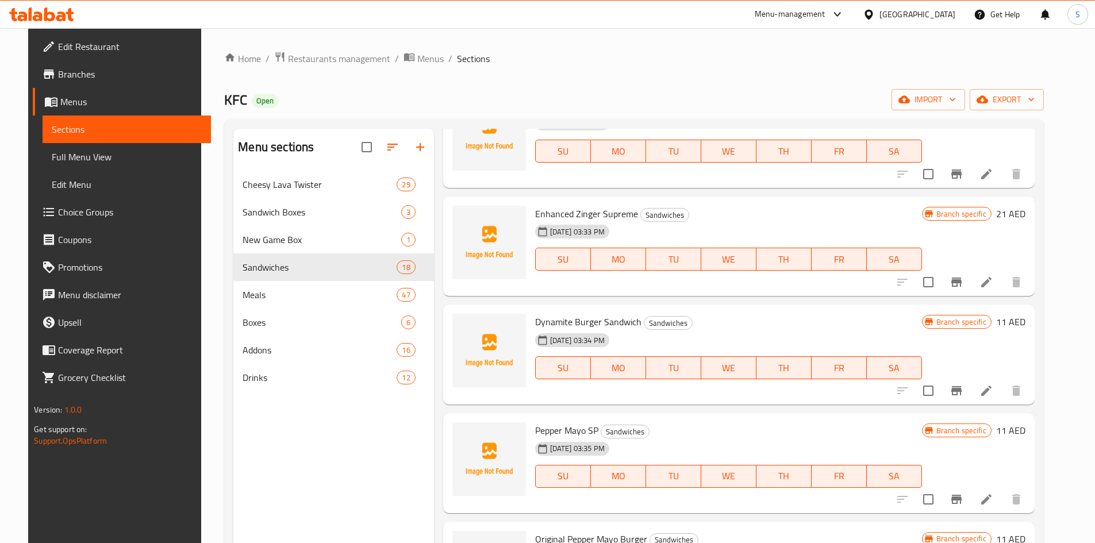
scroll to position [0, 0]
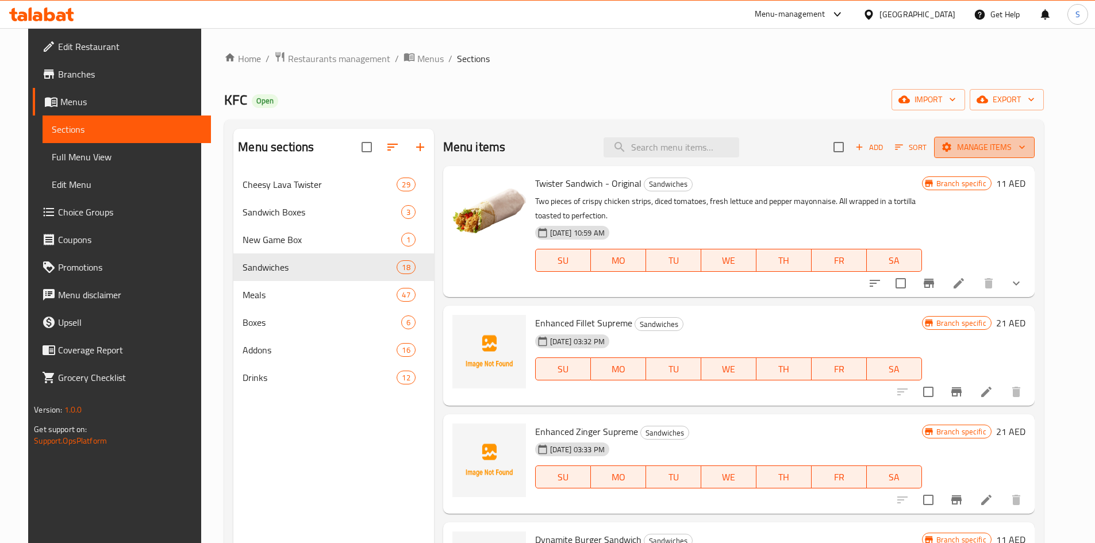
click at [988, 148] on span "Manage items" at bounding box center [984, 147] width 82 height 14
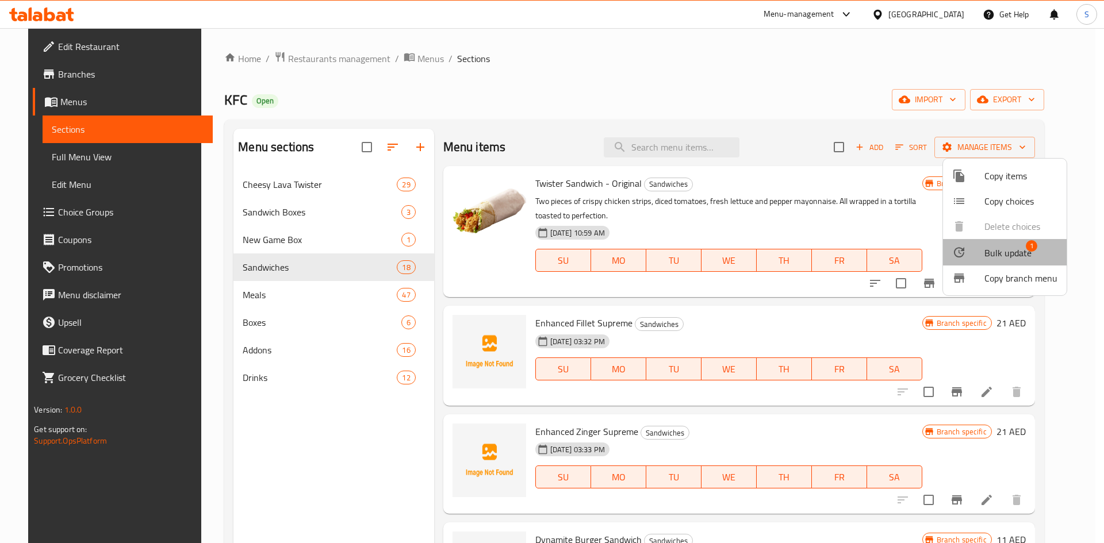
click at [1024, 256] on span "Bulk update" at bounding box center [1007, 253] width 47 height 14
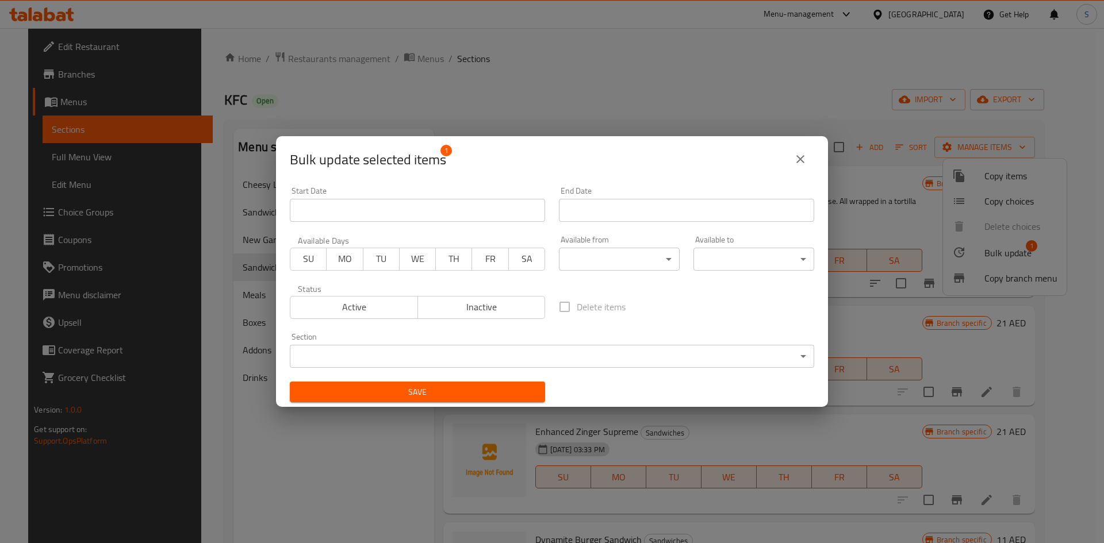
click at [459, 357] on body "​ Menu-management [GEOGRAPHIC_DATA] Get Help S Edit Restaurant Branches Menus S…" at bounding box center [552, 285] width 1104 height 515
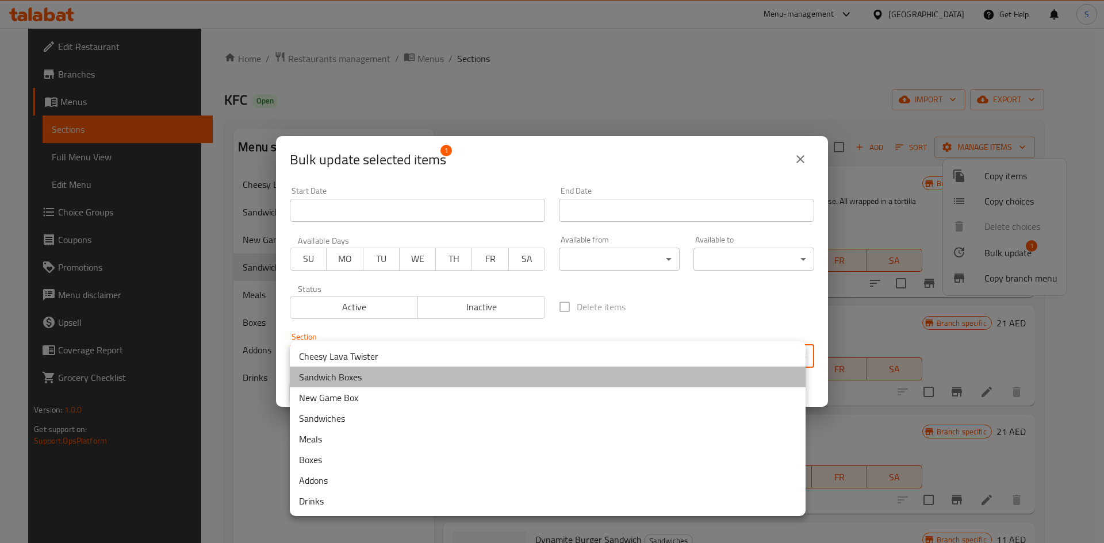
click at [377, 383] on li "Sandwich Boxes" at bounding box center [548, 377] width 516 height 21
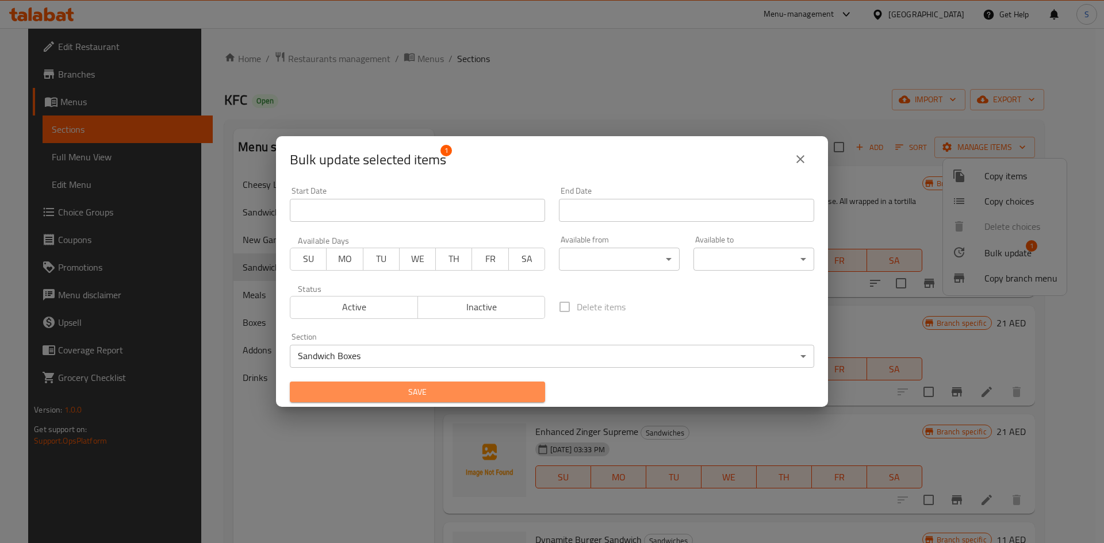
click at [440, 391] on span "Save" at bounding box center [417, 392] width 237 height 14
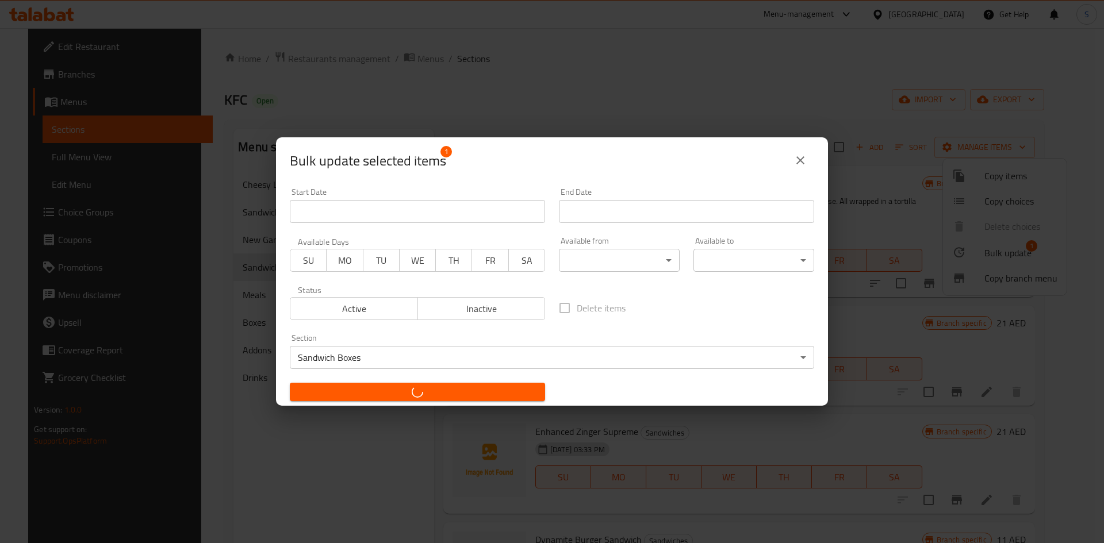
checkbox input "false"
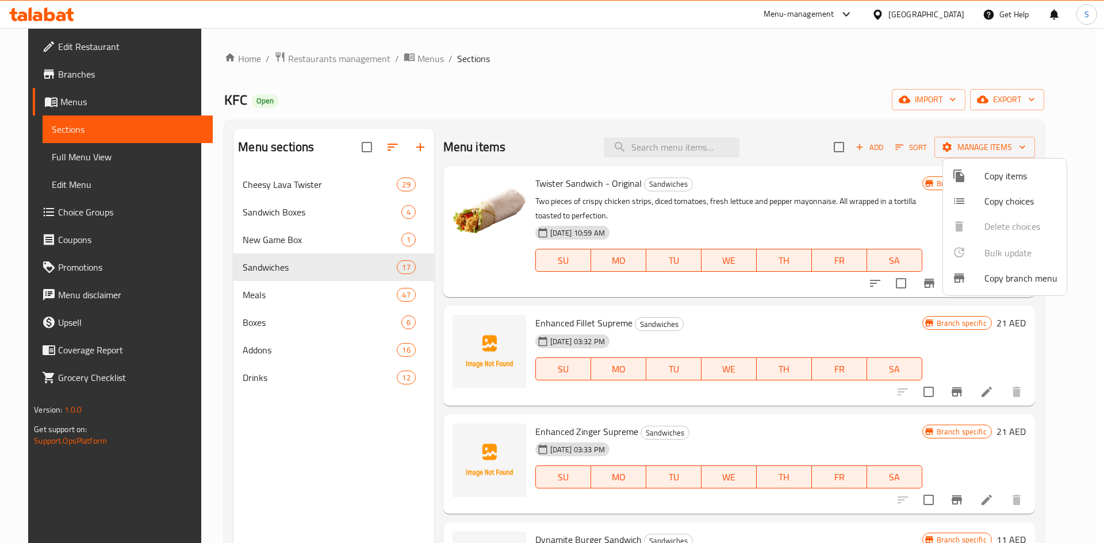
click at [255, 343] on div at bounding box center [552, 271] width 1104 height 543
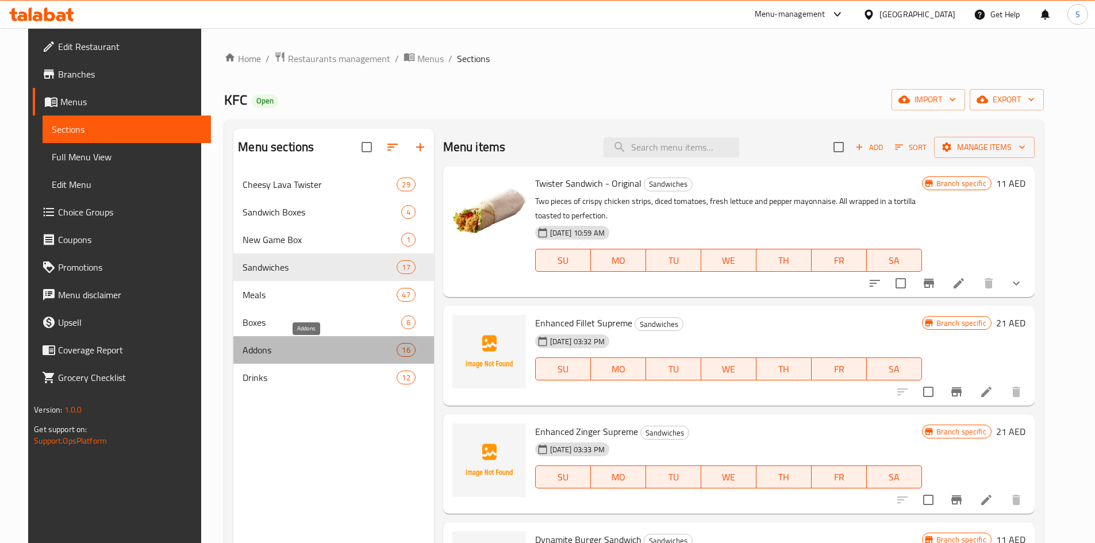
click at [255, 343] on span "Addons" at bounding box center [320, 350] width 154 height 14
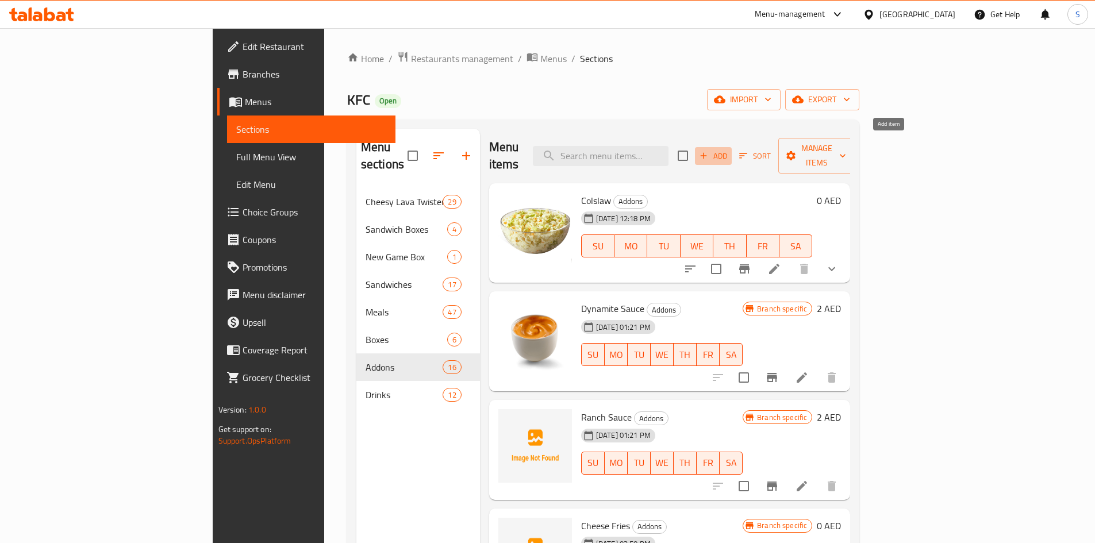
click at [729, 149] on span "Add" at bounding box center [713, 155] width 31 height 13
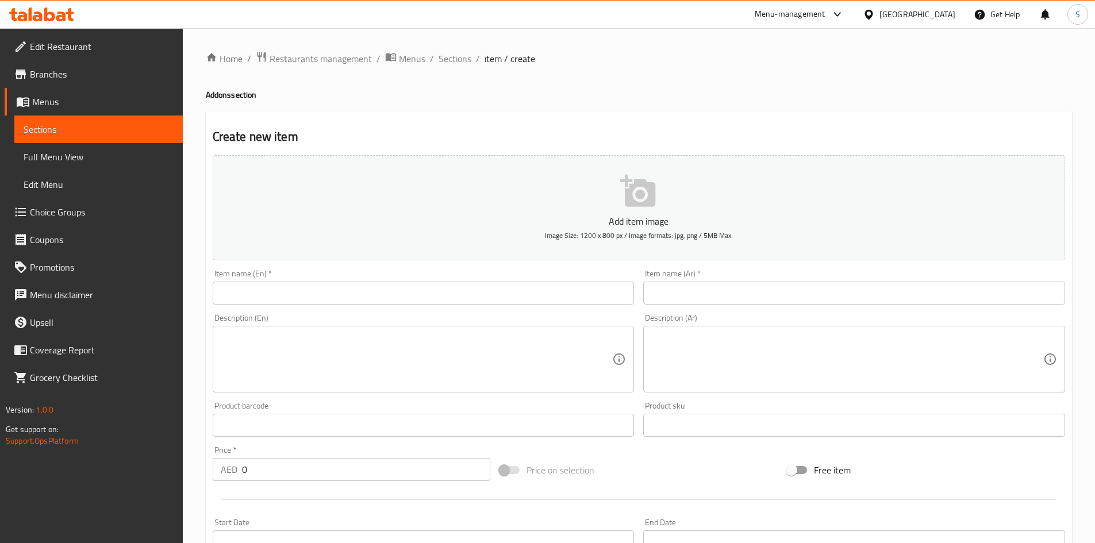
click at [390, 295] on input "text" at bounding box center [424, 293] width 422 height 23
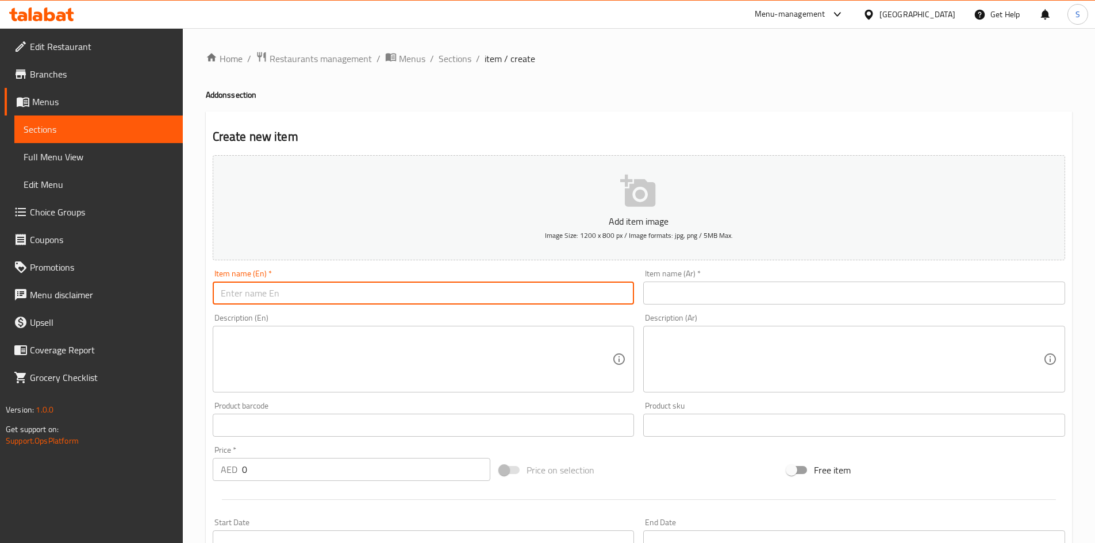
paste input "Doughnuts"
type input "Doughnuts"
click at [472, 284] on input "text" at bounding box center [424, 293] width 422 height 23
paste input "Kfc Doughnuts"
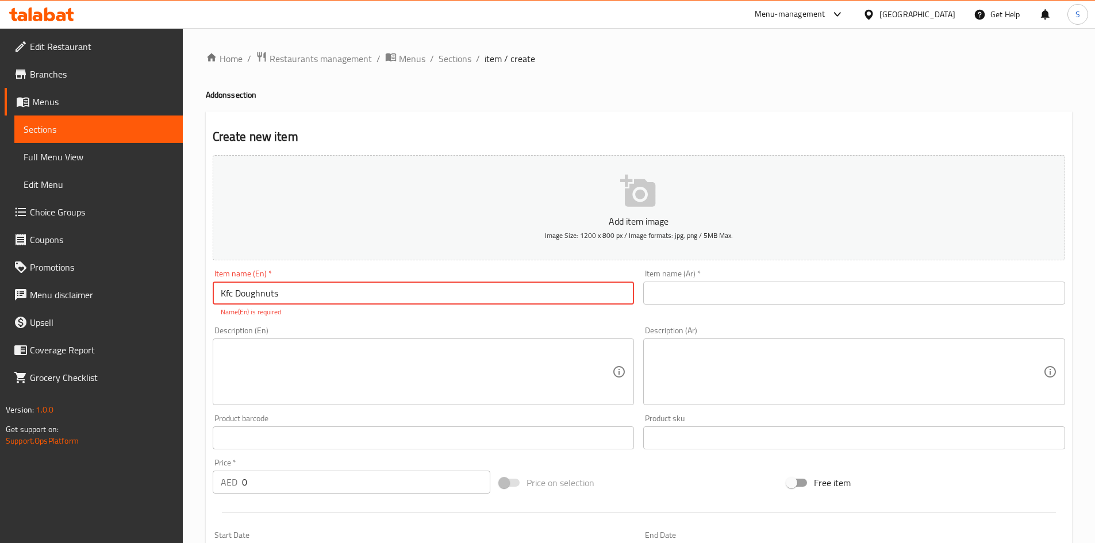
type input "Kfc Doughnuts"
click at [880, 296] on input "text" at bounding box center [854, 293] width 422 height 23
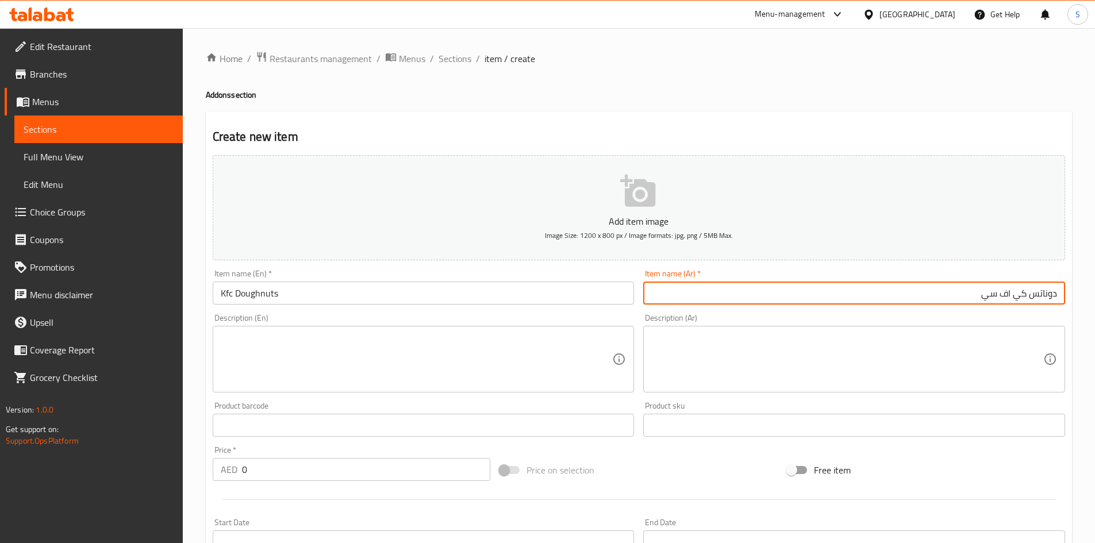
type input "دوناتس كي اف سي"
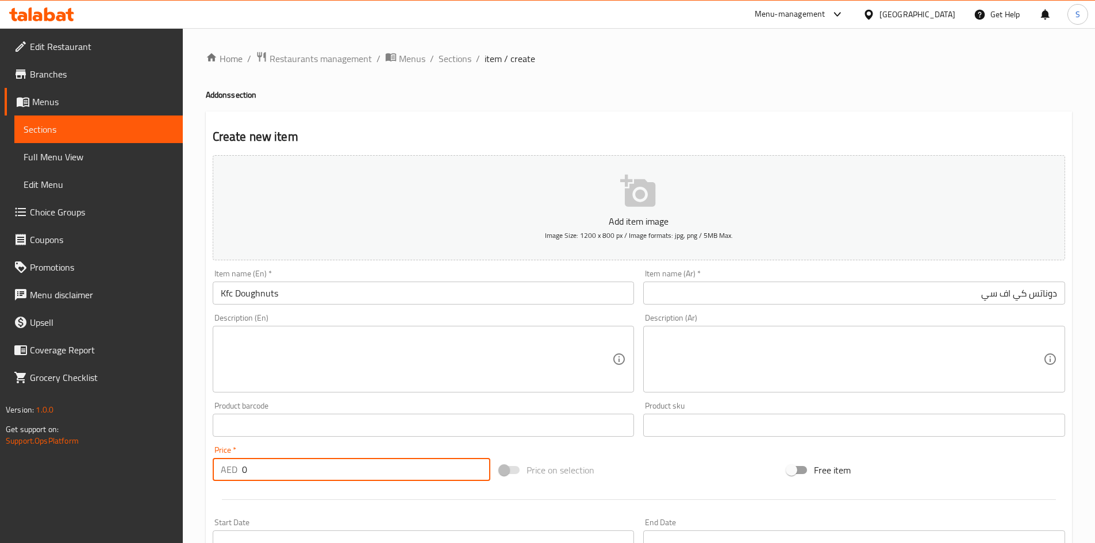
drag, startPoint x: 256, startPoint y: 463, endPoint x: 159, endPoint y: 466, distance: 97.2
click at [159, 466] on div "Edit Restaurant Branches Menus Sections Full Menu View Edit Menu Choice Groups …" at bounding box center [547, 420] width 1095 height 784
type input "7"
click at [693, 467] on div "Price on selection" at bounding box center [638, 470] width 287 height 31
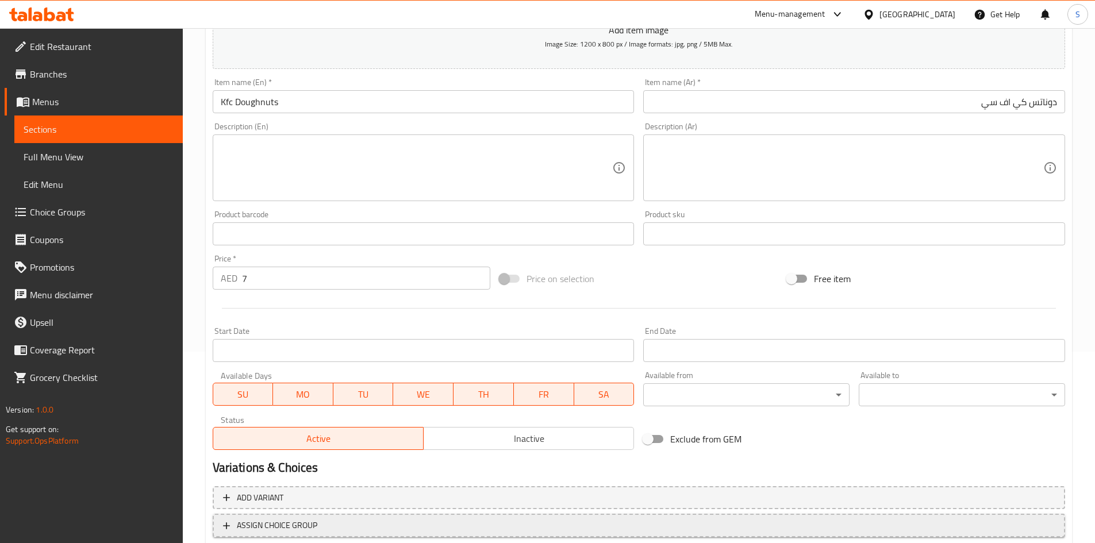
scroll to position [269, 0]
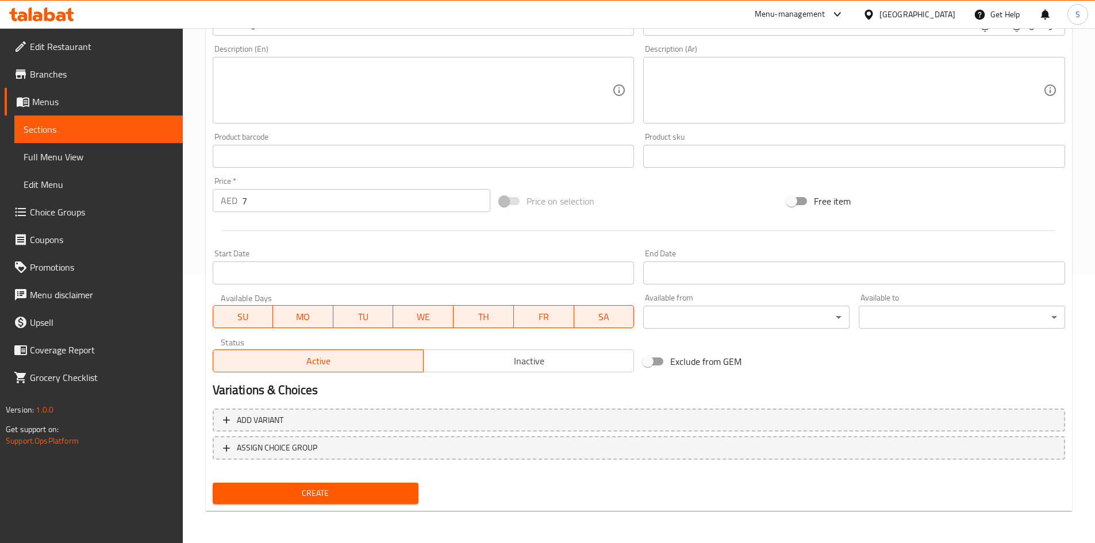
click at [269, 493] on span "Create" at bounding box center [316, 493] width 188 height 14
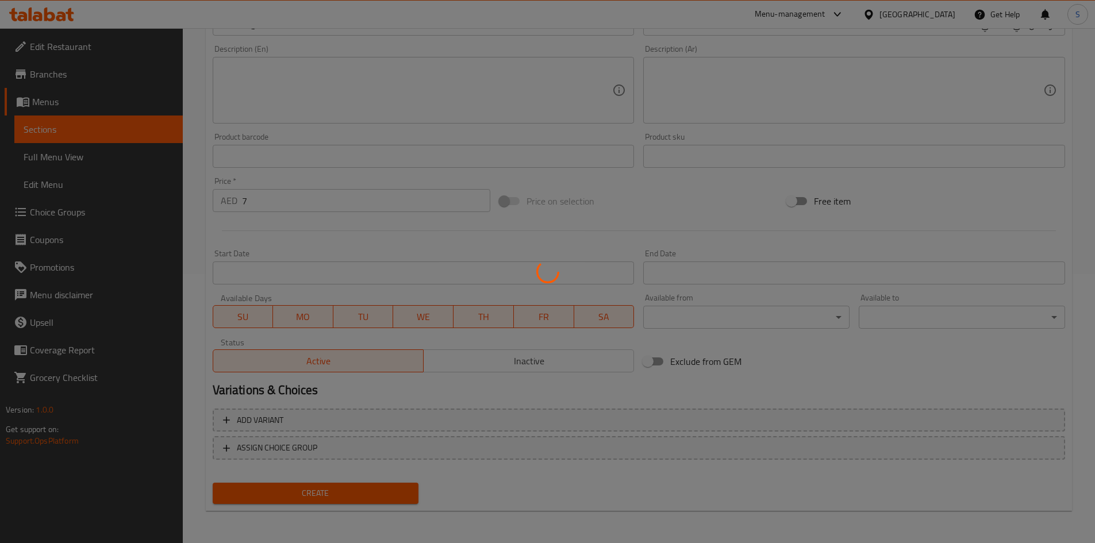
type input "0"
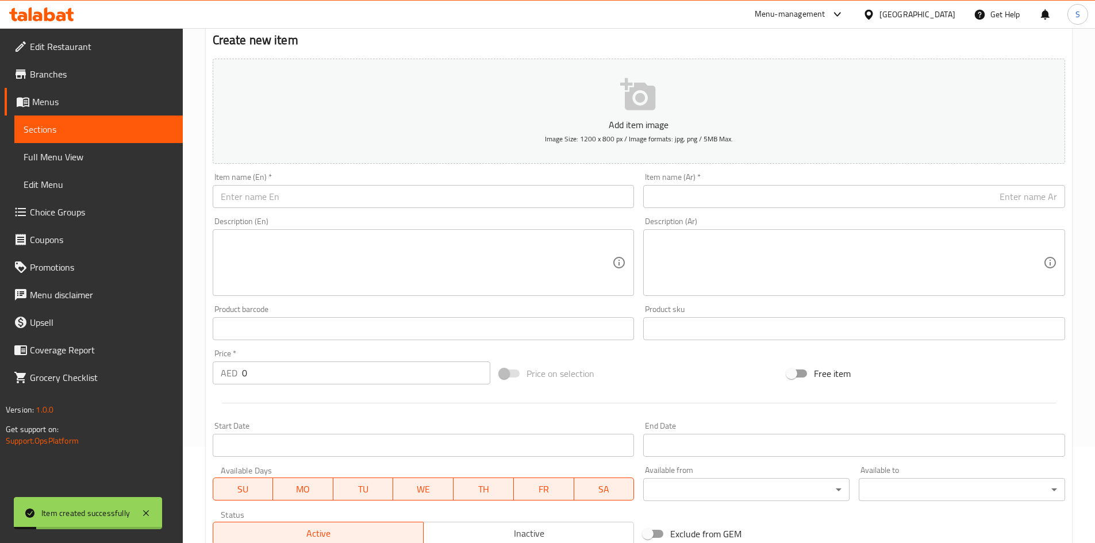
scroll to position [0, 0]
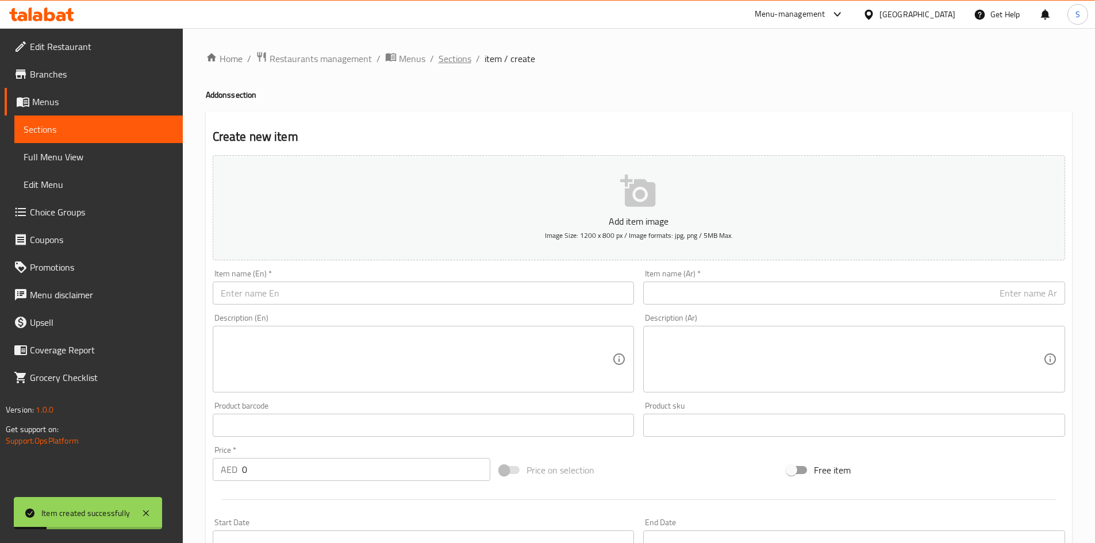
click at [451, 63] on span "Sections" at bounding box center [455, 59] width 33 height 14
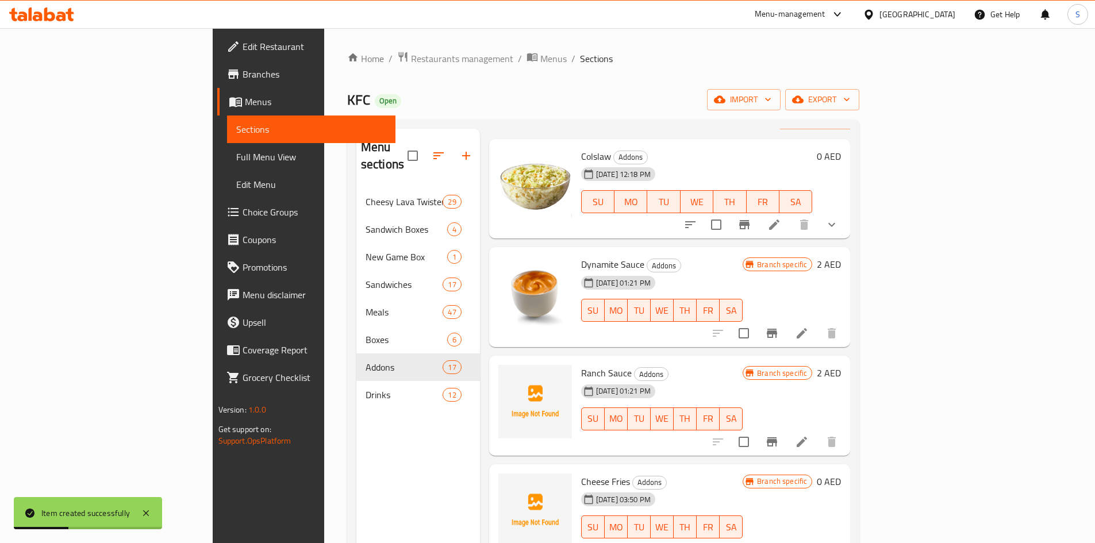
scroll to position [57, 0]
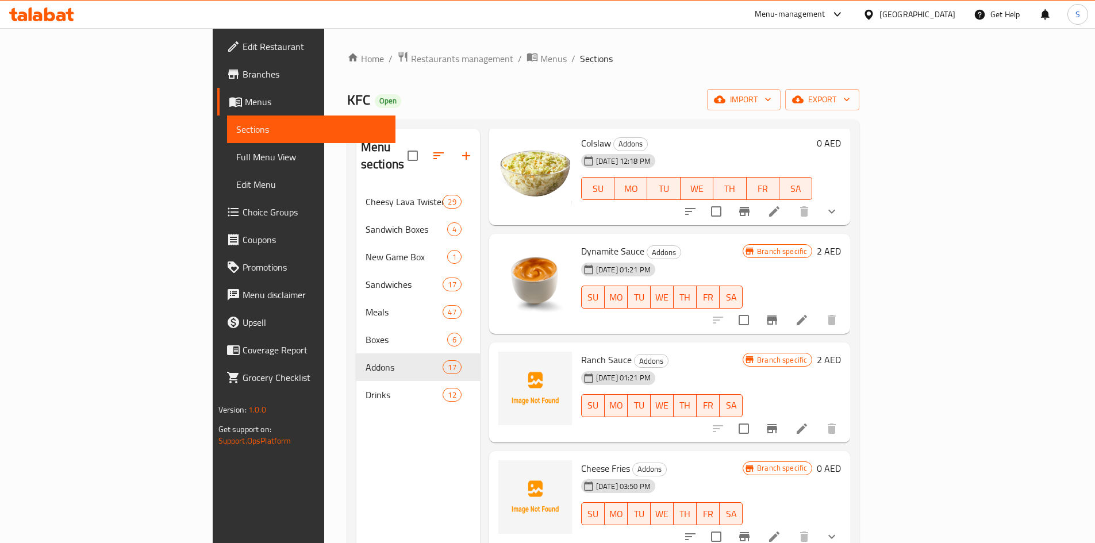
click at [243, 79] on span "Branches" at bounding box center [315, 74] width 144 height 14
